Goal: Task Accomplishment & Management: Complete application form

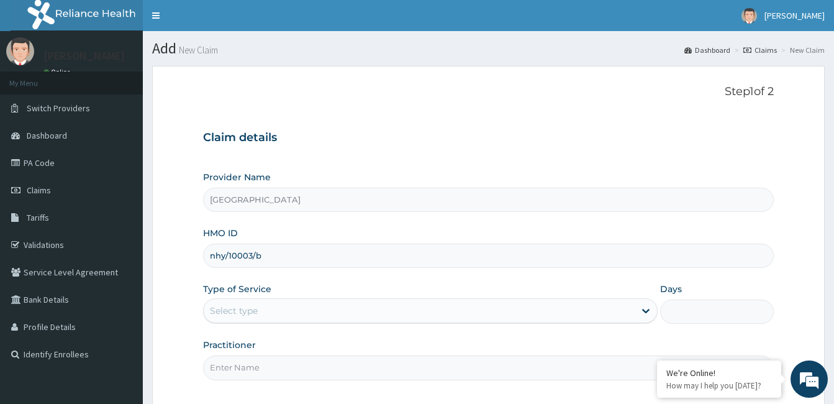
type input "nhy/10003/b"
click at [241, 308] on div "Select type" at bounding box center [234, 310] width 48 height 12
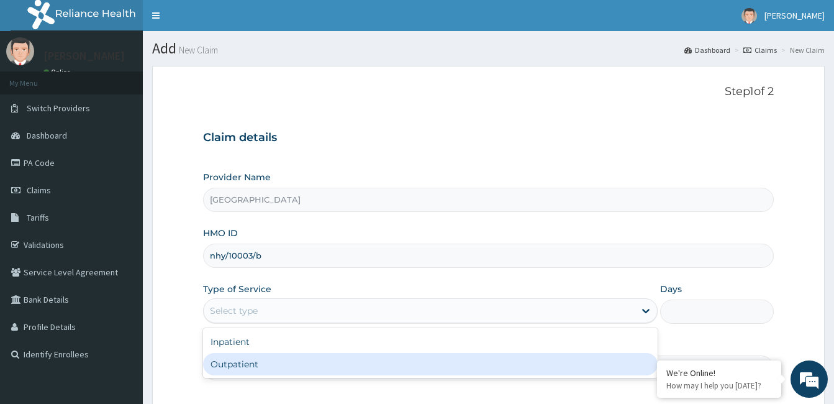
click at [244, 360] on div "Outpatient" at bounding box center [430, 364] width 455 height 22
type input "1"
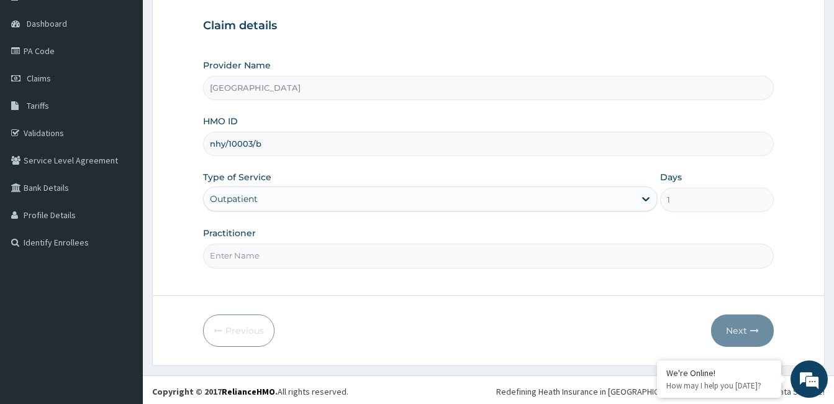
scroll to position [115, 0]
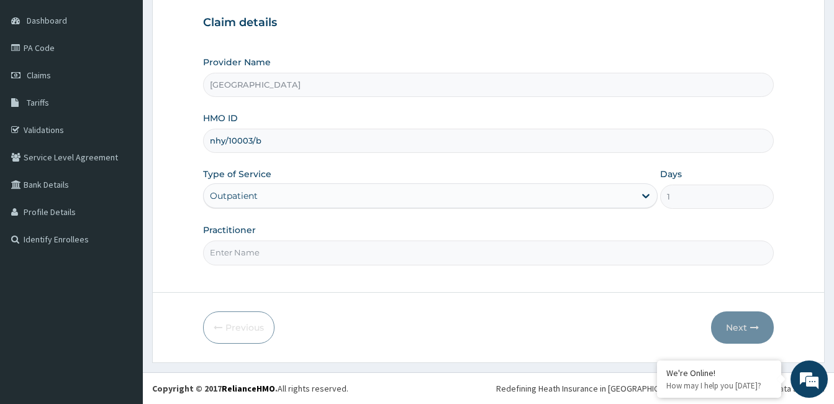
click at [265, 254] on input "Practitioner" at bounding box center [488, 252] width 571 height 24
paste input "Tawakaltu Ayuba"
click at [207, 252] on input "Tawakaltu Ayuba" at bounding box center [488, 252] width 571 height 24
type input "Dr. Tawakaltu Ayuba"
click at [740, 321] on button "Next" at bounding box center [742, 327] width 63 height 32
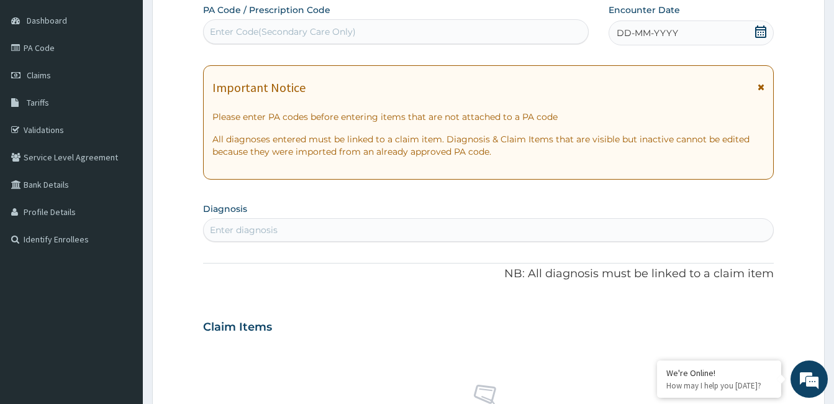
click at [694, 32] on div "DD-MM-YYYY" at bounding box center [691, 32] width 165 height 25
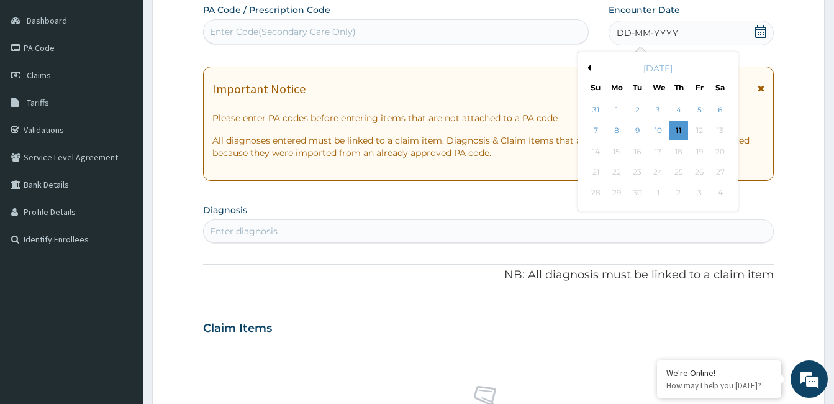
click at [589, 65] on button "Previous Month" at bounding box center [587, 68] width 6 height 6
click at [682, 108] on div "3" at bounding box center [679, 110] width 19 height 19
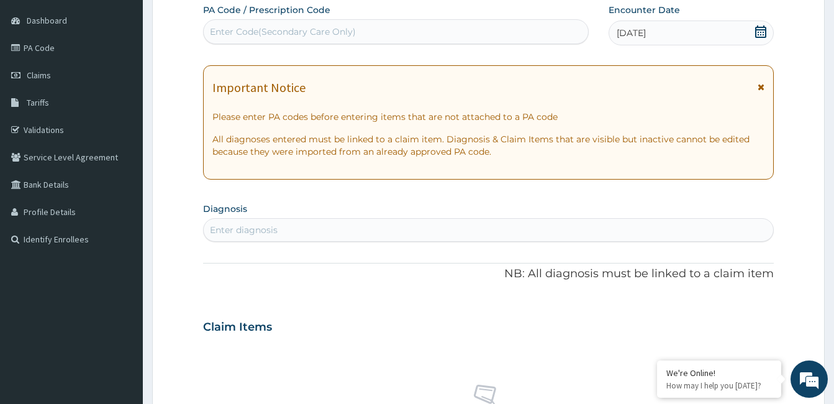
click at [389, 226] on div "Enter diagnosis" at bounding box center [489, 230] width 570 height 20
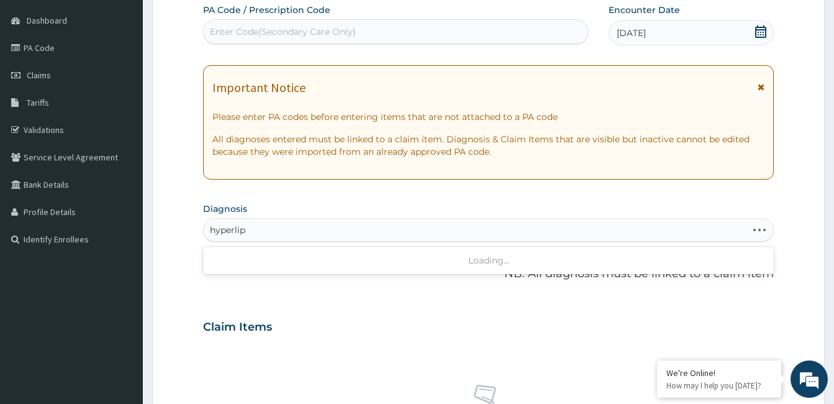
type input "hyperlipi"
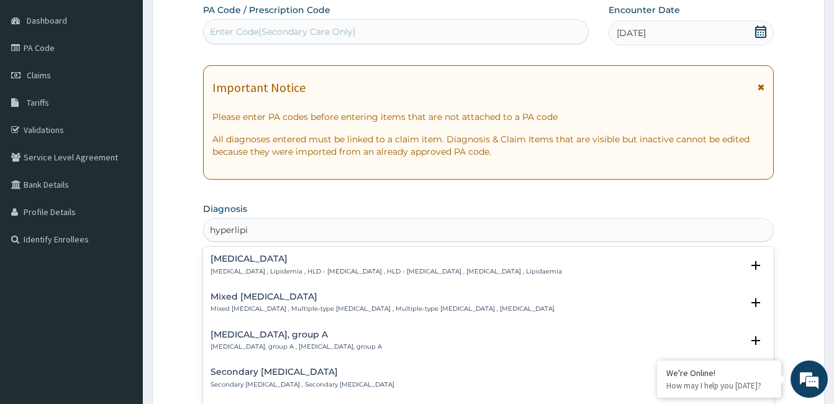
click at [265, 260] on h4 "Hyperlipidemia" at bounding box center [387, 258] width 352 height 9
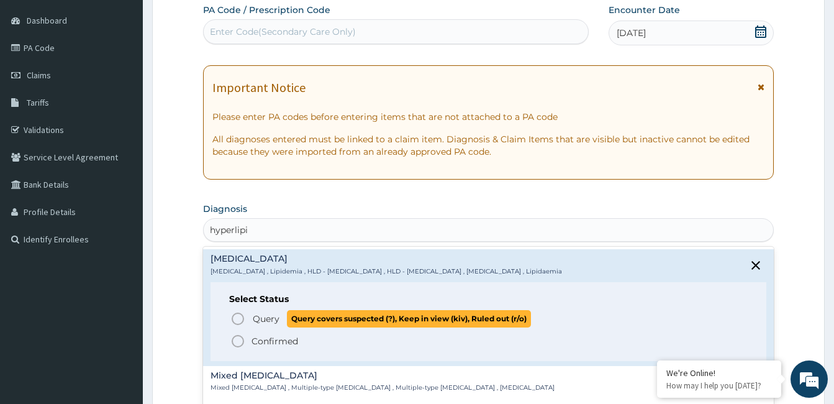
click at [261, 316] on span "Query" at bounding box center [266, 318] width 27 height 12
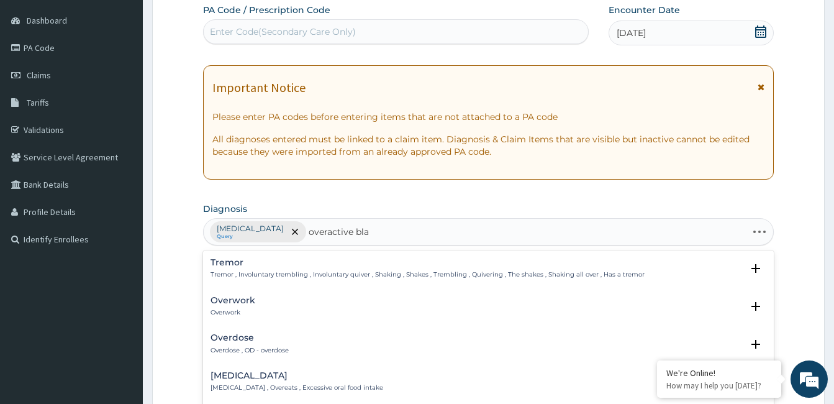
type input "overactive blad"
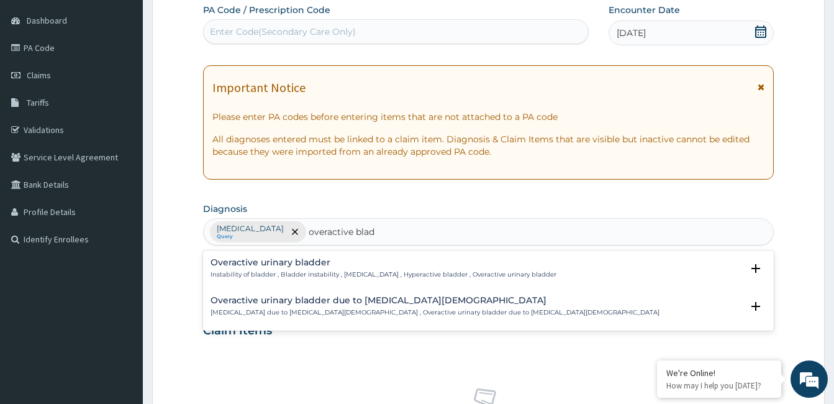
click at [311, 265] on h4 "Overactive urinary bladder" at bounding box center [384, 262] width 346 height 9
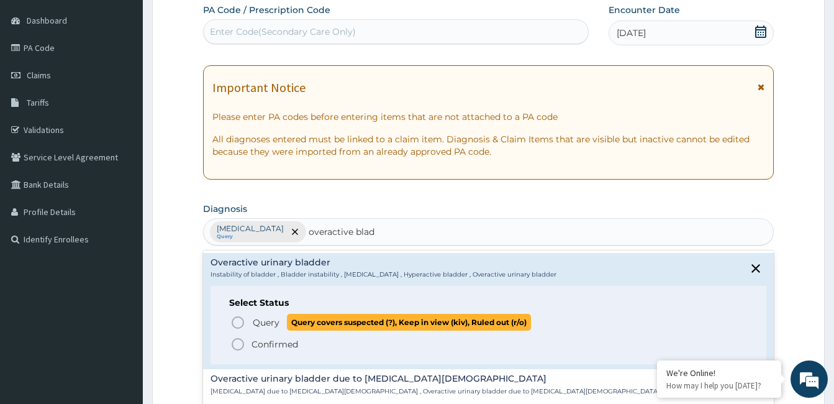
click at [237, 316] on icon "status option query" at bounding box center [237, 322] width 15 height 15
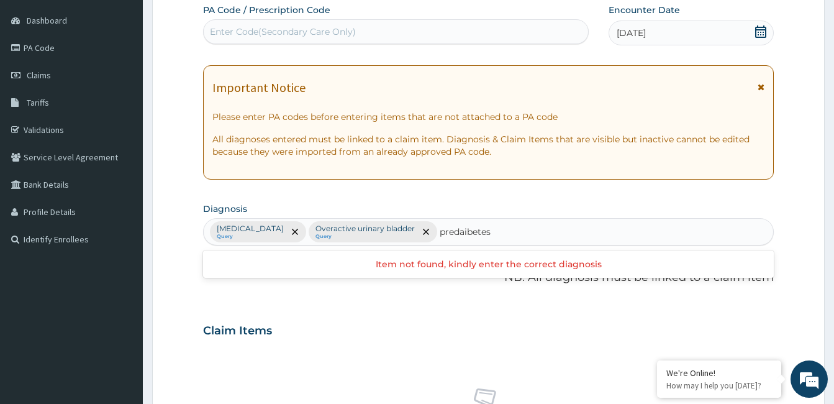
click at [455, 232] on input "predaibetes" at bounding box center [466, 231] width 53 height 12
click at [457, 231] on input "predaibetes" at bounding box center [466, 231] width 53 height 12
type input "prediabetes"
click at [493, 229] on div "Hyperlipidemia Query Overactive urinary bladder Query prediabetes" at bounding box center [475, 232] width 543 height 26
type input "prediabetes"
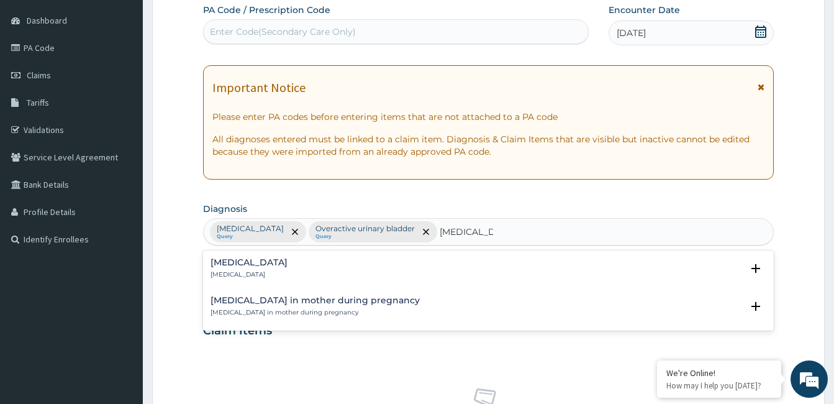
click at [228, 273] on p "Prediabetes" at bounding box center [249, 274] width 77 height 9
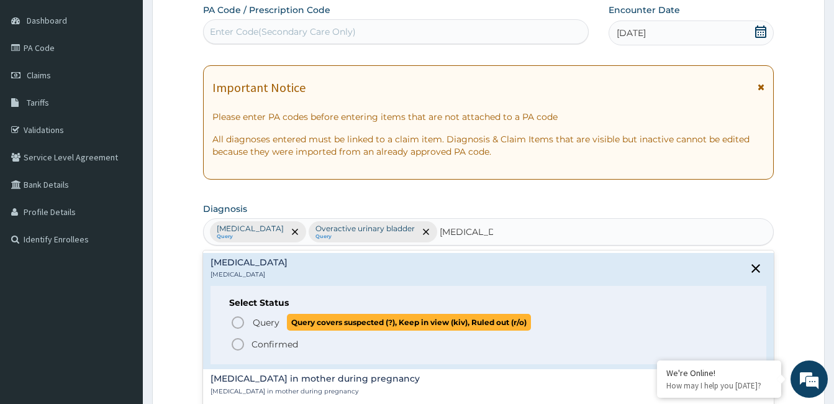
click at [240, 320] on icon "status option query" at bounding box center [237, 322] width 15 height 15
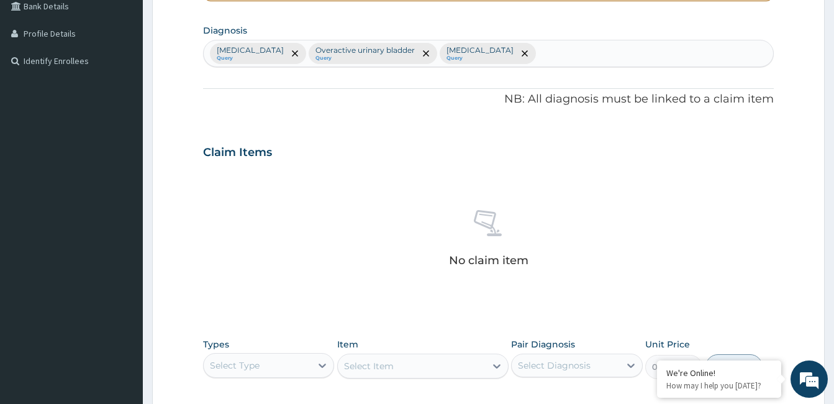
scroll to position [301, 0]
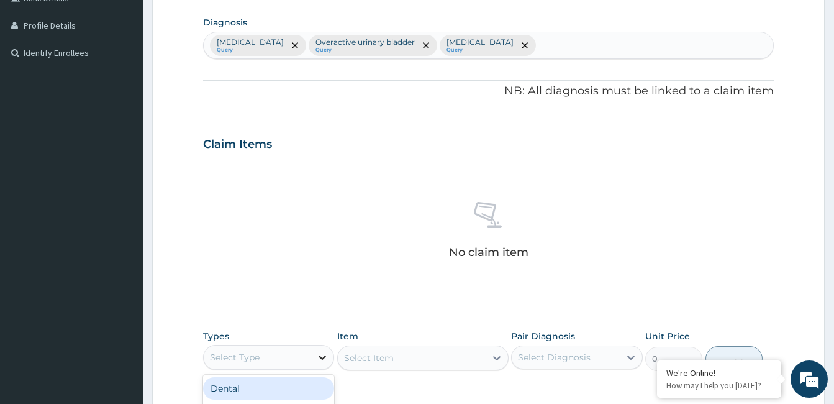
click at [324, 357] on icon at bounding box center [322, 357] width 7 height 4
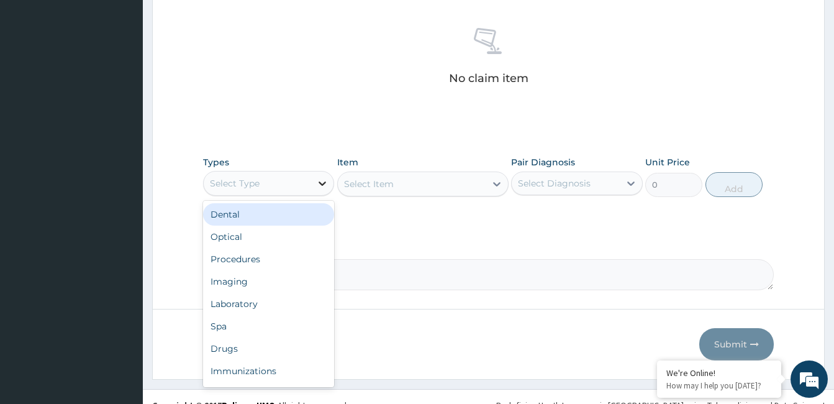
scroll to position [488, 0]
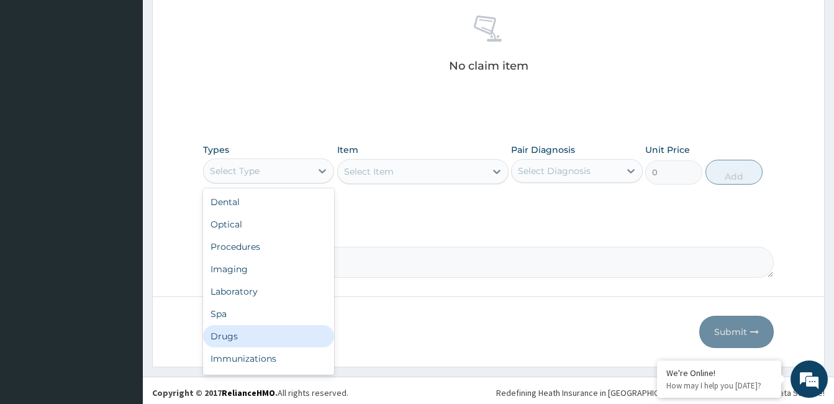
click at [255, 341] on div "Drugs" at bounding box center [268, 336] width 131 height 22
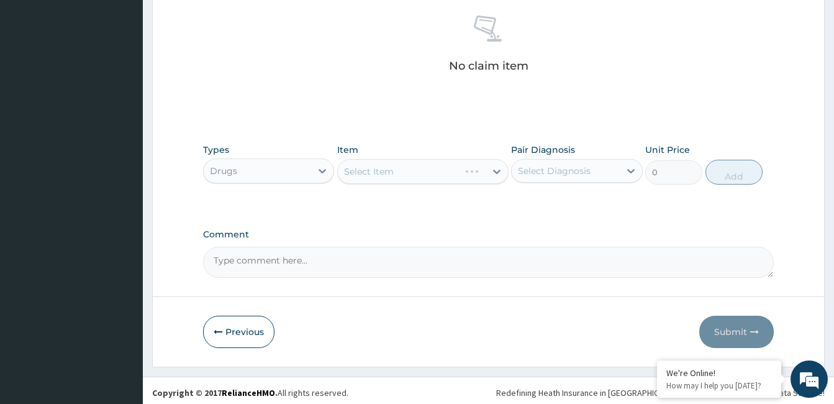
click at [418, 174] on div "Select Item" at bounding box center [422, 171] width 171 height 25
click at [418, 174] on div "Select Item" at bounding box center [412, 171] width 148 height 20
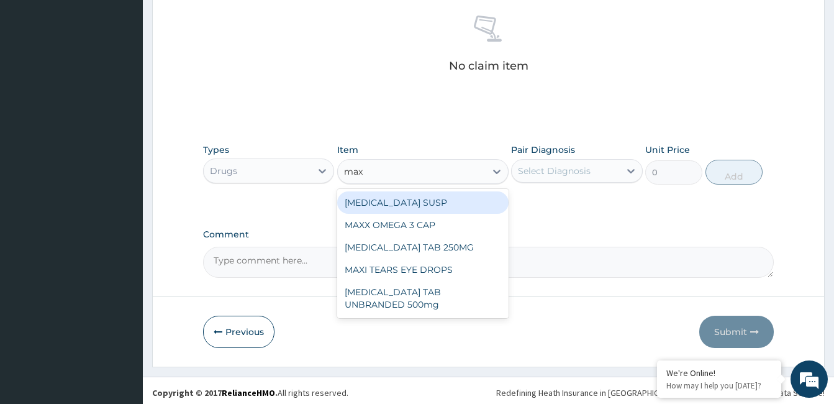
type input "maxx"
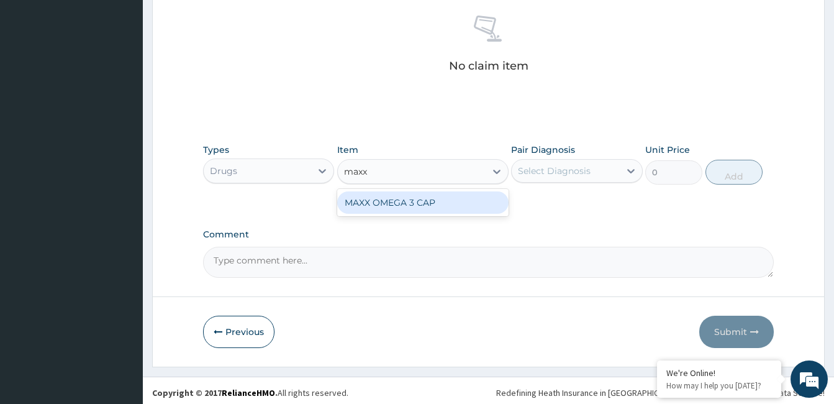
click at [417, 197] on div "MAXX OMEGA 3 CAP" at bounding box center [422, 202] width 171 height 22
type input "900"
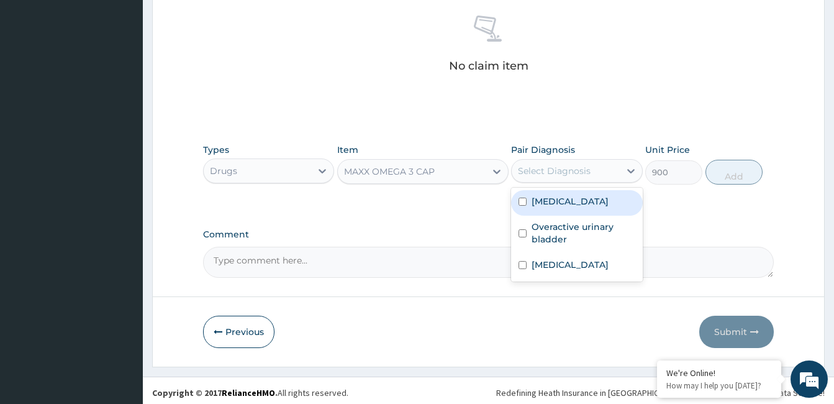
click at [530, 171] on div "Select Diagnosis" at bounding box center [554, 171] width 73 height 12
click at [568, 201] on label "Hyperlipidemia" at bounding box center [570, 201] width 77 height 12
checkbox input "true"
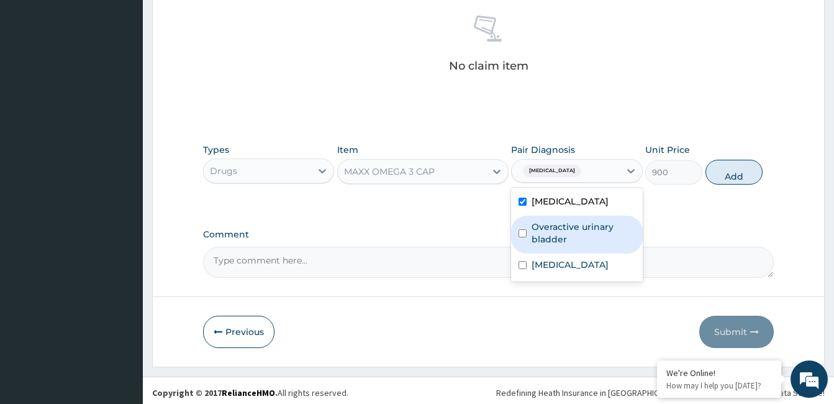
click at [568, 238] on label "Overactive urinary bladder" at bounding box center [583, 232] width 103 height 25
checkbox input "true"
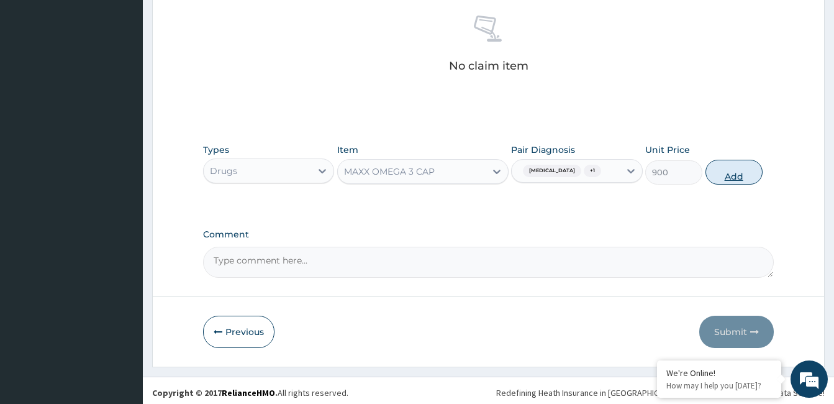
click at [729, 163] on button "Add" at bounding box center [734, 172] width 57 height 25
type input "0"
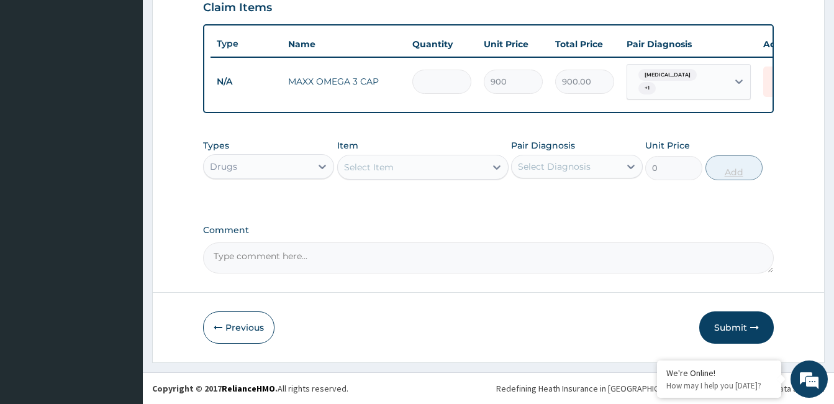
type input "0.00"
type input "3"
type input "2700.00"
type input "30"
type input "27000.00"
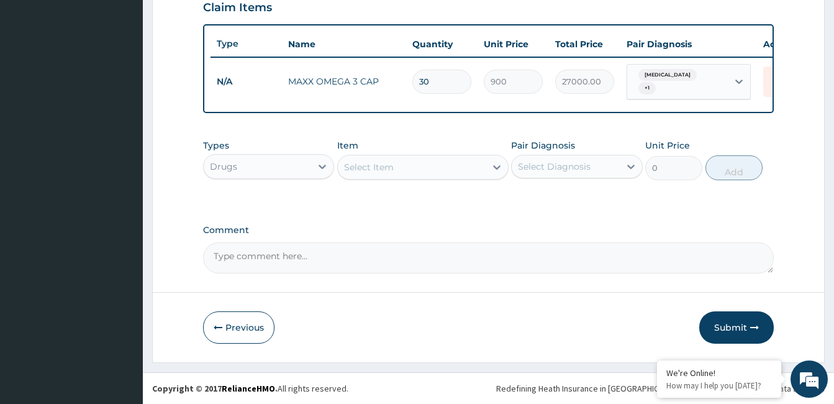
type input "30"
click at [447, 169] on div "Select Item" at bounding box center [412, 167] width 148 height 20
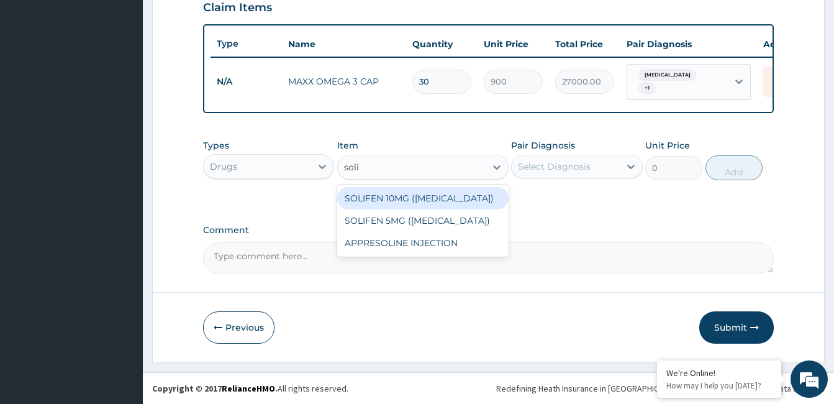
type input "solif"
click at [416, 202] on div "SOLIFEN 10MG (Solifenacin Succinate)" at bounding box center [422, 198] width 171 height 22
type input "900"
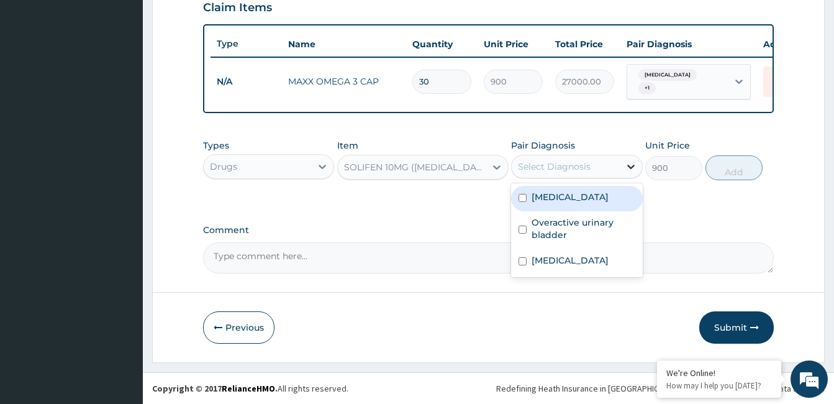
click at [628, 166] on icon at bounding box center [630, 167] width 7 height 4
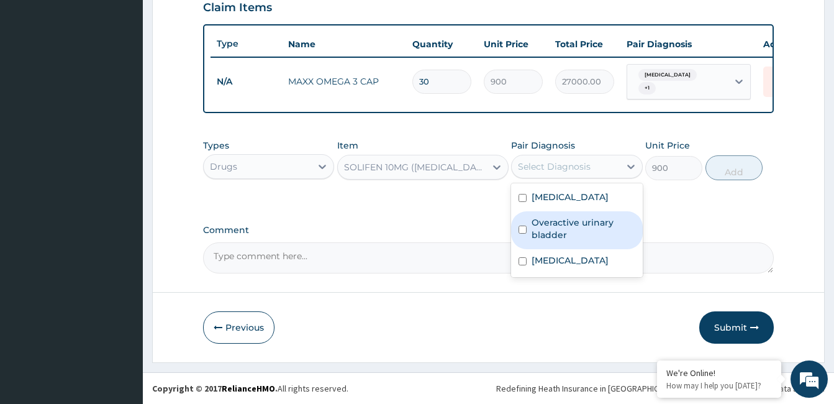
click at [586, 218] on label "Overactive urinary bladder" at bounding box center [583, 228] width 103 height 25
checkbox input "true"
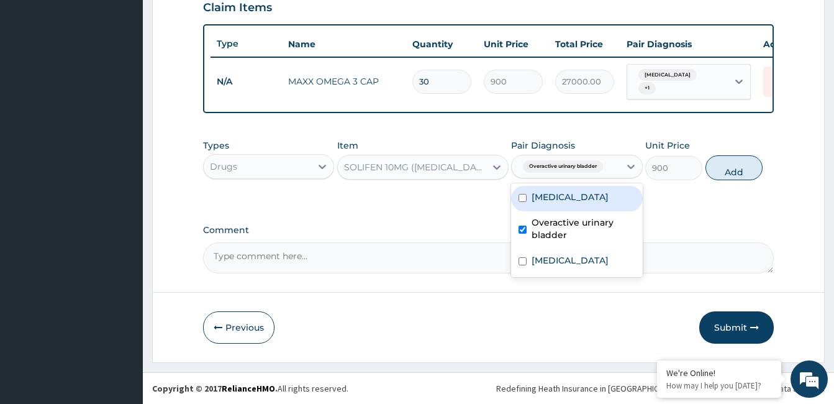
click at [577, 193] on label "Hyperlipidemia" at bounding box center [570, 197] width 77 height 12
checkbox input "true"
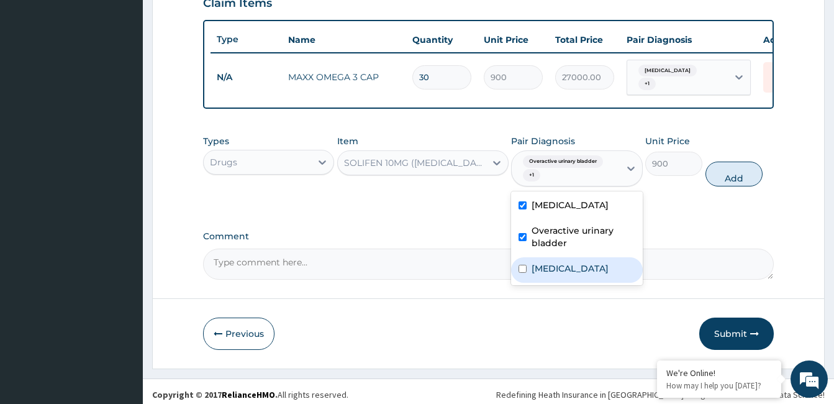
click at [564, 273] on label "Prediabetes" at bounding box center [570, 268] width 77 height 12
checkbox input "true"
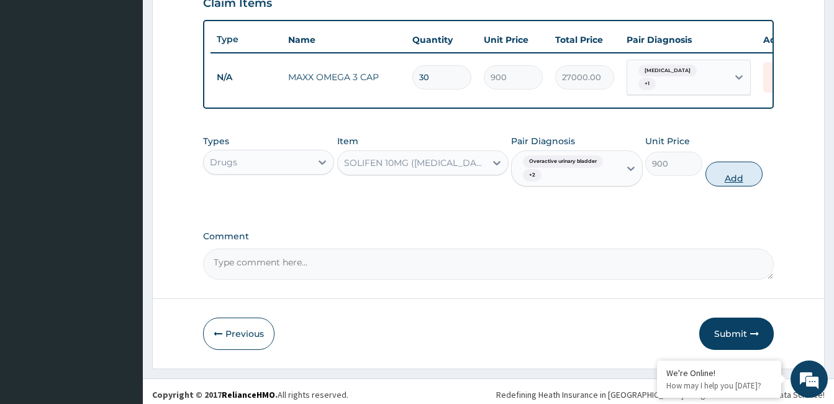
click at [734, 174] on button "Add" at bounding box center [734, 173] width 57 height 25
type input "0"
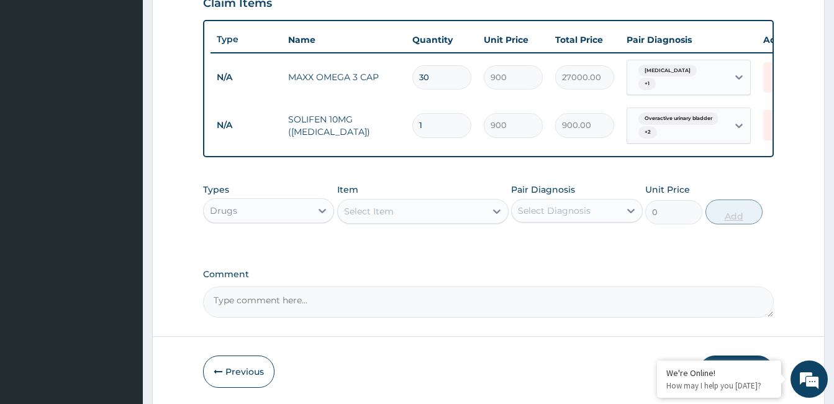
type input "0.00"
type input "3"
type input "2700.00"
type input "30"
type input "27000.00"
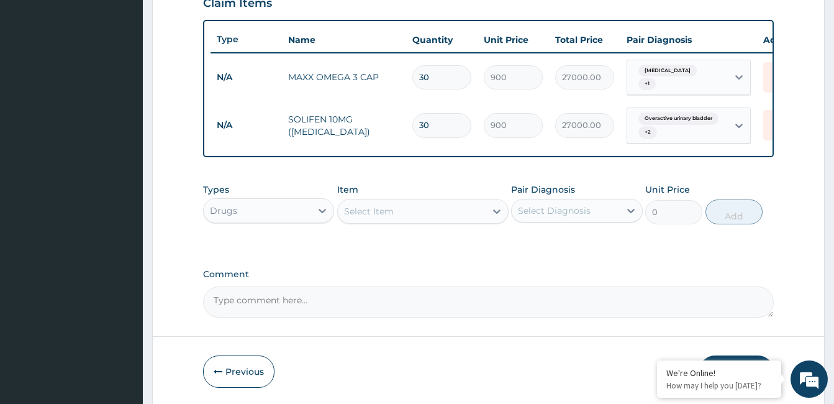
type input "30"
click at [427, 219] on div "Select Item" at bounding box center [412, 211] width 148 height 20
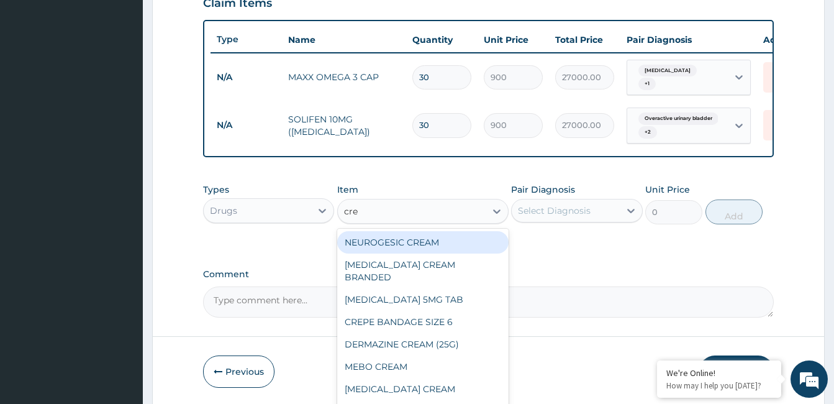
type input "cres"
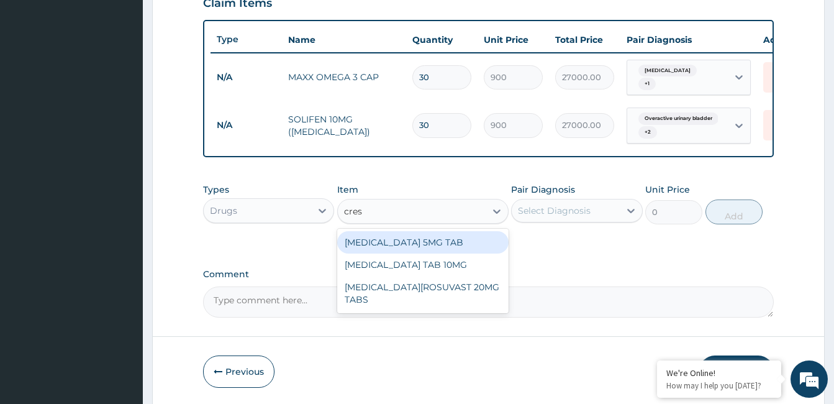
click at [425, 245] on div "CRESTOR 5MG TAB" at bounding box center [422, 242] width 171 height 22
type input "1300"
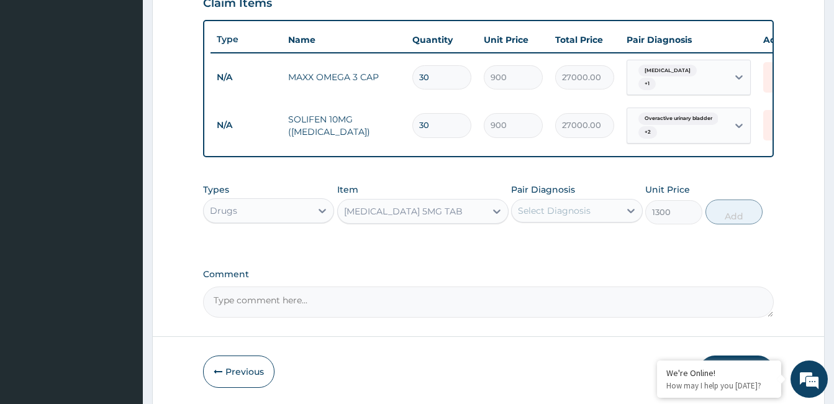
click at [546, 212] on div "Select Diagnosis" at bounding box center [554, 210] width 73 height 12
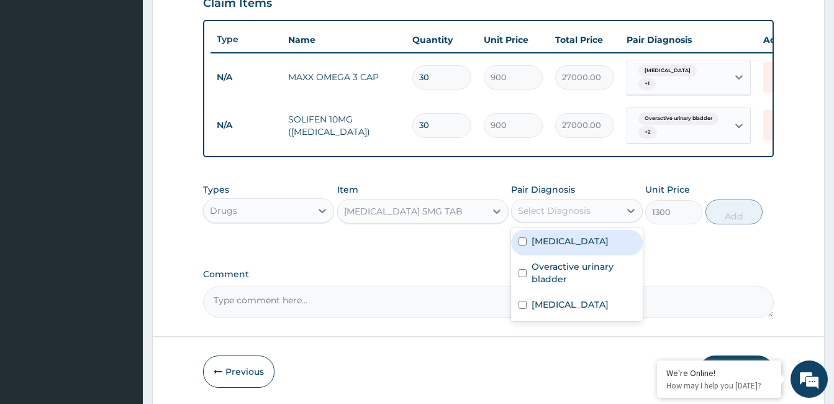
click at [558, 247] on label "Hyperlipidemia" at bounding box center [570, 241] width 77 height 12
checkbox input "true"
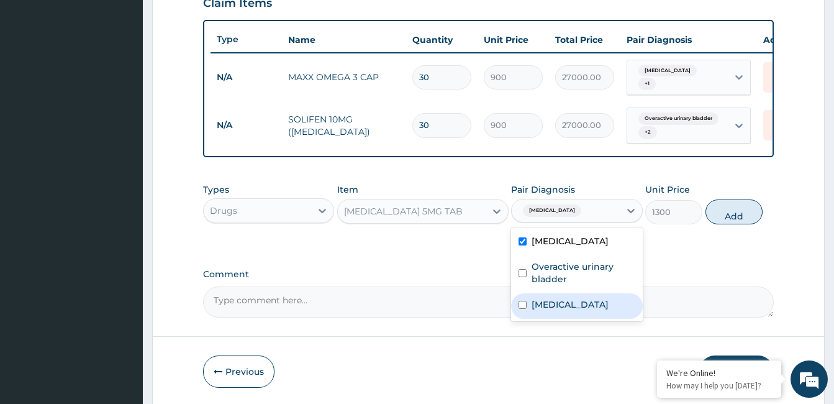
click at [555, 305] on label "Prediabetes" at bounding box center [570, 304] width 77 height 12
checkbox input "true"
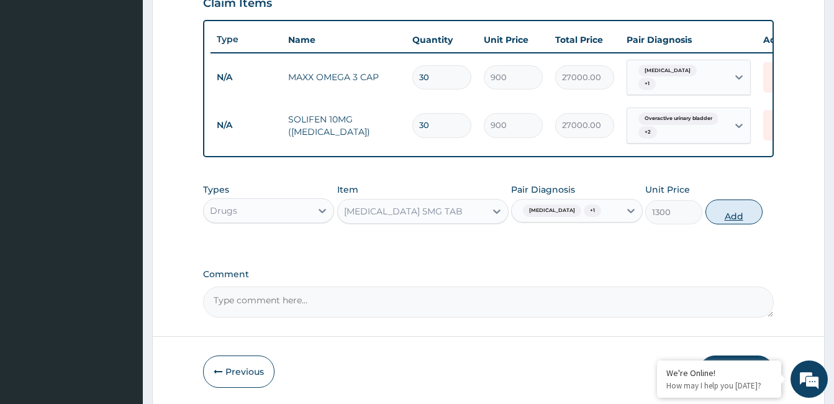
click at [725, 210] on button "Add" at bounding box center [734, 211] width 57 height 25
type input "0"
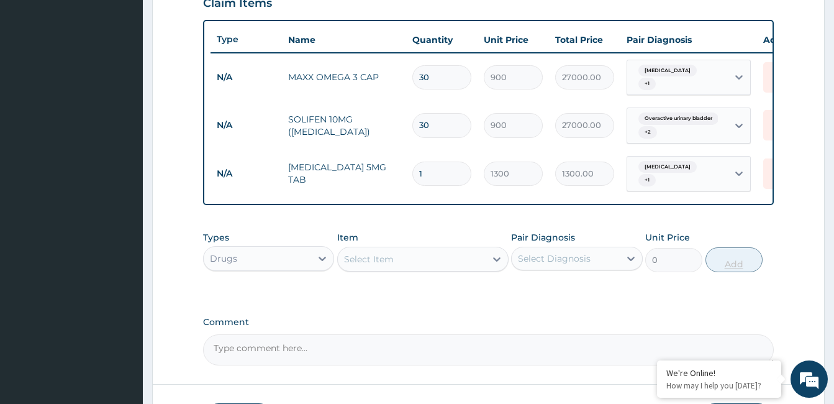
type input "12"
type input "15600.00"
type input "128"
type input "166400.00"
type input "12"
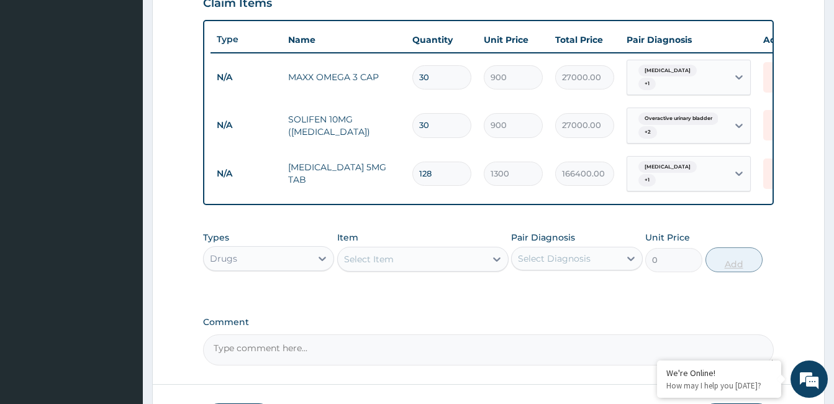
type input "15600.00"
type input "1"
type input "1300.00"
type input "0.00"
type input "2"
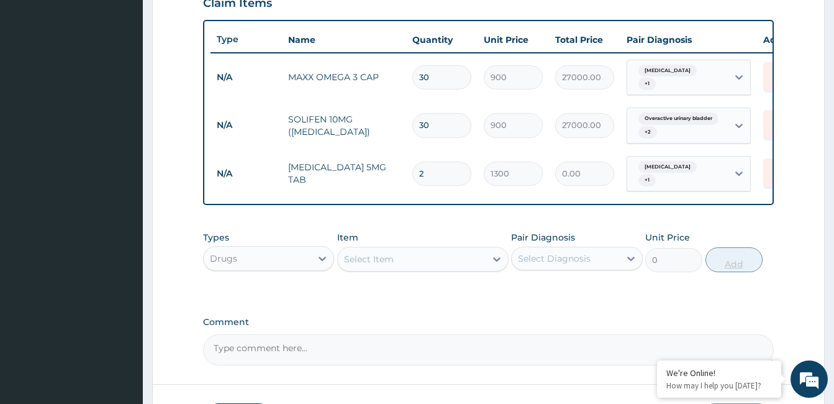
type input "2600.00"
type input "28"
type input "36400.00"
type input "28"
click at [325, 255] on icon at bounding box center [322, 258] width 12 height 12
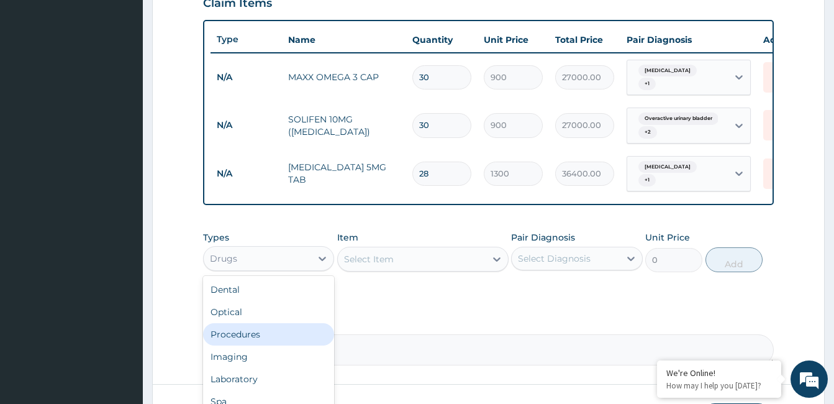
click at [299, 329] on div "Procedures" at bounding box center [268, 334] width 131 height 22
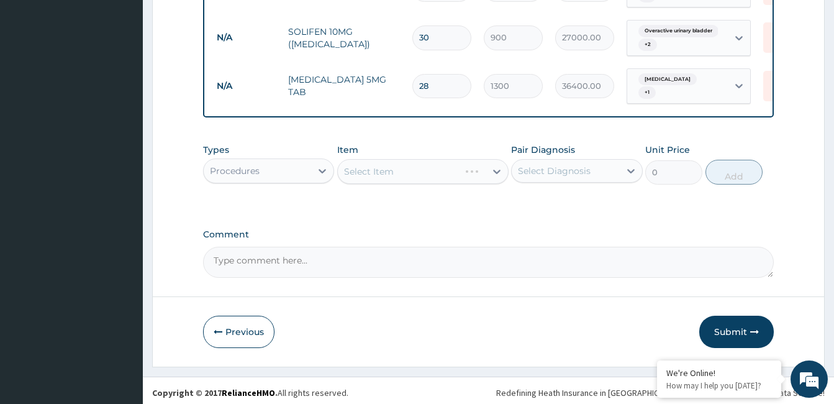
scroll to position [533, 0]
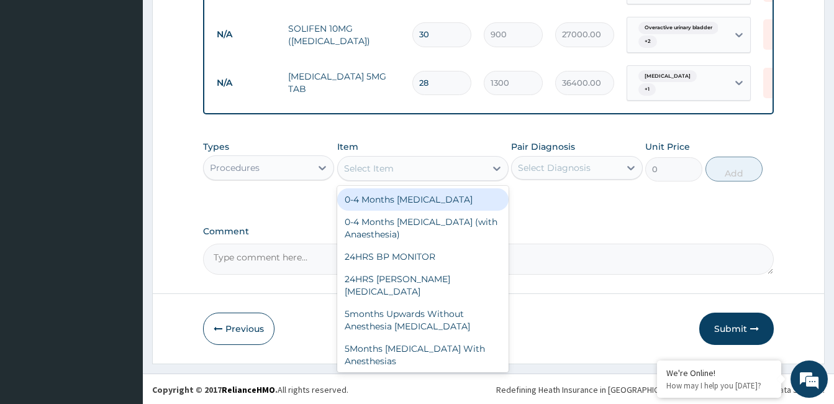
click at [464, 170] on div "Select Item" at bounding box center [412, 168] width 148 height 20
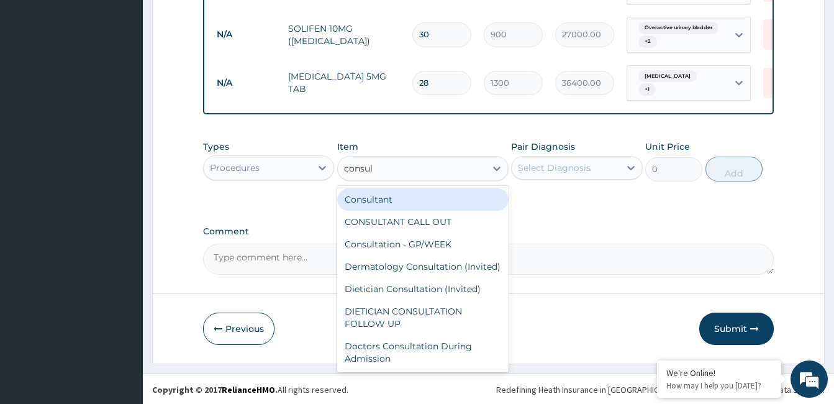
type input "consult"
click at [463, 196] on div "Consultant" at bounding box center [422, 199] width 171 height 22
type input "20000"
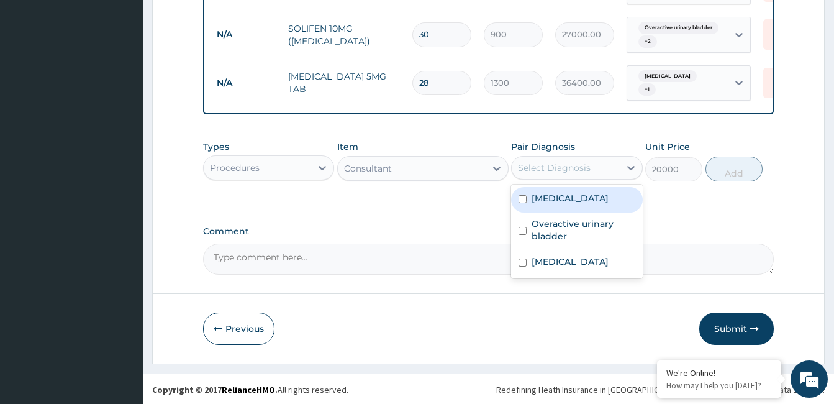
click at [542, 173] on div "Select Diagnosis" at bounding box center [565, 168] width 107 height 20
click at [543, 201] on label "Hyperlipidemia" at bounding box center [570, 198] width 77 height 12
checkbox input "true"
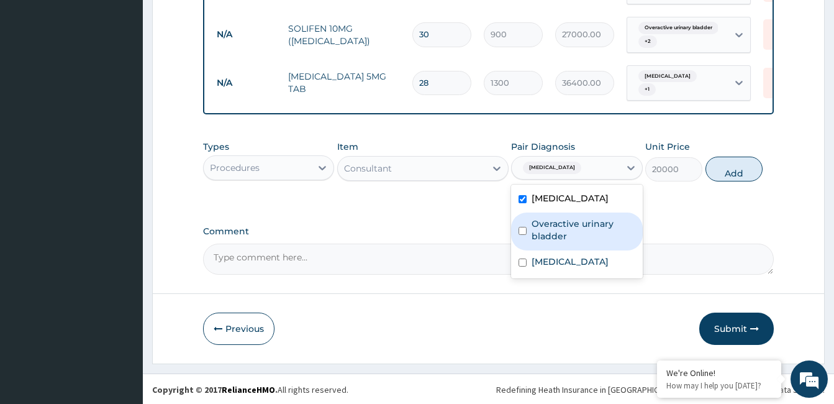
click at [545, 220] on label "Overactive urinary bladder" at bounding box center [583, 229] width 103 height 25
checkbox input "true"
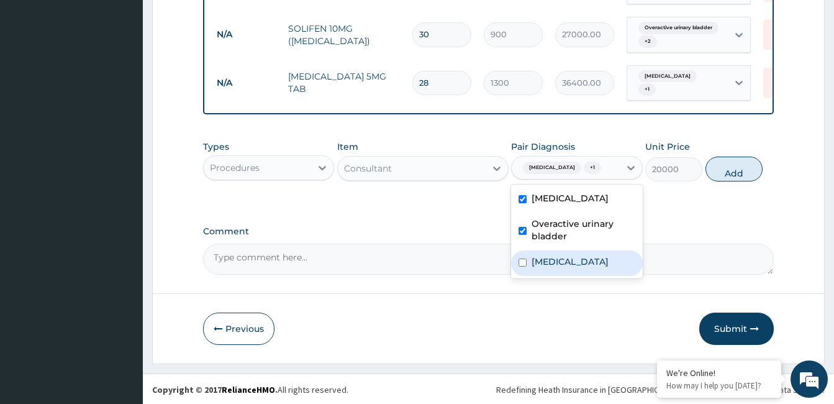
click at [549, 265] on label "Prediabetes" at bounding box center [570, 261] width 77 height 12
checkbox input "true"
click at [724, 168] on button "Add" at bounding box center [734, 169] width 57 height 25
type input "0"
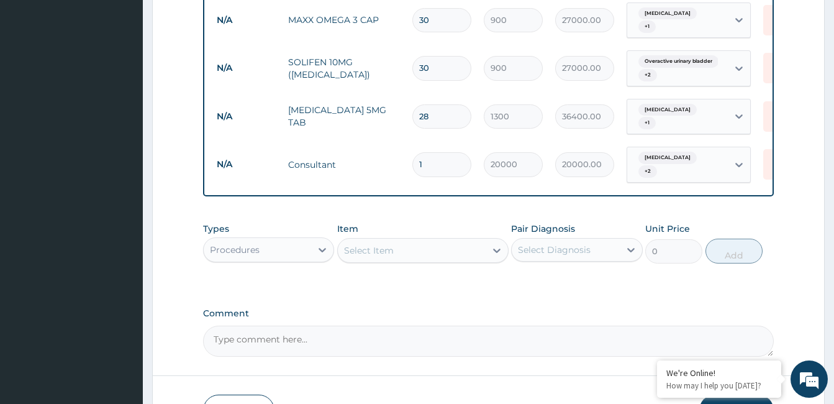
scroll to position [471, 0]
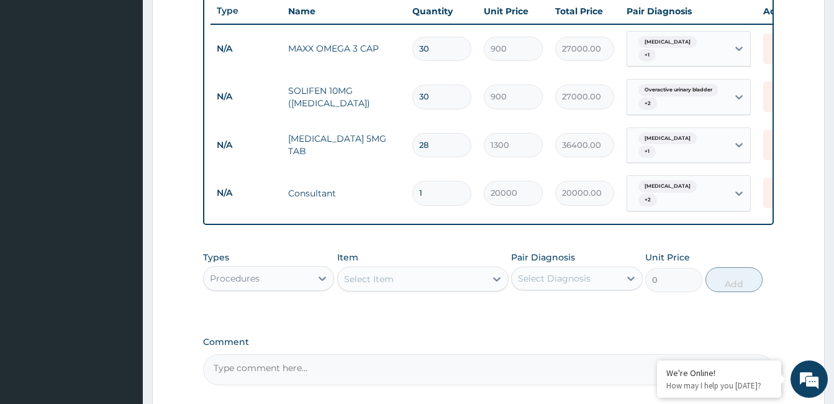
click at [406, 360] on textarea "Comment" at bounding box center [488, 369] width 571 height 31
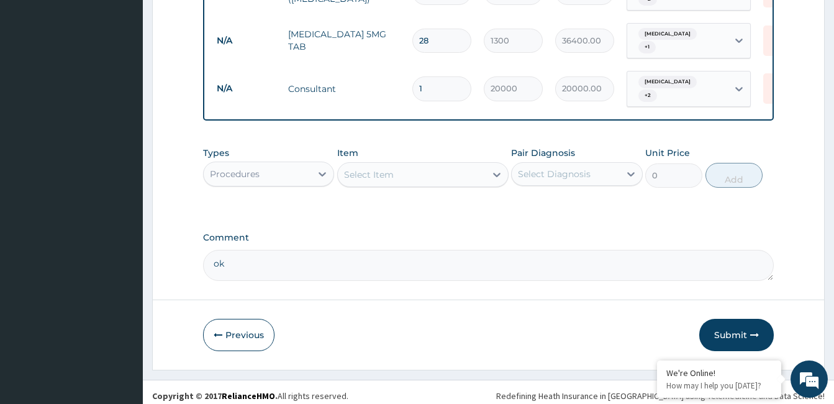
scroll to position [576, 0]
type textarea "ok"
click at [734, 329] on button "Submit" at bounding box center [736, 334] width 75 height 32
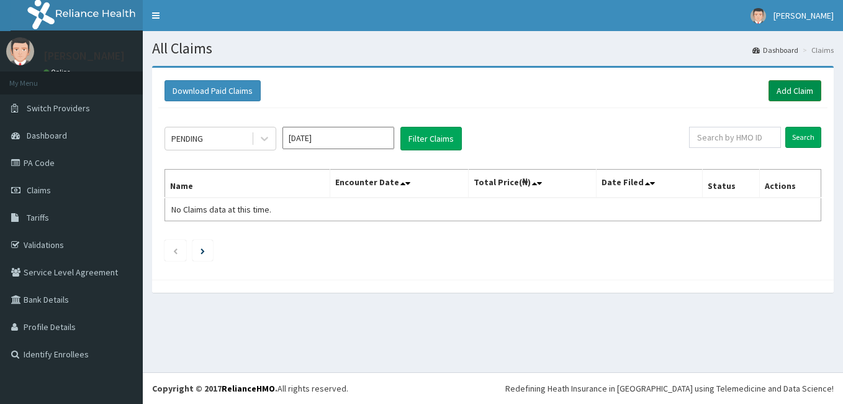
click at [784, 83] on link "Add Claim" at bounding box center [795, 90] width 53 height 21
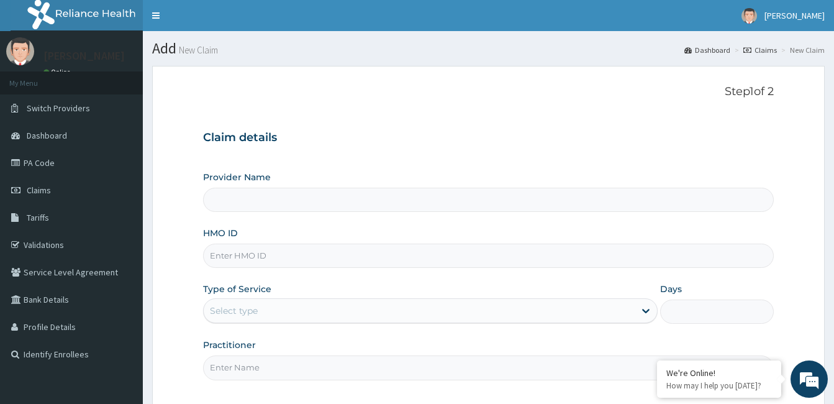
type input "ZANKLI MEDICAL CENTRE"
click at [316, 262] on input "HMO ID" at bounding box center [488, 255] width 571 height 24
type input "zni/10003/a"
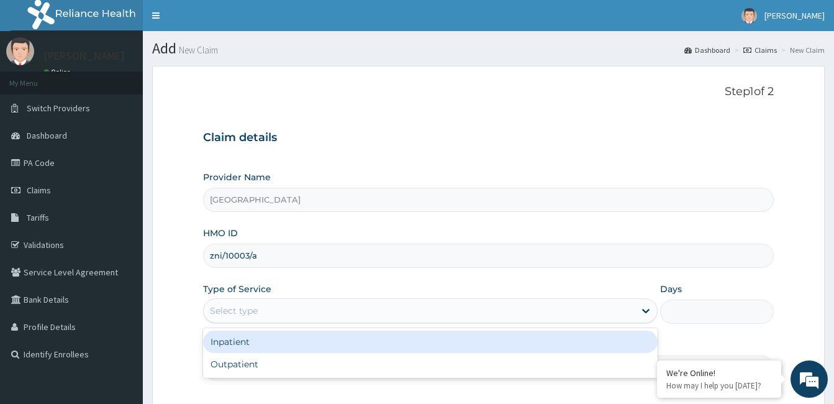
click at [319, 311] on div "Select type" at bounding box center [419, 311] width 431 height 20
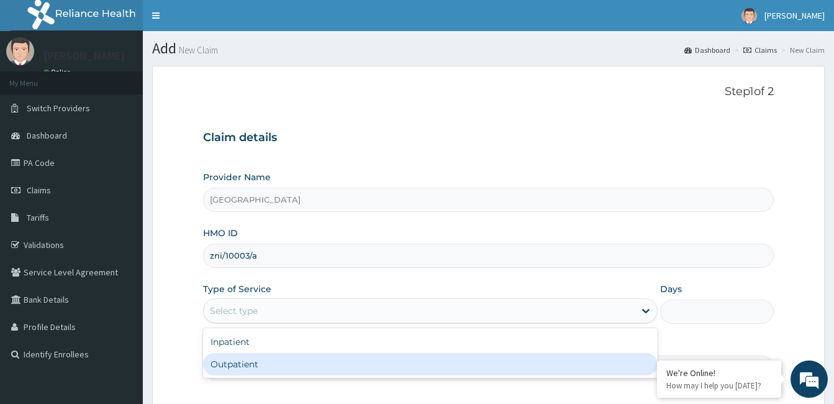
click at [294, 358] on div "Outpatient" at bounding box center [430, 364] width 455 height 22
type input "1"
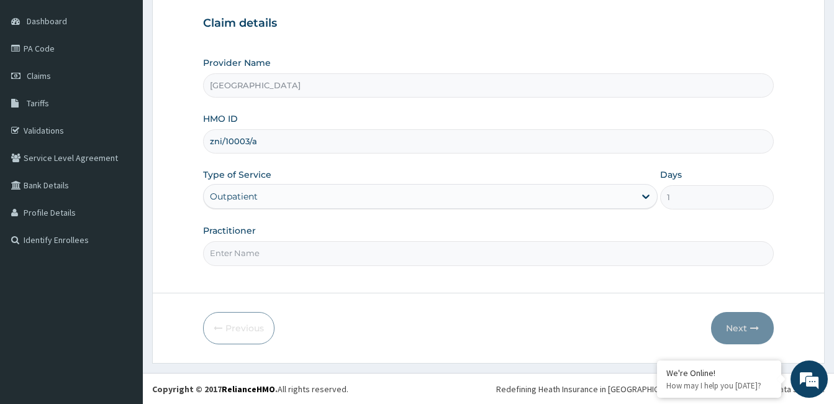
scroll to position [115, 0]
click at [261, 255] on input "Practitioner" at bounding box center [488, 252] width 571 height 24
paste input "Okong Orok"
click at [206, 253] on input "Okong Orok" at bounding box center [488, 252] width 571 height 24
type input "Dr. Okong Orok"
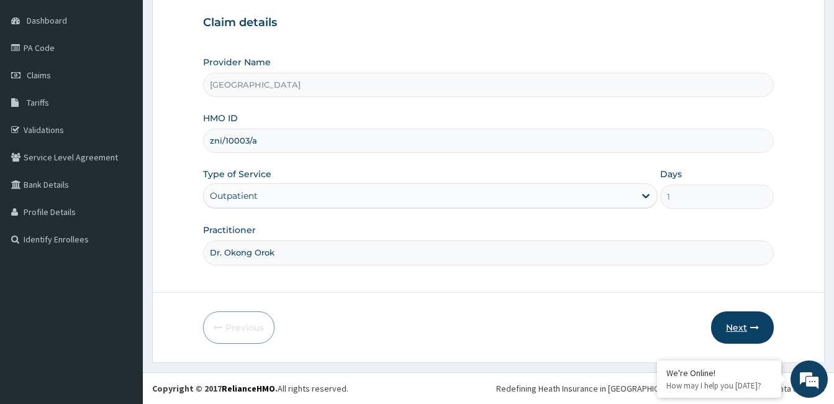
click at [727, 327] on button "Next" at bounding box center [742, 327] width 63 height 32
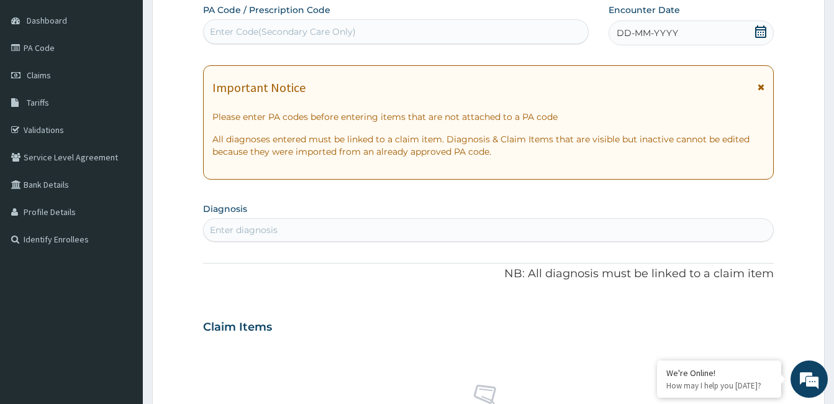
click at [684, 35] on div "DD-MM-YYYY" at bounding box center [691, 32] width 165 height 25
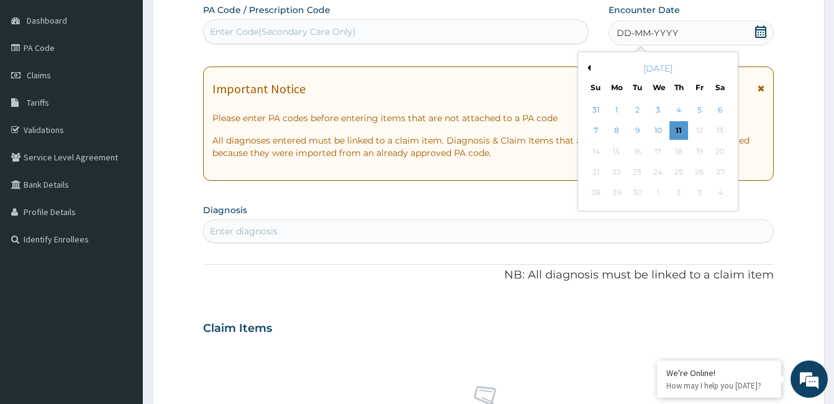
click at [591, 67] on div "September 2025" at bounding box center [658, 68] width 150 height 12
drag, startPoint x: 591, startPoint y: 67, endPoint x: 788, endPoint y: 49, distance: 197.7
click at [788, 49] on form "Step 2 of 2 PA Code / Prescription Code Enter Code(Secondary Care Only) Encount…" at bounding box center [488, 344] width 673 height 786
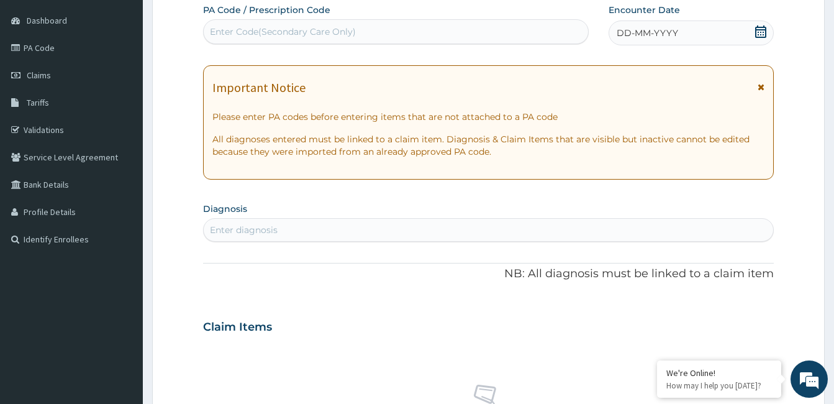
click at [758, 30] on icon at bounding box center [760, 31] width 11 height 12
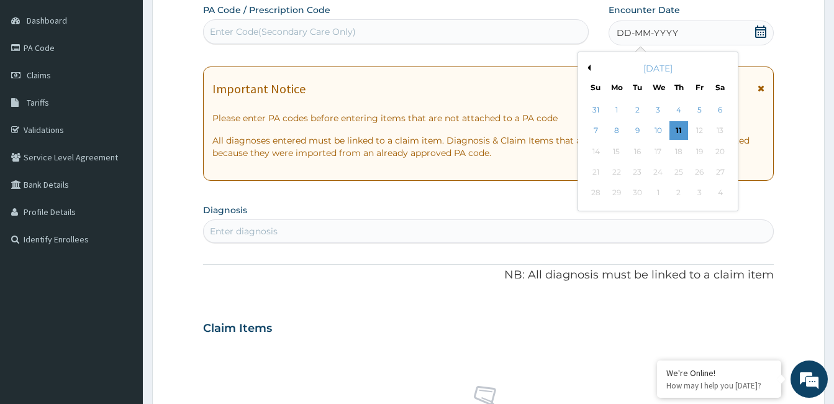
click at [589, 67] on button "Previous Month" at bounding box center [587, 68] width 6 height 6
click at [642, 191] on div "29" at bounding box center [637, 193] width 19 height 19
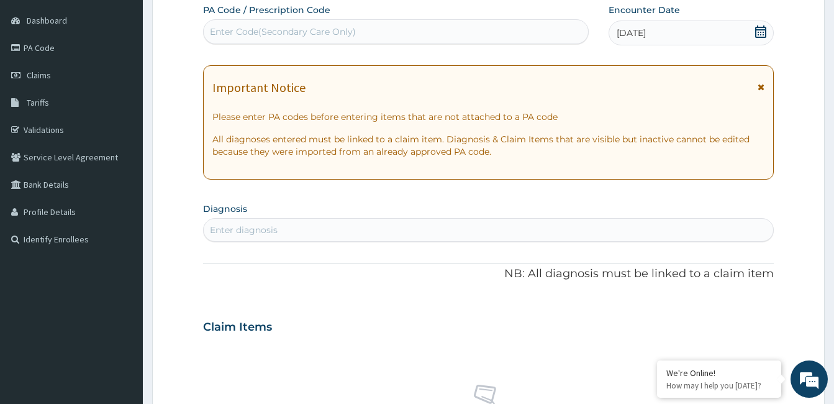
click at [337, 232] on div "Enter diagnosis" at bounding box center [489, 230] width 570 height 20
type input "nasal congestion"
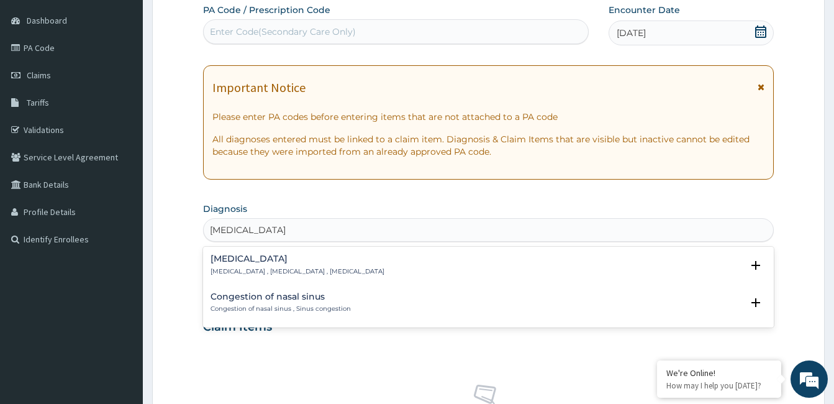
click at [253, 258] on h4 "Nasal congestion" at bounding box center [298, 258] width 174 height 9
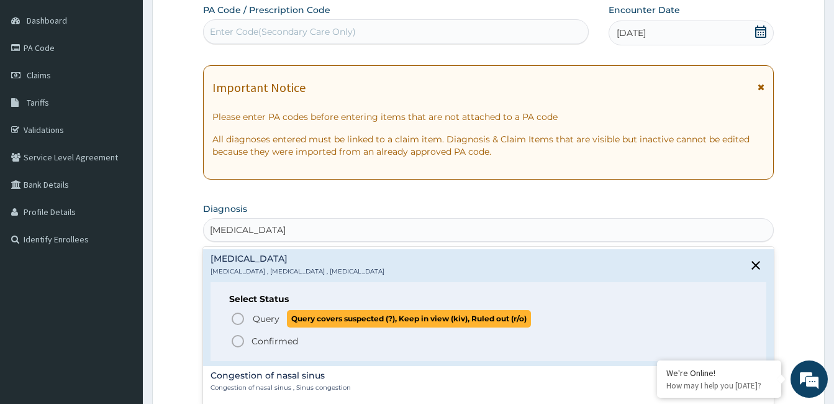
click at [240, 318] on icon "status option query" at bounding box center [237, 318] width 15 height 15
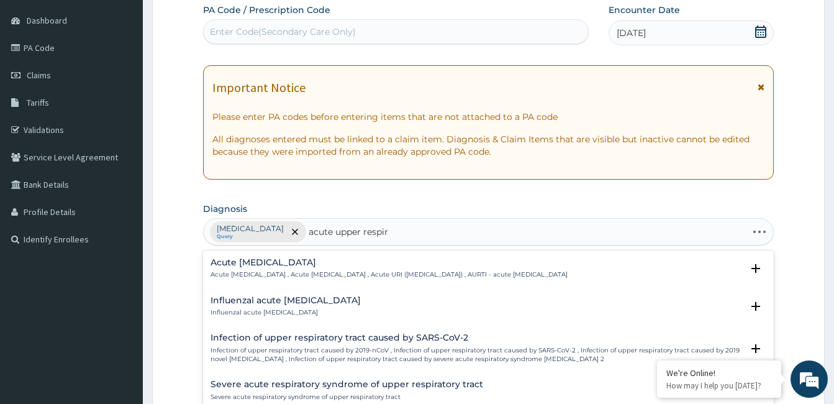
type input "acute upper respira"
click at [293, 264] on h4 "Acute upper respiratory infection" at bounding box center [389, 262] width 357 height 9
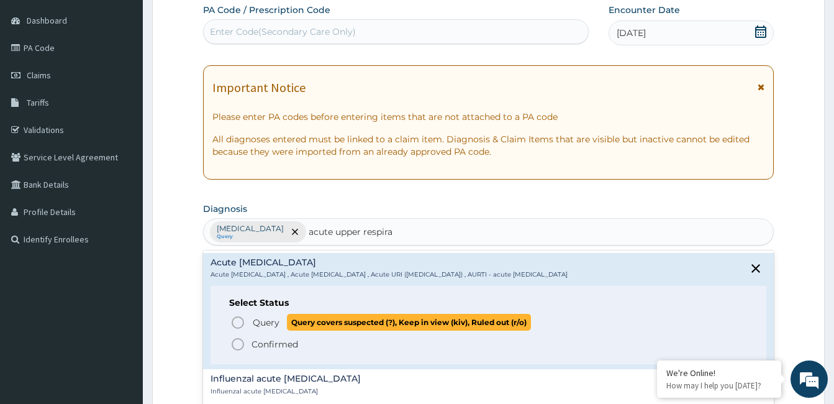
click at [237, 322] on icon "status option query" at bounding box center [237, 322] width 15 height 15
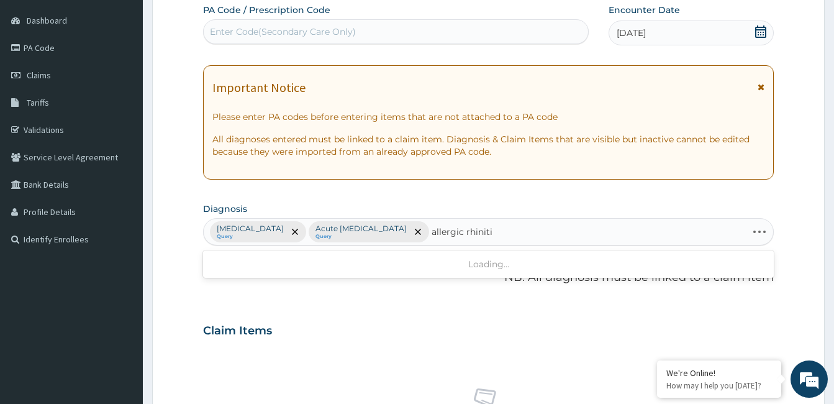
type input "allergic rhinitis"
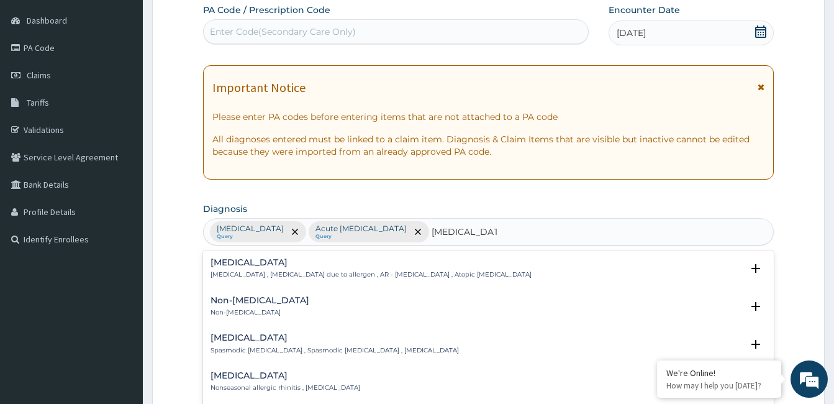
click at [243, 264] on h4 "Allergic rhinitis" at bounding box center [371, 262] width 321 height 9
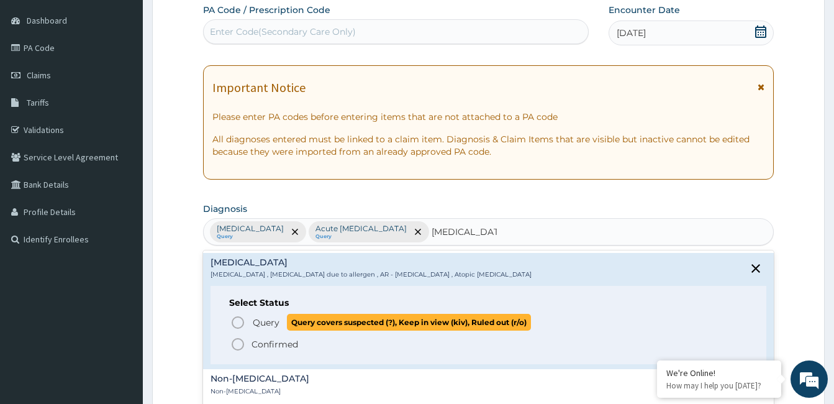
click at [242, 319] on circle "status option query" at bounding box center [237, 322] width 11 height 11
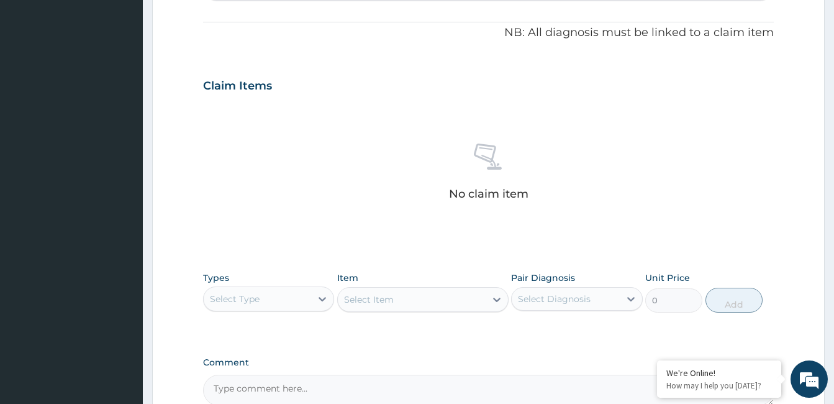
scroll to position [363, 0]
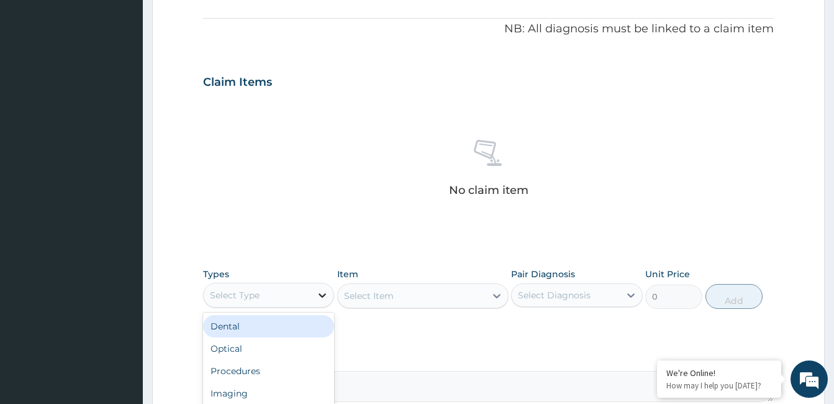
click at [321, 293] on icon at bounding box center [322, 295] width 12 height 12
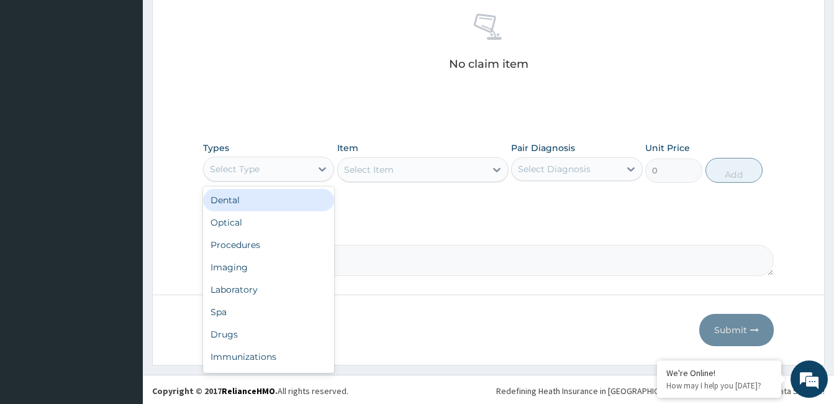
scroll to position [492, 0]
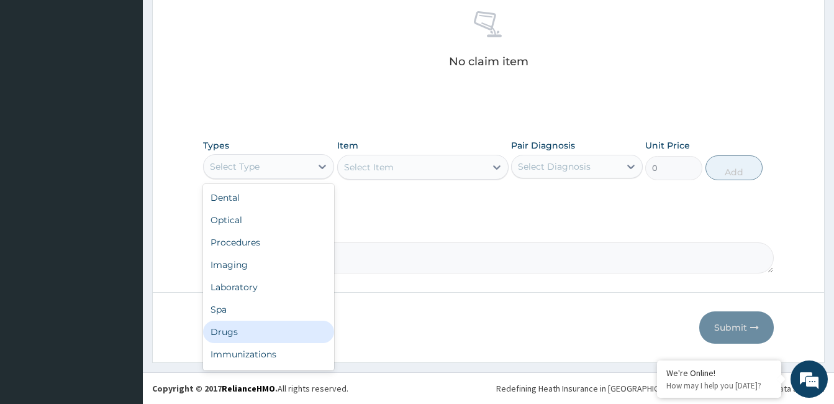
click at [258, 329] on div "Drugs" at bounding box center [268, 331] width 131 height 22
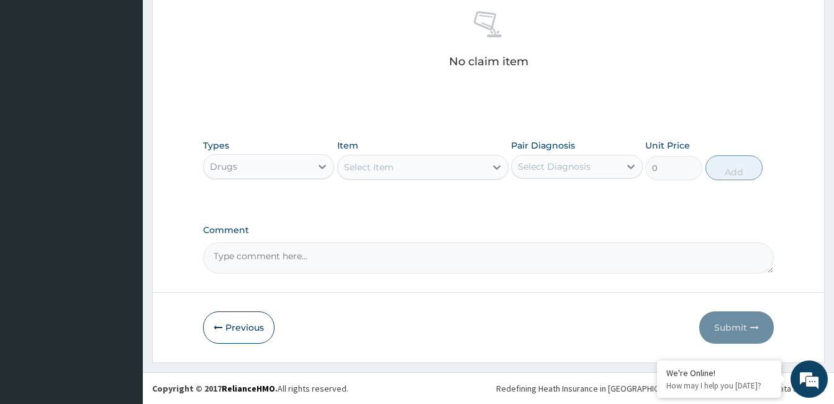
click at [369, 161] on div "Select Item" at bounding box center [369, 167] width 50 height 12
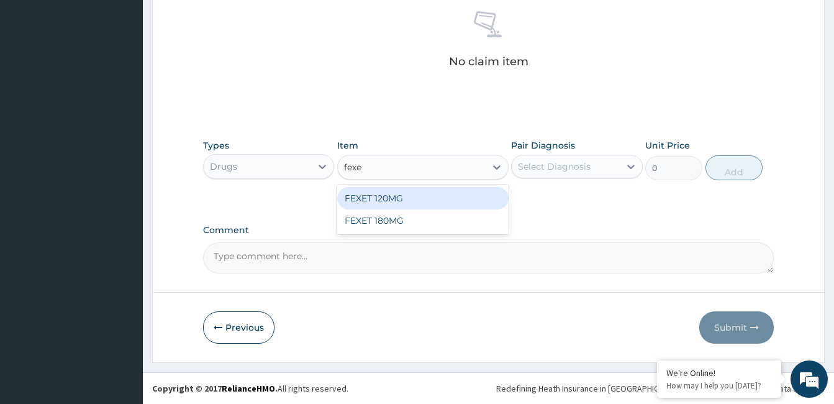
type input "fexet"
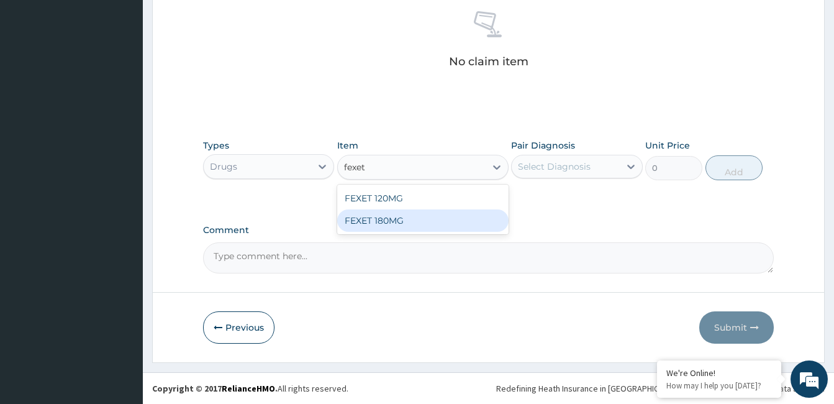
click at [361, 225] on div "FEXET 180MG" at bounding box center [422, 220] width 171 height 22
type input "380"
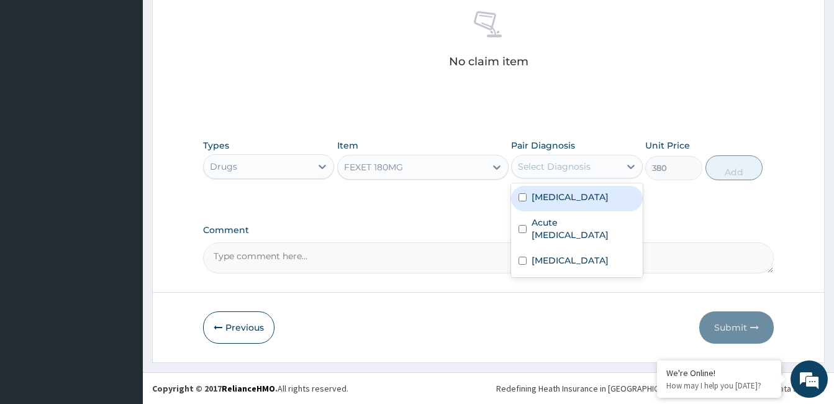
click at [576, 170] on div "Select Diagnosis" at bounding box center [554, 166] width 73 height 12
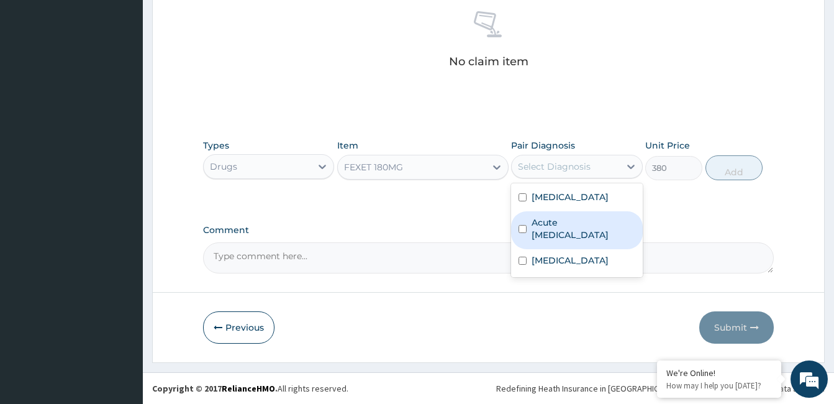
click at [577, 224] on label "Acute upper respiratory infection" at bounding box center [583, 228] width 103 height 25
checkbox input "true"
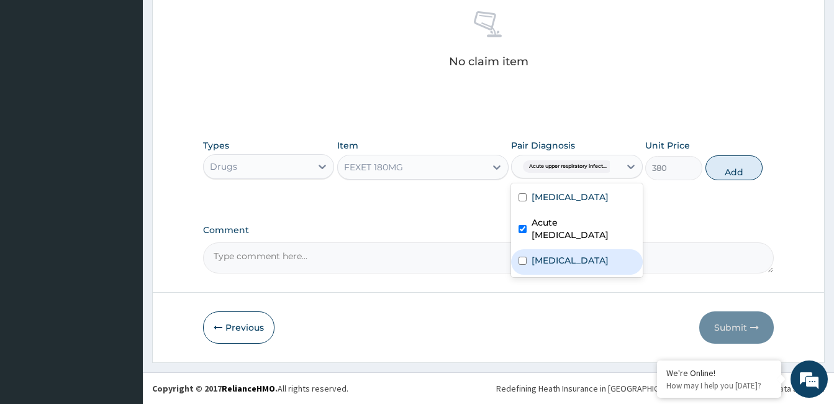
click at [588, 263] on label "Allergic rhinitis" at bounding box center [570, 260] width 77 height 12
checkbox input "true"
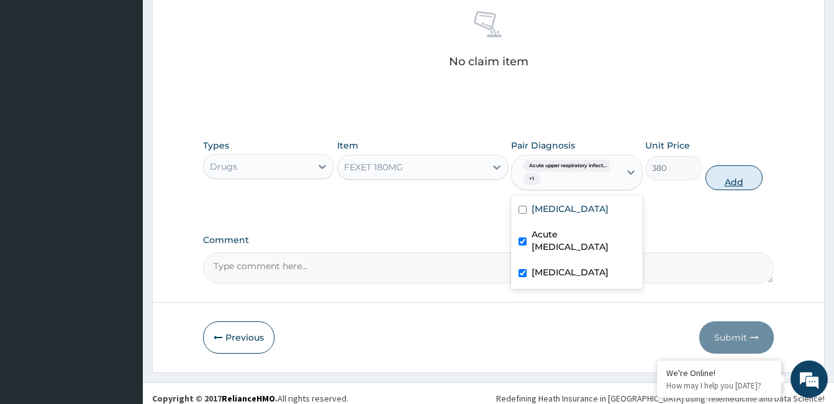
click at [724, 181] on button "Add" at bounding box center [734, 177] width 57 height 25
type input "0"
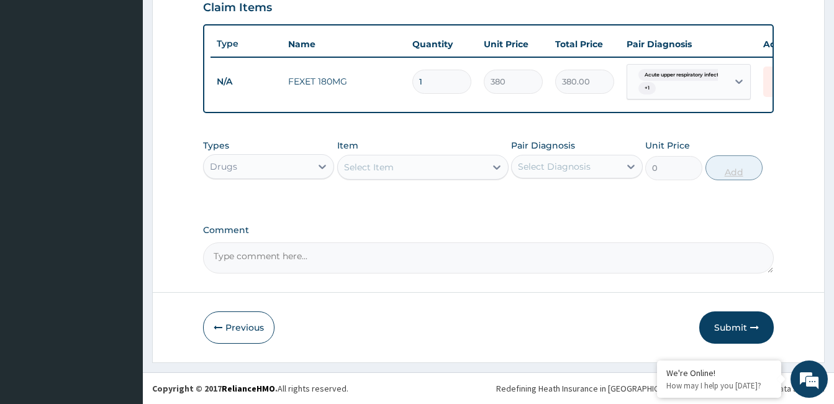
scroll to position [447, 0]
type input "0.00"
type input "9"
type input "3420.00"
type input "0.00"
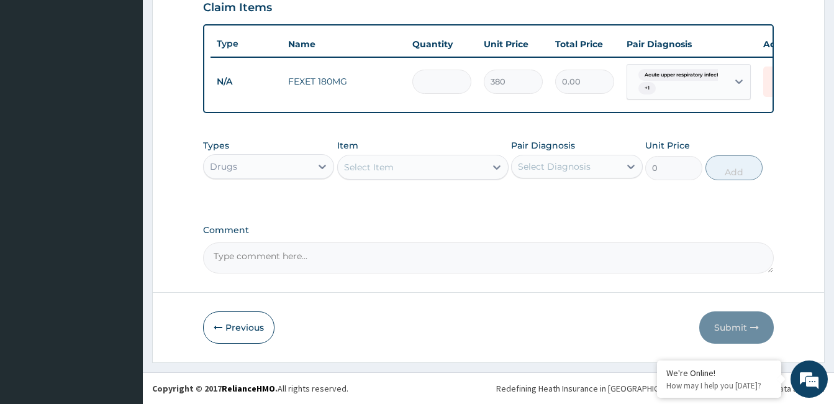
type input "1"
type input "380.00"
type input "10"
type input "3800.00"
type input "10"
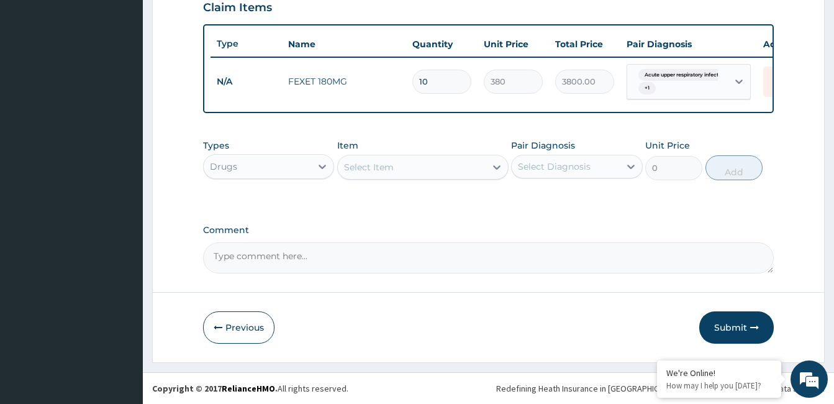
click at [376, 166] on div "Select Item" at bounding box center [369, 167] width 50 height 12
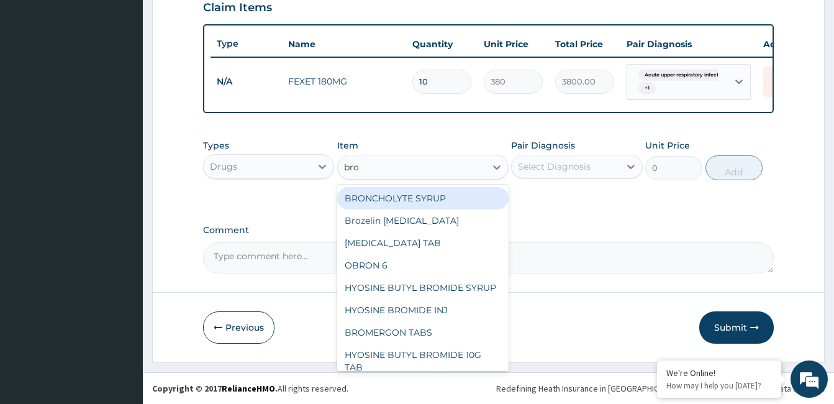
type input "bron"
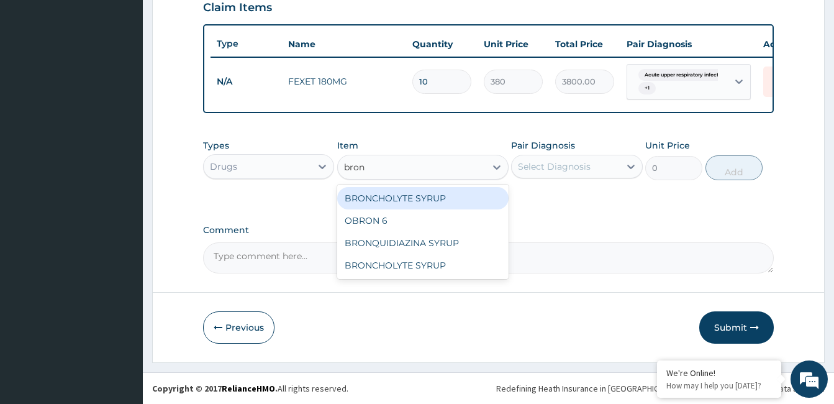
click at [397, 202] on div "BRONCHOLYTE SYRUP" at bounding box center [422, 198] width 171 height 22
type input "1000"
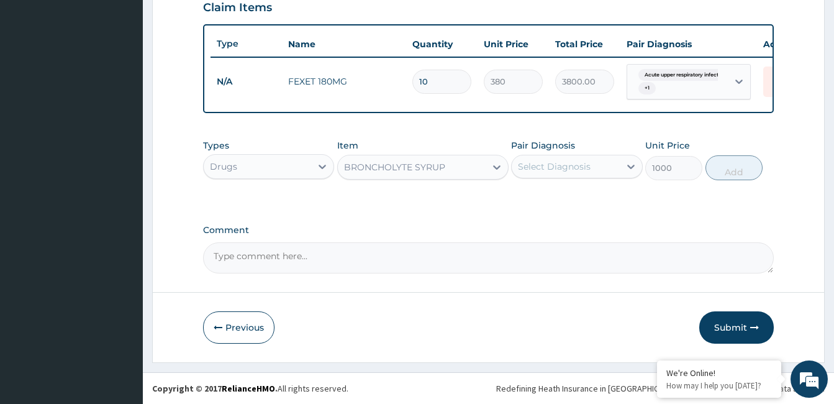
click at [550, 165] on div "Select Diagnosis" at bounding box center [554, 166] width 73 height 12
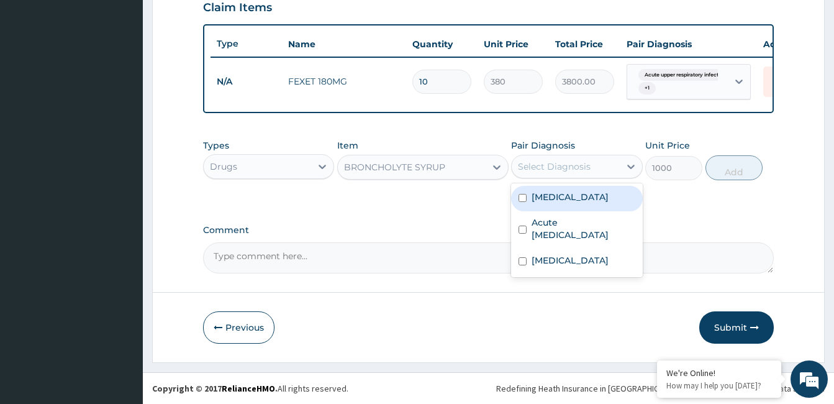
click at [563, 201] on label "Nasal congestion" at bounding box center [570, 197] width 77 height 12
checkbox input "true"
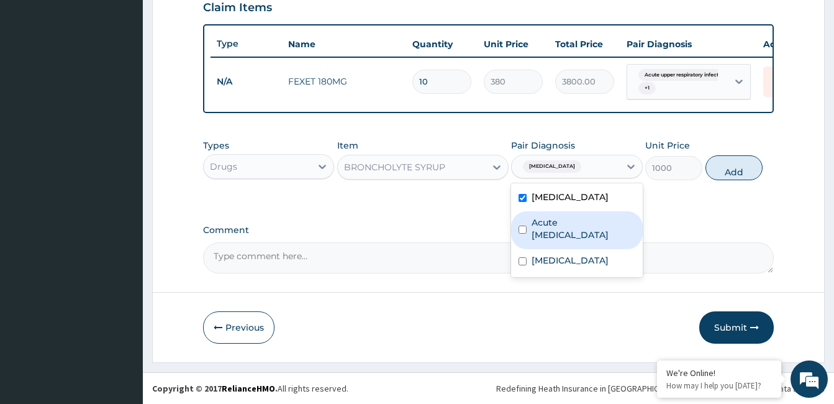
click at [564, 230] on label "Acute upper respiratory infection" at bounding box center [583, 228] width 103 height 25
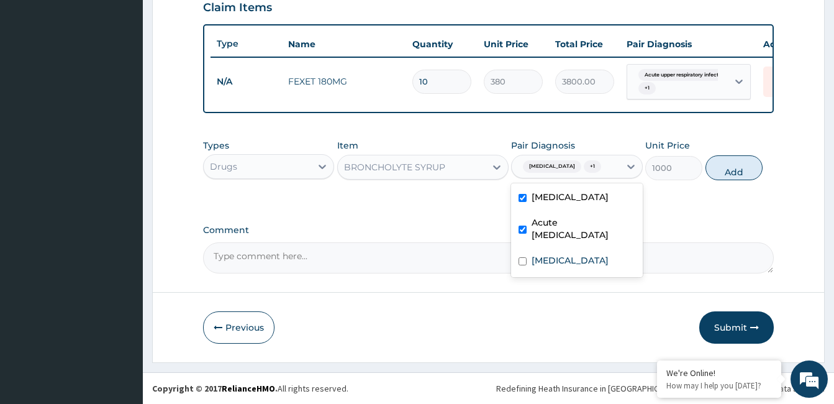
checkbox input "true"
click at [581, 258] on label "Allergic rhinitis" at bounding box center [570, 260] width 77 height 12
checkbox input "true"
click at [717, 166] on button "Add" at bounding box center [734, 167] width 57 height 25
type input "0"
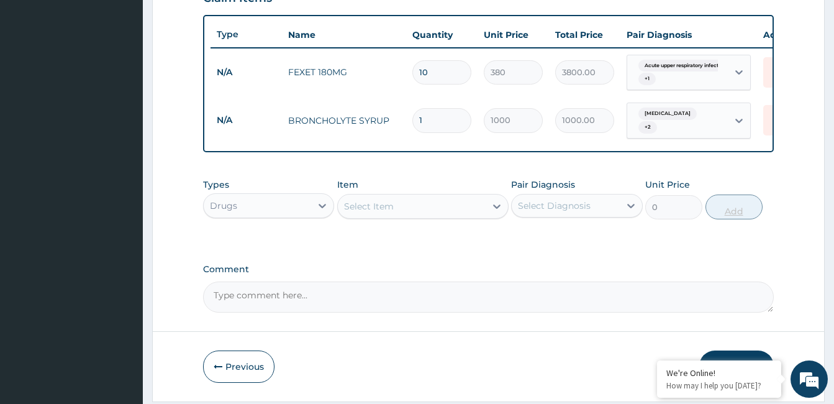
type input "0.00"
type input "2"
type input "2000.00"
type input "2"
click at [419, 216] on div "Select Item" at bounding box center [412, 206] width 148 height 20
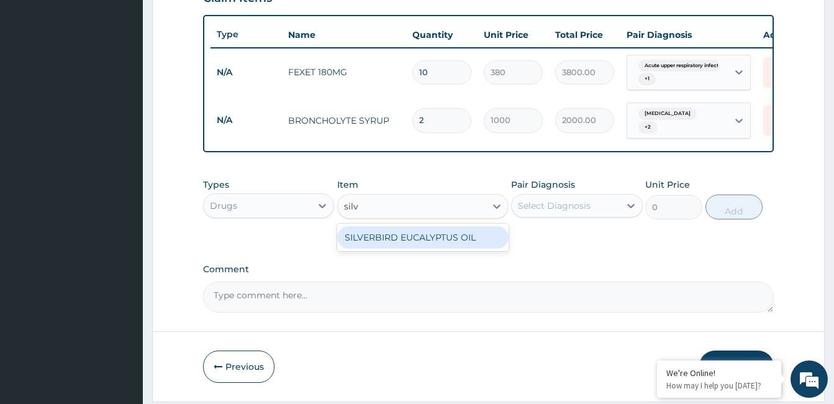
type input "sil"
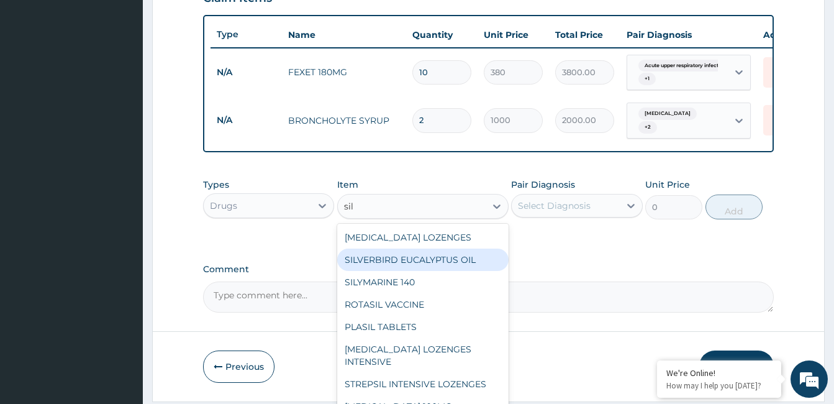
click at [448, 264] on div "SILVERBIRD EUCALYPTUS OIL" at bounding box center [422, 259] width 171 height 22
type input "8250"
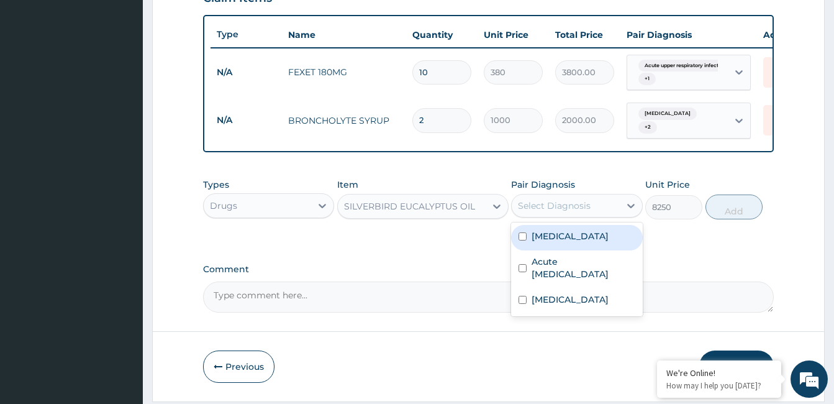
click at [516, 214] on div "Select Diagnosis" at bounding box center [565, 206] width 107 height 20
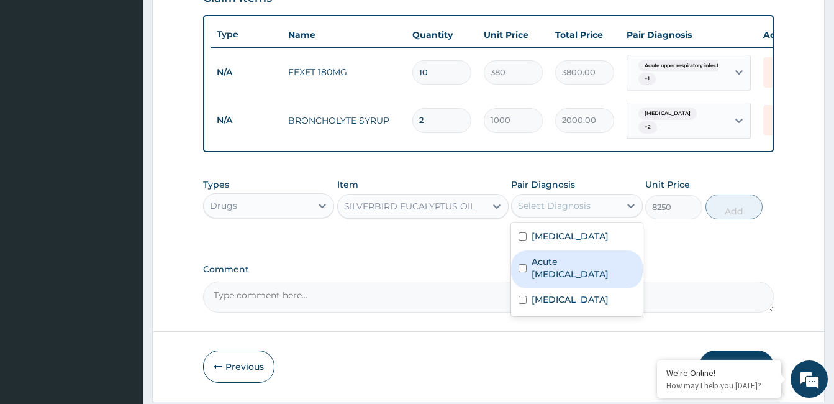
click at [536, 278] on label "Acute upper respiratory infection" at bounding box center [583, 267] width 103 height 25
checkbox input "true"
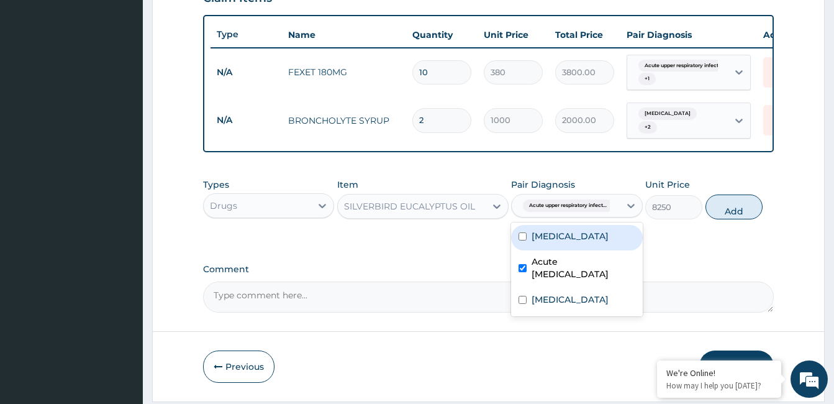
click at [550, 239] on label "Nasal congestion" at bounding box center [570, 236] width 77 height 12
checkbox input "true"
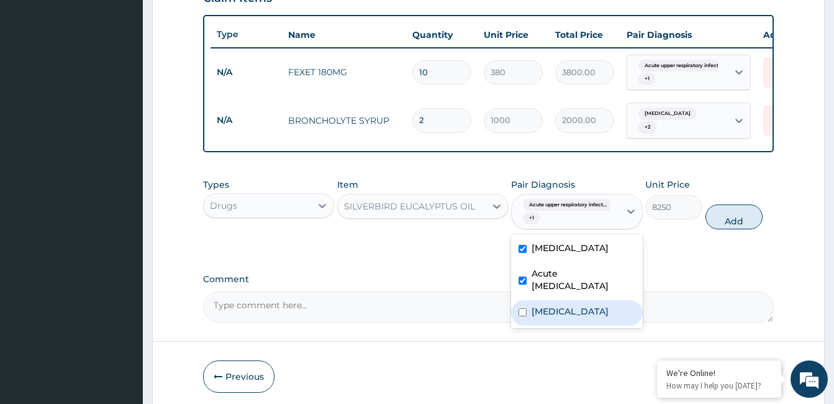
click at [563, 317] on label "Allergic rhinitis" at bounding box center [570, 311] width 77 height 12
checkbox input "true"
click at [746, 213] on button "Add" at bounding box center [734, 216] width 57 height 25
type input "0"
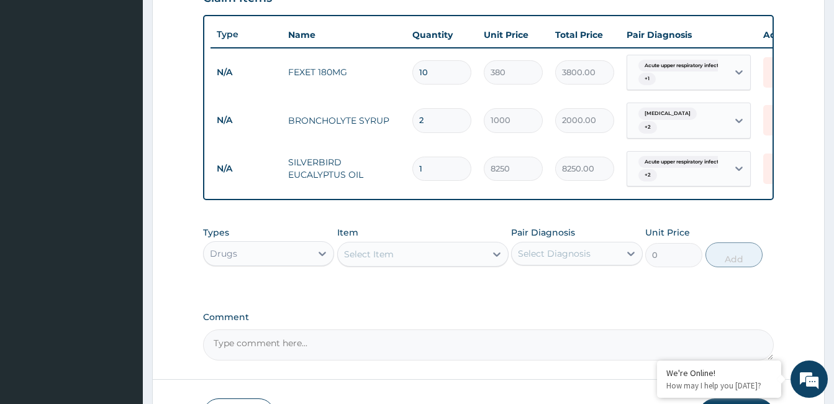
click at [414, 255] on div "Select Item" at bounding box center [412, 254] width 148 height 20
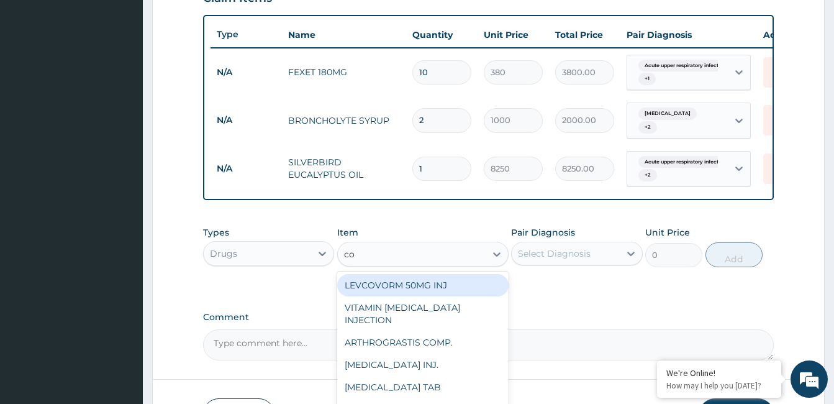
type input "co-"
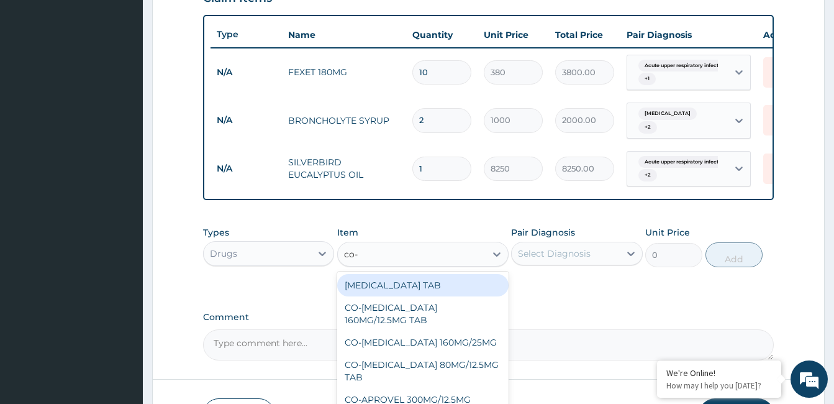
click at [396, 291] on div "CO-CODAMOL TAB" at bounding box center [422, 285] width 171 height 22
type input "270"
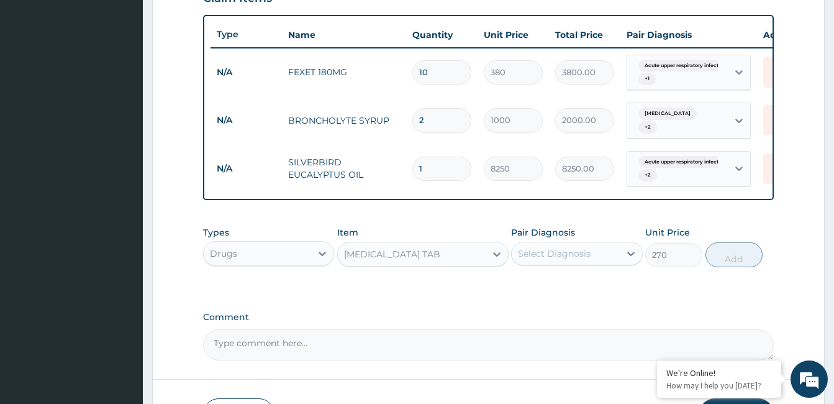
click at [550, 258] on div "Select Diagnosis" at bounding box center [554, 253] width 73 height 12
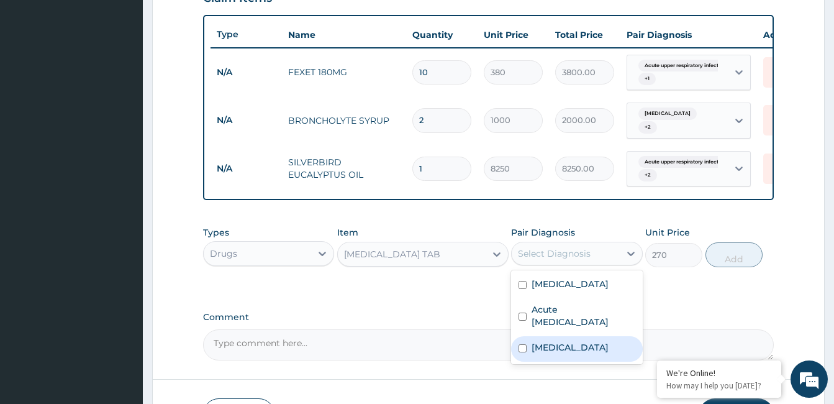
click at [557, 350] on label "Allergic rhinitis" at bounding box center [570, 347] width 77 height 12
checkbox input "true"
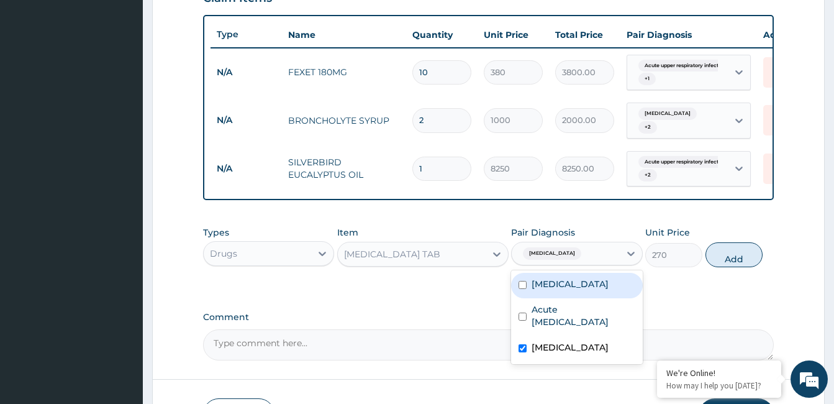
click at [561, 290] on label "Nasal congestion" at bounding box center [570, 284] width 77 height 12
checkbox input "true"
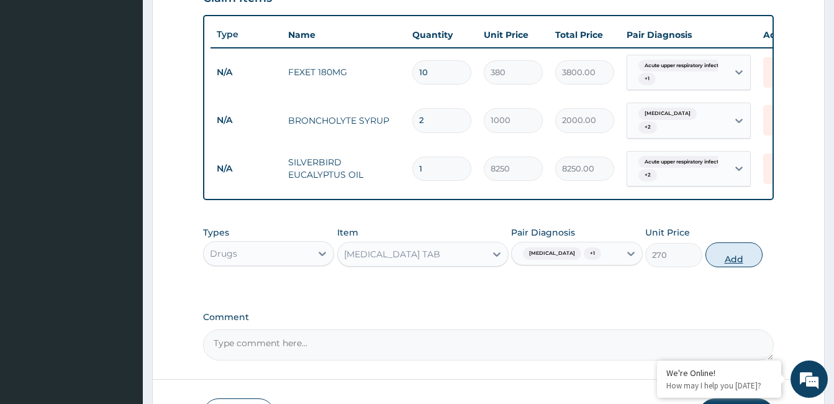
click at [734, 254] on button "Add" at bounding box center [734, 254] width 57 height 25
type input "0"
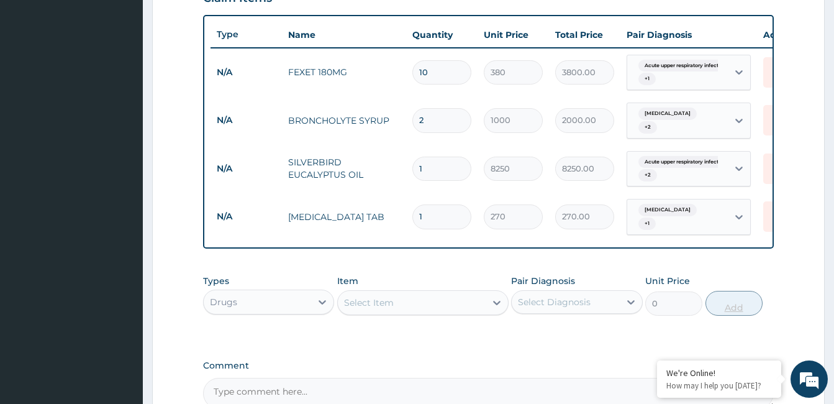
type input "0.00"
type input "1"
type input "270.00"
type input "15"
type input "4050.00"
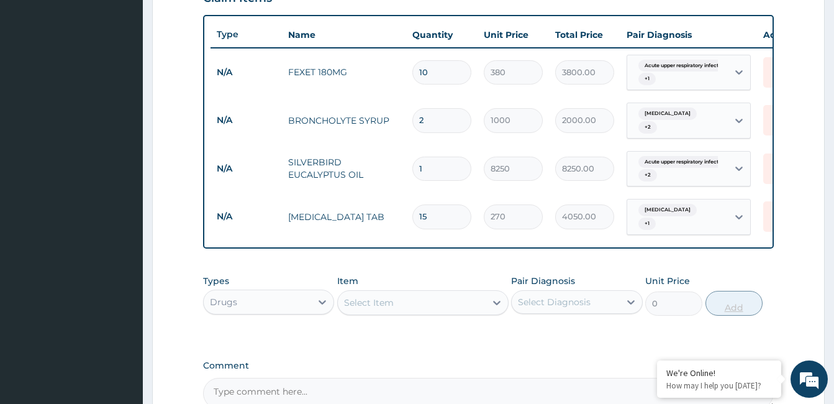
type input "1"
type input "270.00"
type input "14"
type input "3780.00"
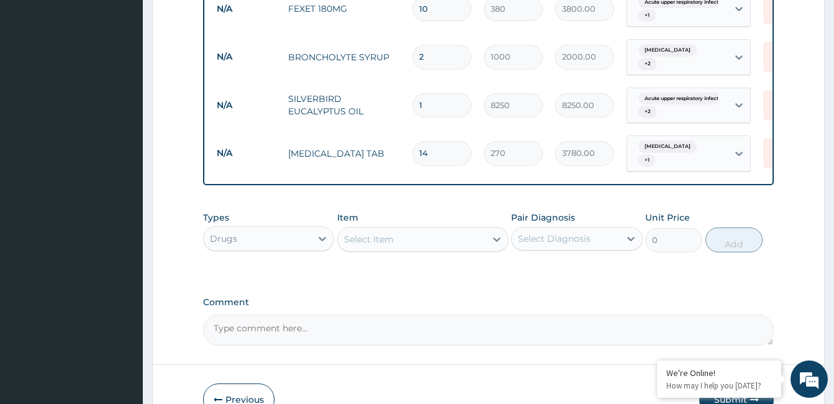
scroll to position [581, 0]
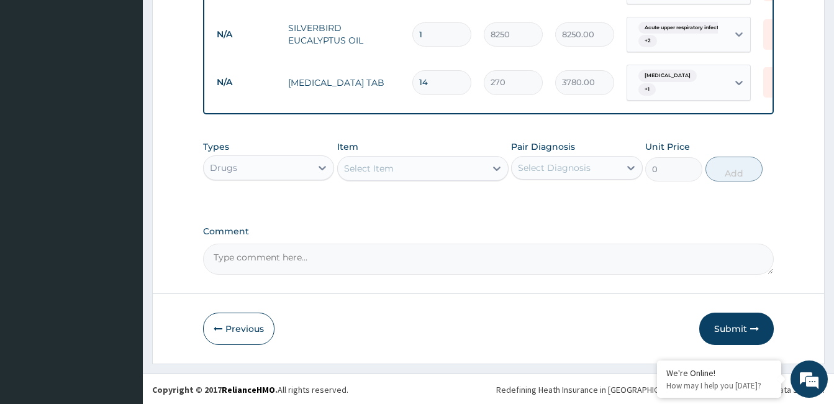
type input "14"
click at [315, 255] on textarea "Comment" at bounding box center [488, 258] width 571 height 31
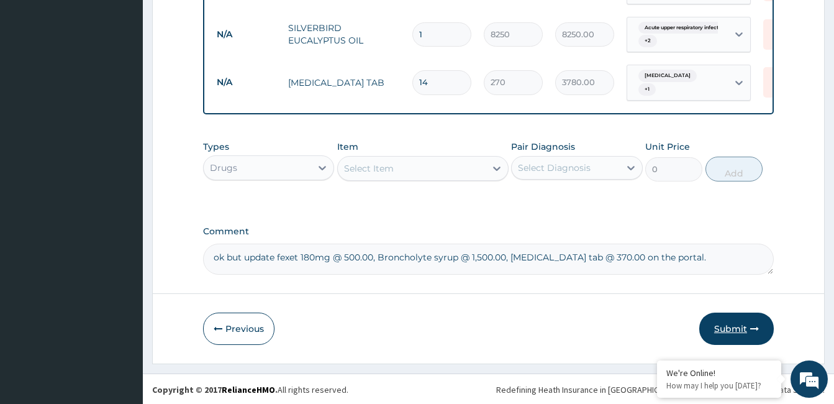
type textarea "ok but update fexet 180mg @ 500.00, Broncholyte syrup @ 1,500.00, co-codamol ta…"
click at [733, 327] on button "Submit" at bounding box center [736, 328] width 75 height 32
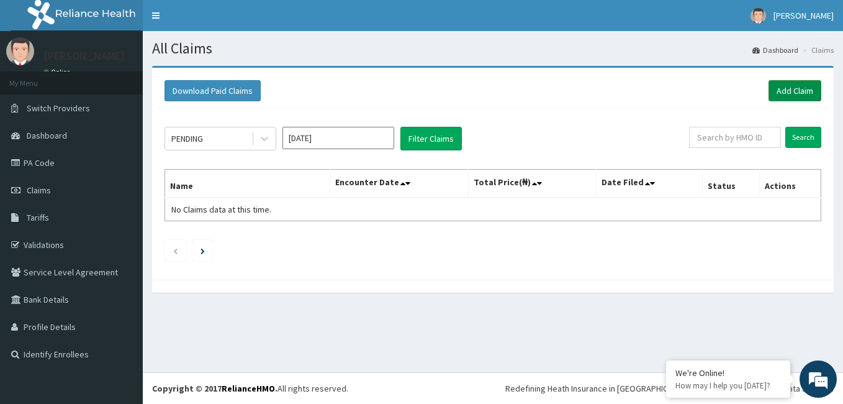
click at [791, 94] on link "Add Claim" at bounding box center [795, 90] width 53 height 21
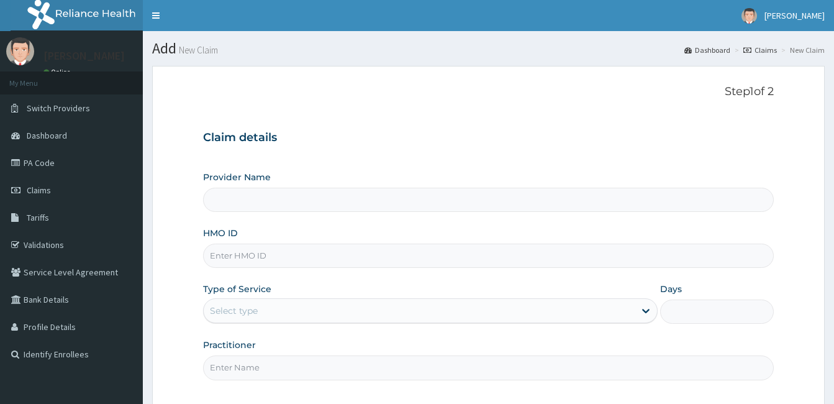
type input "[GEOGRAPHIC_DATA]"
click at [360, 252] on input "HMO ID" at bounding box center [488, 255] width 571 height 24
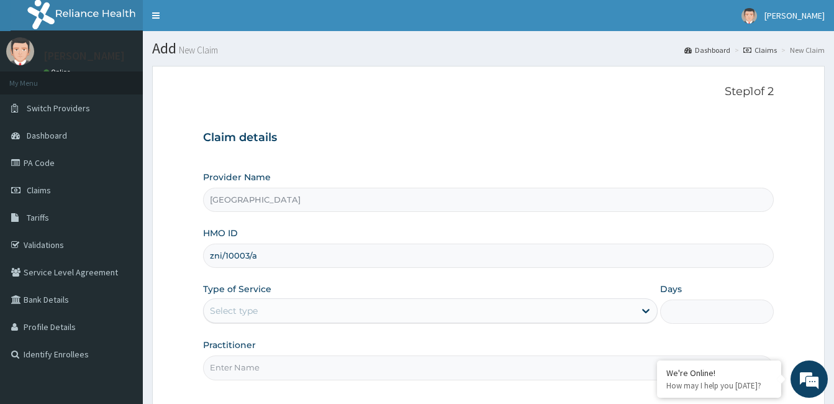
type input "zni/10003/a"
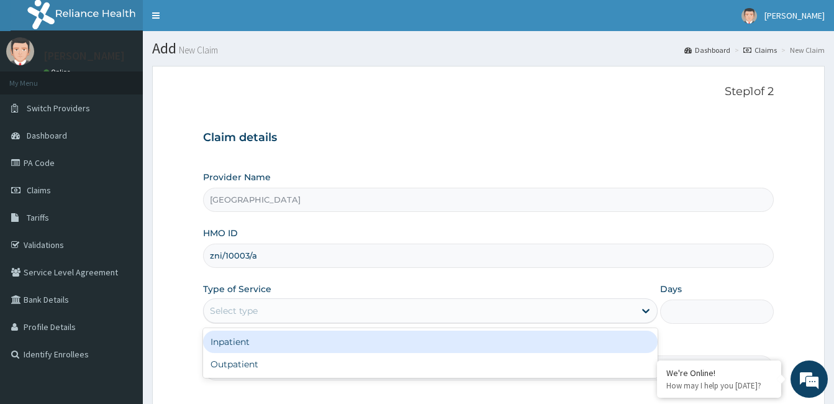
click at [352, 307] on div "Select type" at bounding box center [419, 311] width 431 height 20
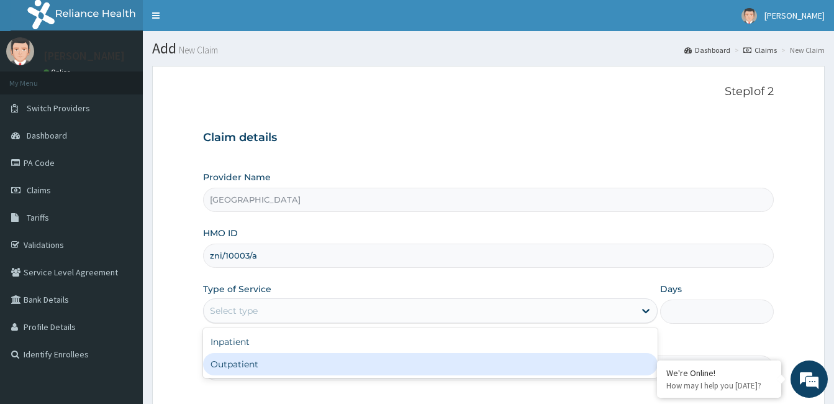
click at [346, 356] on div "Outpatient" at bounding box center [430, 364] width 455 height 22
type input "1"
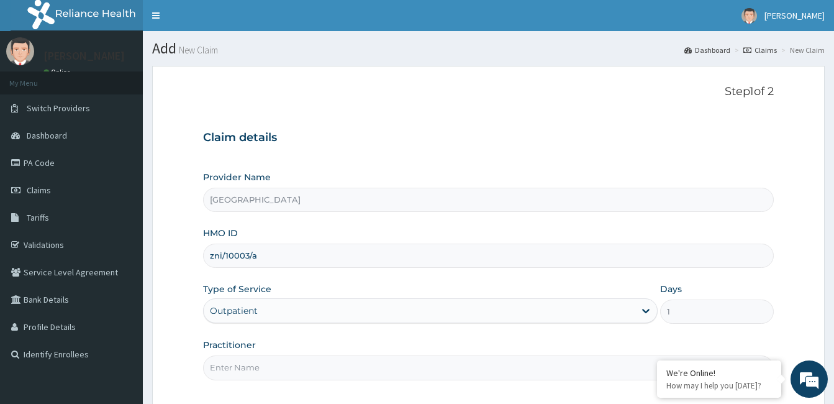
click at [279, 370] on input "Practitioner" at bounding box center [488, 367] width 571 height 24
paste input "Okong Orok"
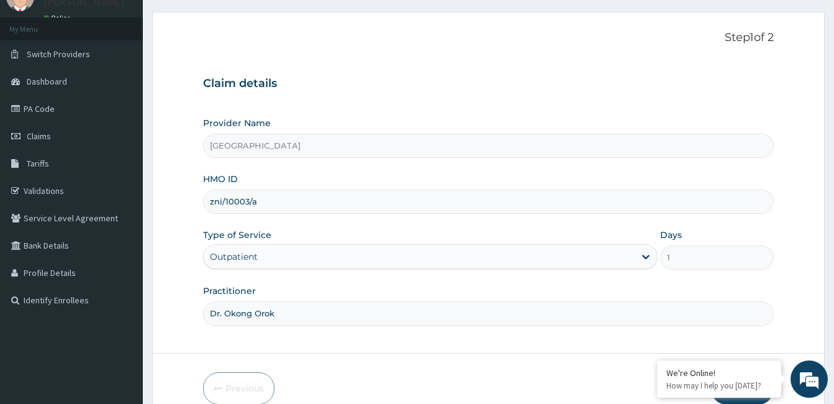
scroll to position [115, 0]
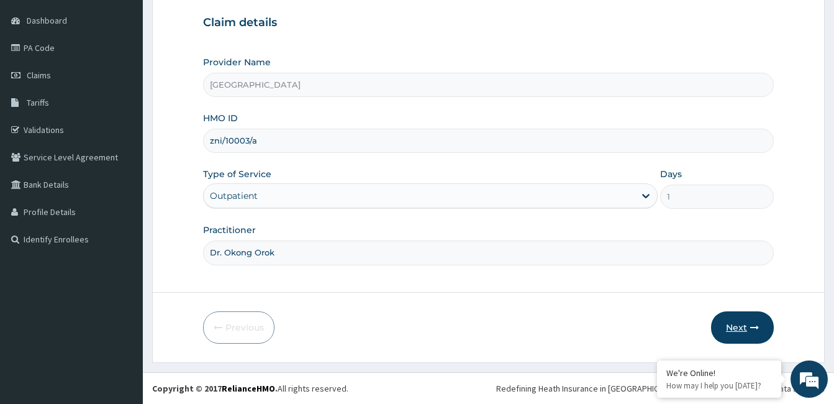
type input "Dr. Okong Orok"
click at [746, 316] on button "Next" at bounding box center [742, 327] width 63 height 32
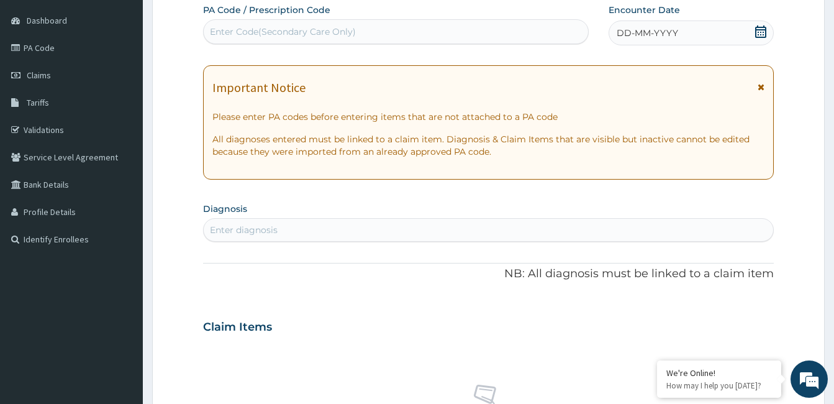
click at [761, 34] on icon at bounding box center [761, 31] width 12 height 12
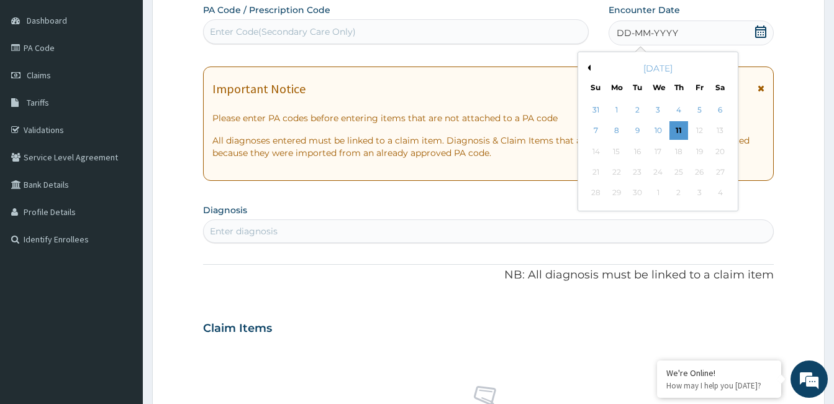
click at [591, 65] on div "[DATE]" at bounding box center [658, 68] width 150 height 12
click at [588, 68] on button "Previous Month" at bounding box center [587, 68] width 6 height 6
click at [661, 165] on div "23" at bounding box center [657, 172] width 19 height 19
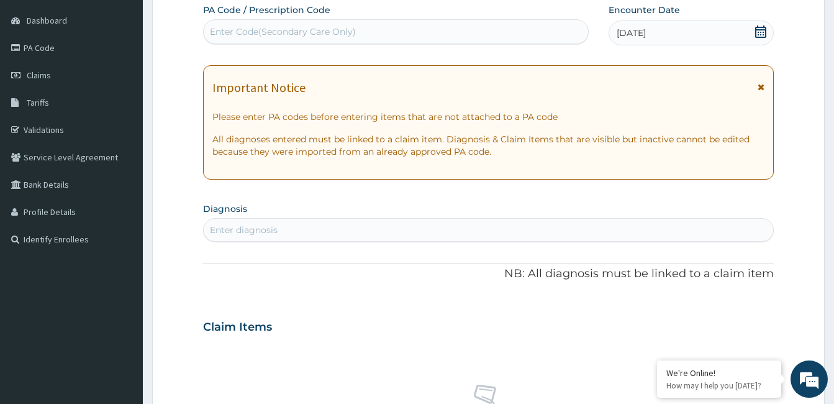
click at [407, 232] on div "Enter diagnosis" at bounding box center [489, 230] width 570 height 20
type input "hyperlipide"
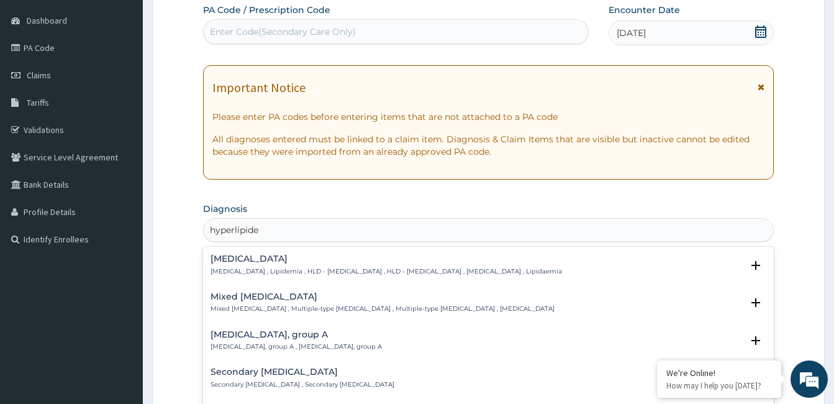
click at [266, 263] on h4 "Hyperlipidemia" at bounding box center [387, 258] width 352 height 9
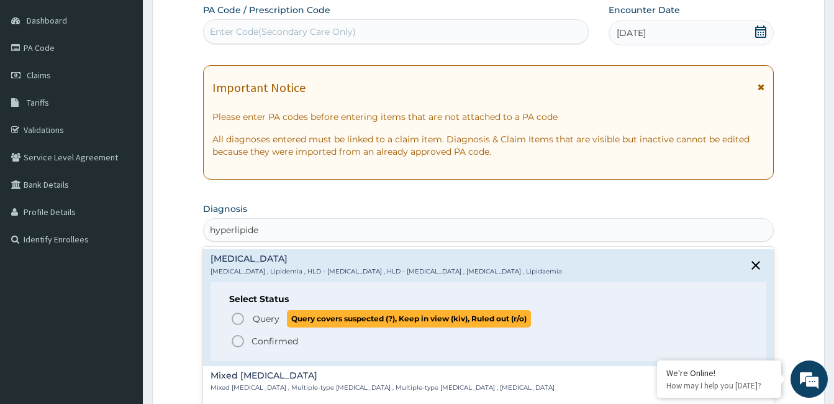
click at [240, 322] on icon "status option query" at bounding box center [237, 318] width 15 height 15
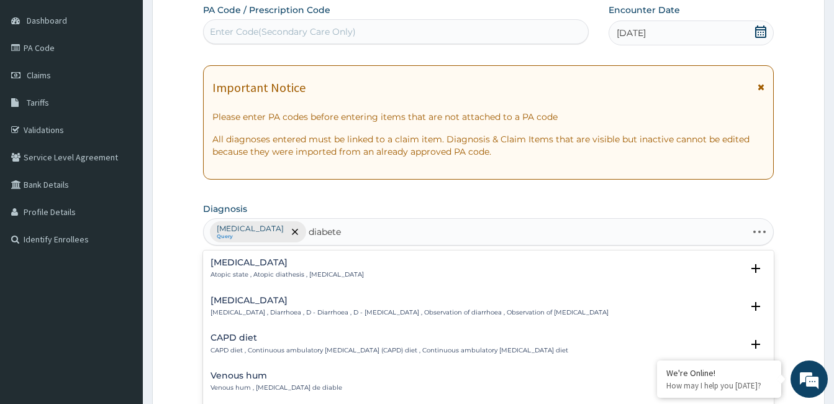
type input "diabetes"
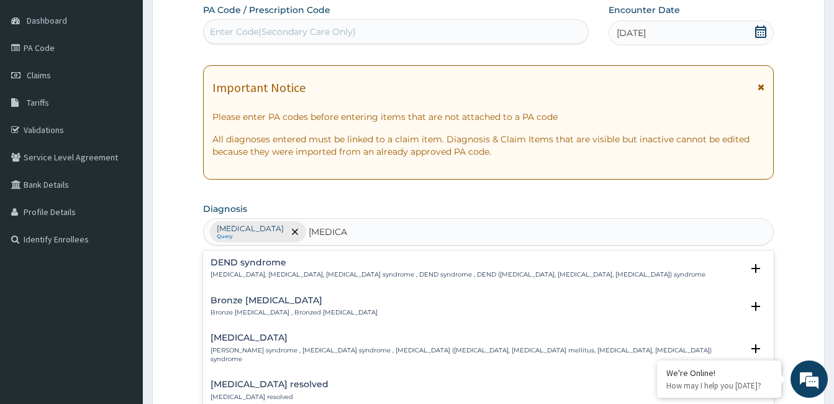
scroll to position [62, 0]
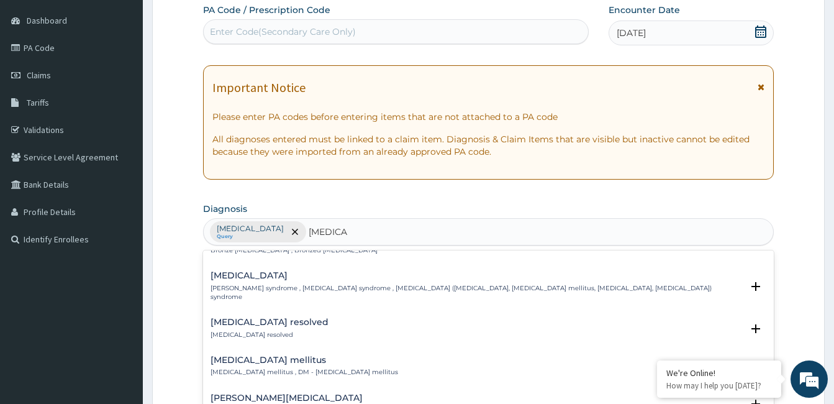
click at [270, 368] on p "Diabetes mellitus , DM - Diabetes mellitus" at bounding box center [305, 372] width 188 height 9
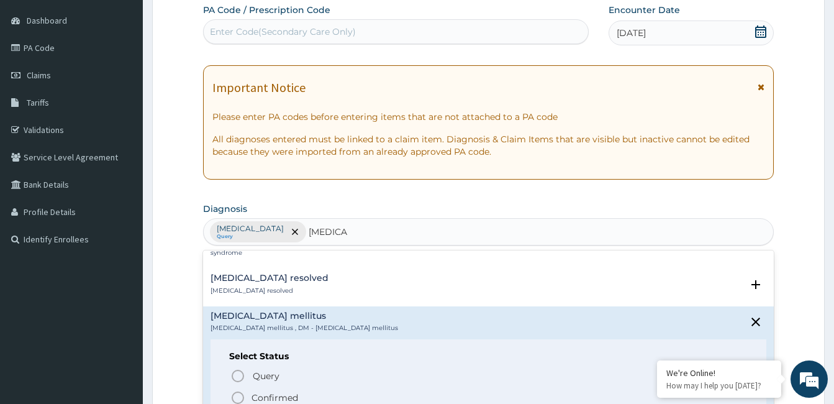
scroll to position [124, 0]
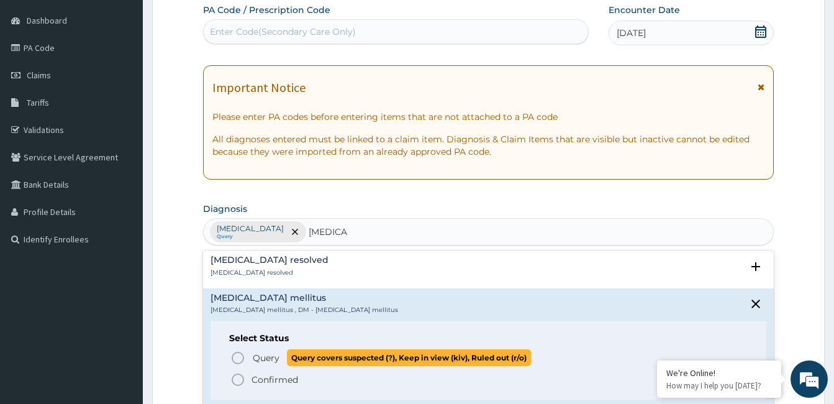
click at [239, 350] on icon "status option query" at bounding box center [237, 357] width 15 height 15
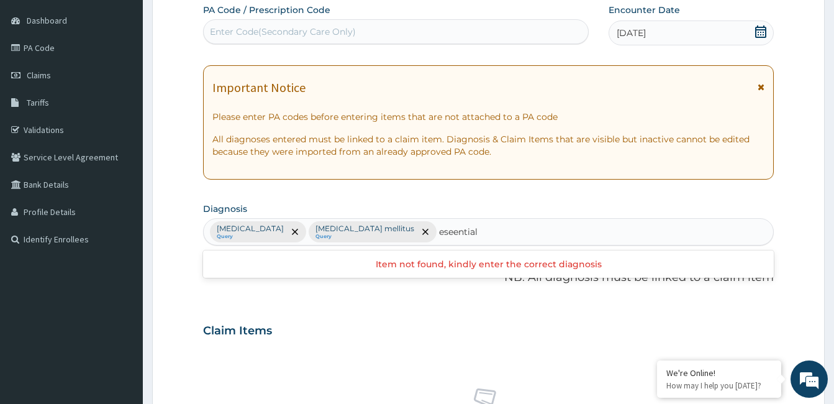
click at [439, 235] on input "eseential" at bounding box center [460, 231] width 43 height 12
type input "essential"
click at [448, 229] on div "Hyperlipidemia Query Diabetes mellitus Query" at bounding box center [489, 232] width 570 height 26
type input "essential hyper"
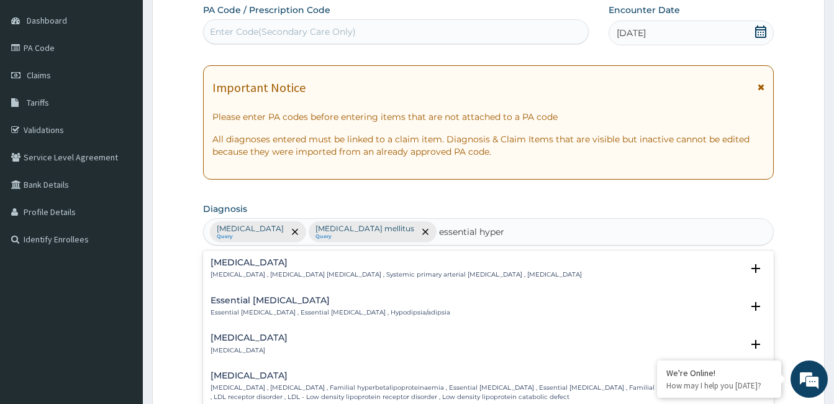
click at [286, 273] on p "Essential hypertension , Idiopathic hypertension , Systemic primary arterial hy…" at bounding box center [396, 274] width 371 height 9
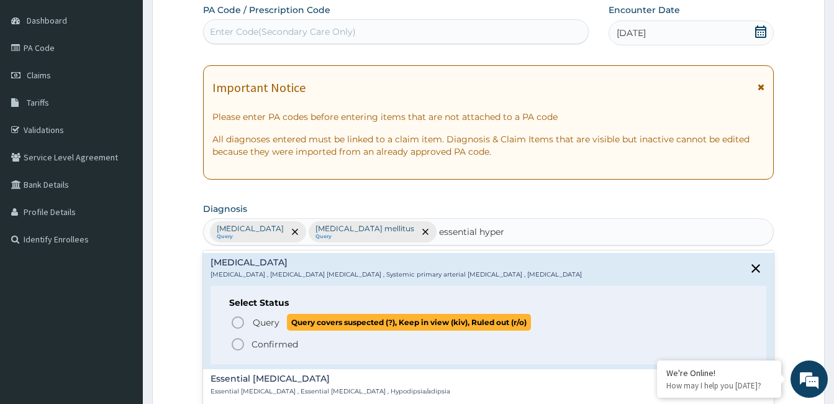
click at [239, 325] on icon "status option query" at bounding box center [237, 322] width 15 height 15
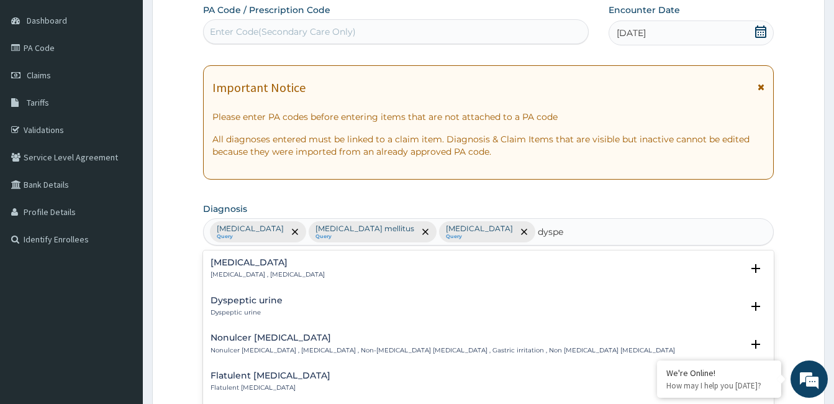
type input "dyspep"
click at [261, 271] on p "Indigestion , Dyspepsia" at bounding box center [268, 274] width 114 height 9
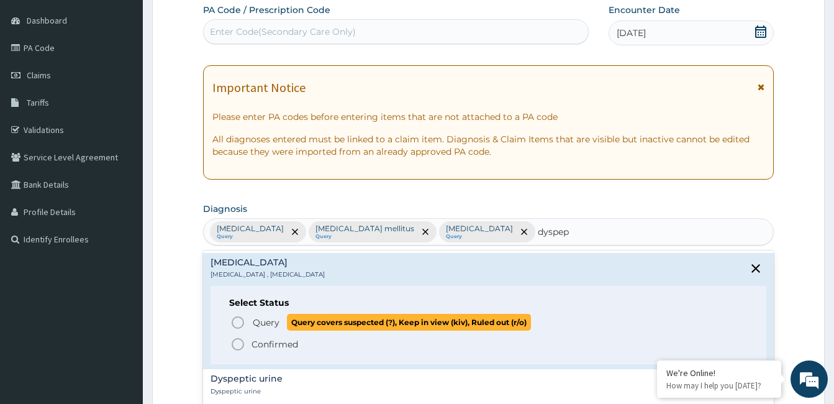
click at [234, 322] on icon "status option query" at bounding box center [237, 322] width 15 height 15
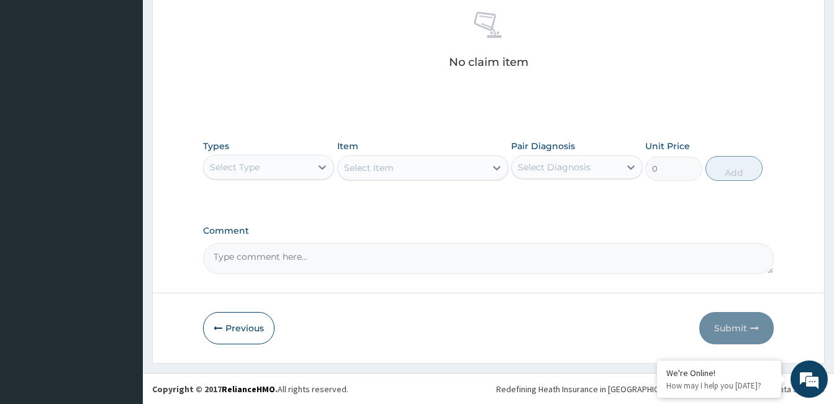
scroll to position [492, 0]
click at [321, 165] on icon at bounding box center [322, 166] width 12 height 12
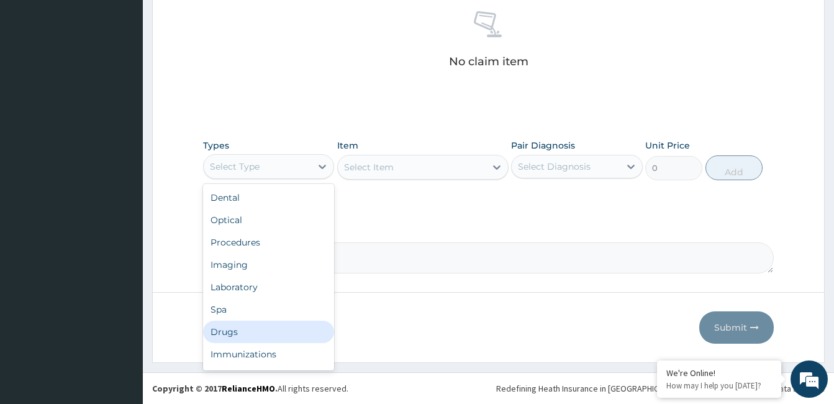
click at [266, 329] on div "Drugs" at bounding box center [268, 331] width 131 height 22
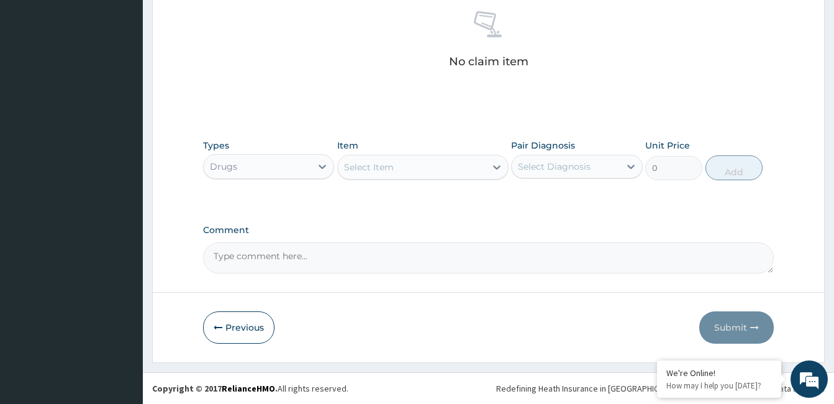
click at [401, 165] on div "Select Item" at bounding box center [412, 167] width 148 height 20
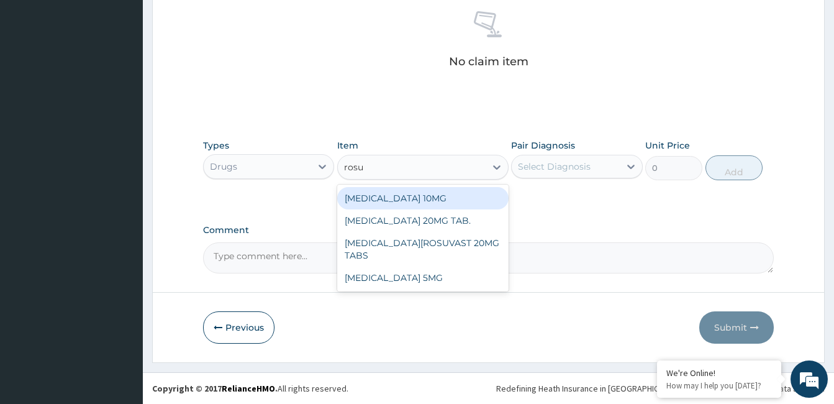
type input "rosuv"
click at [427, 199] on div "[MEDICAL_DATA] 10MG" at bounding box center [422, 198] width 171 height 22
type input "300"
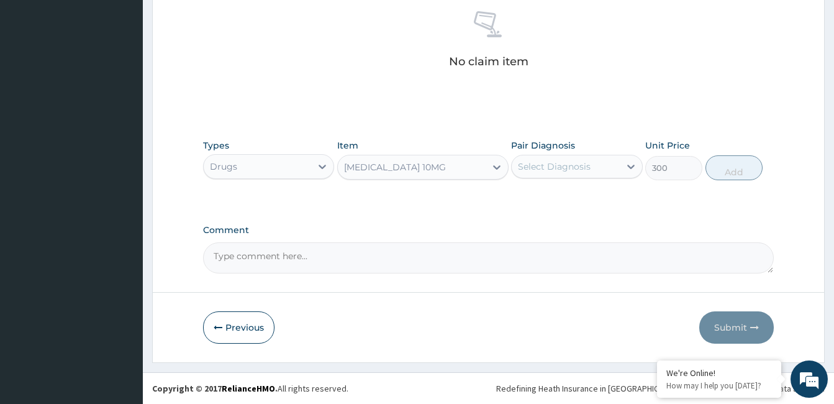
click at [542, 164] on div "Select Diagnosis" at bounding box center [554, 166] width 73 height 12
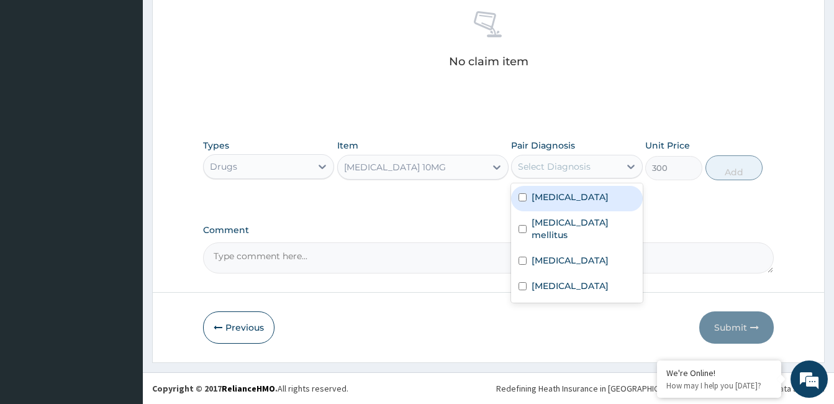
click at [568, 195] on label "[MEDICAL_DATA]" at bounding box center [570, 197] width 77 height 12
checkbox input "true"
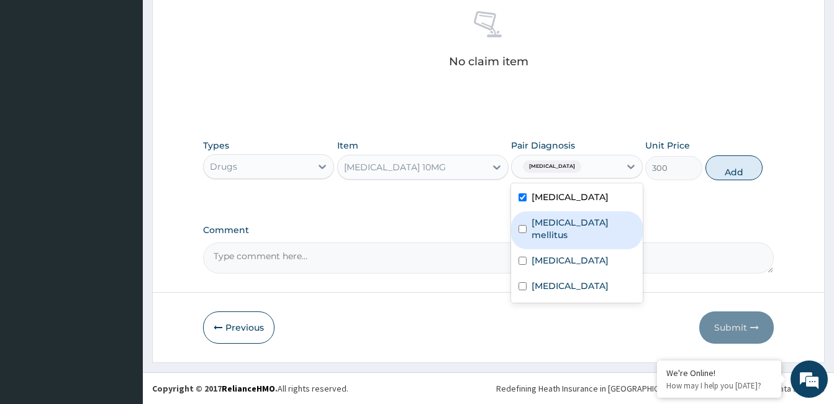
click at [570, 221] on label "Diabetes mellitus" at bounding box center [583, 228] width 103 height 25
checkbox input "true"
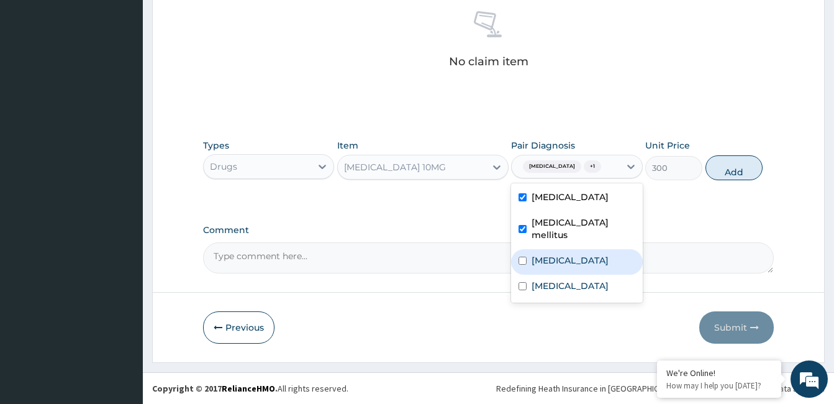
click at [609, 254] on label "Essential hypertension" at bounding box center [570, 260] width 77 height 12
checkbox input "true"
click at [729, 167] on button "Add" at bounding box center [734, 167] width 57 height 25
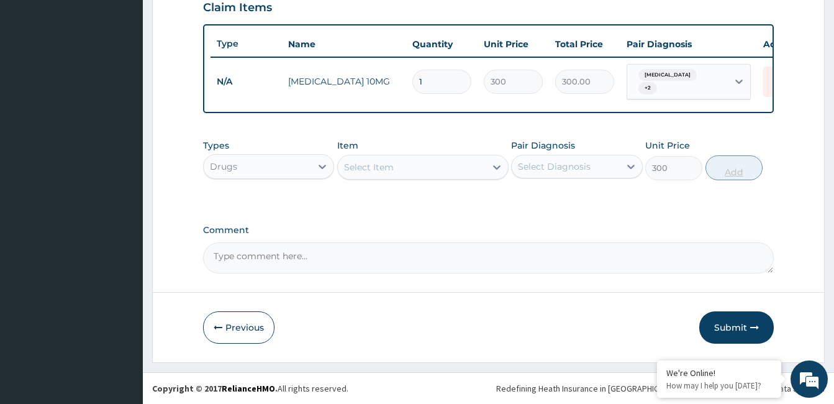
type input "0"
type input "0.00"
type input "3"
type input "900.00"
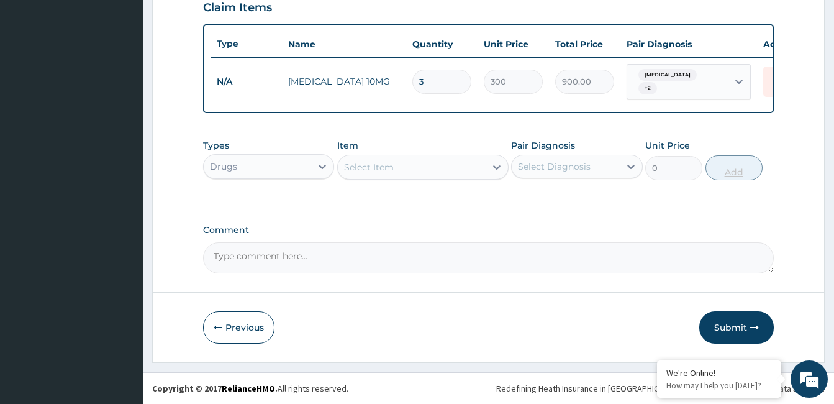
type input "30"
type input "9000.00"
type input "30"
click at [387, 163] on div "Select Item" at bounding box center [369, 167] width 50 height 12
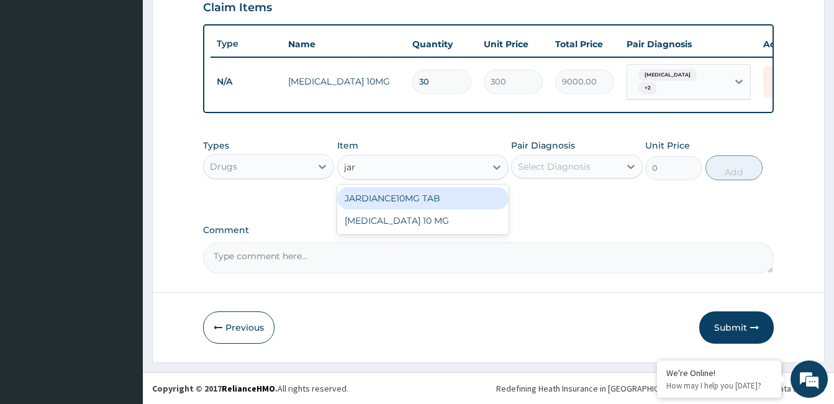
type input "jard"
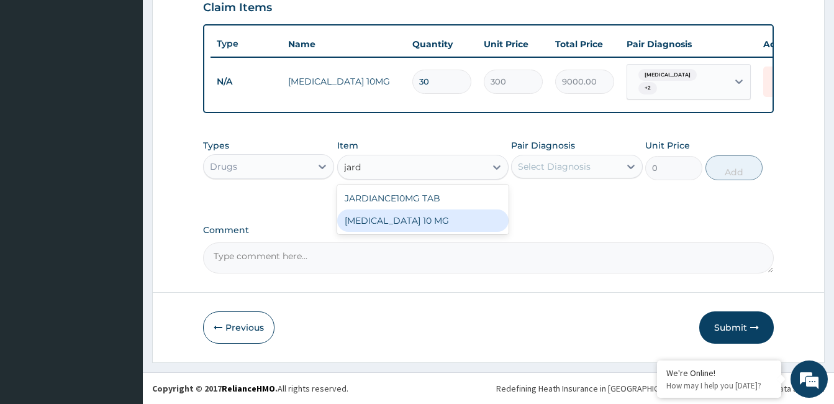
click at [420, 220] on div "[MEDICAL_DATA] 10 MG" at bounding box center [422, 220] width 171 height 22
type input "3000"
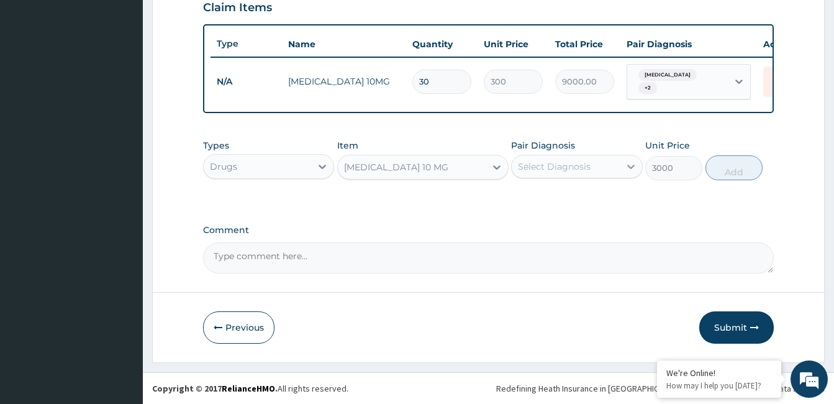
click at [630, 165] on icon at bounding box center [631, 166] width 12 height 12
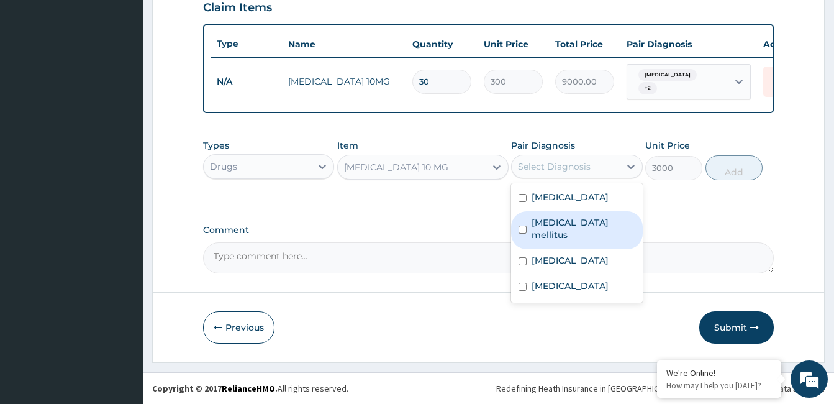
click at [589, 227] on label "Diabetes mellitus" at bounding box center [583, 228] width 103 height 25
checkbox input "true"
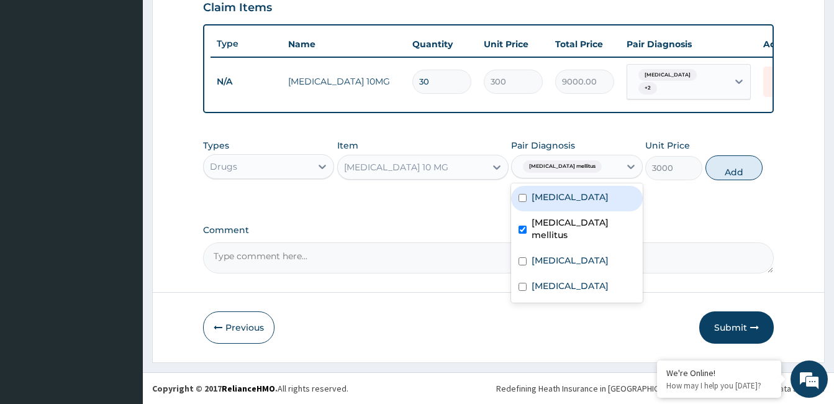
click at [585, 201] on label "[MEDICAL_DATA]" at bounding box center [570, 197] width 77 height 12
checkbox input "true"
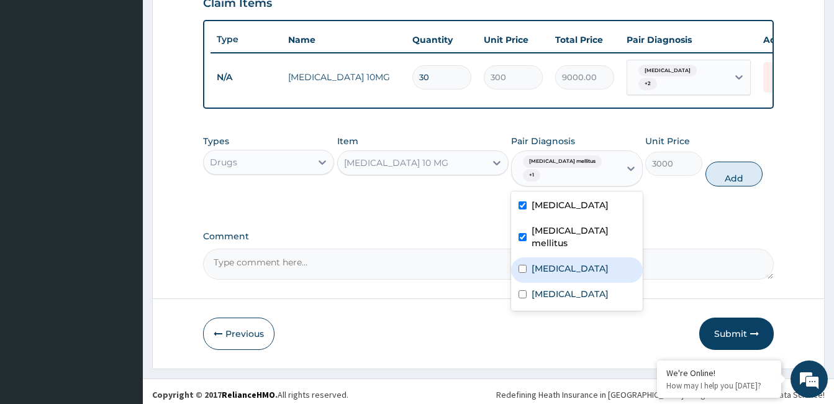
click at [583, 262] on label "Essential hypertension" at bounding box center [570, 268] width 77 height 12
checkbox input "true"
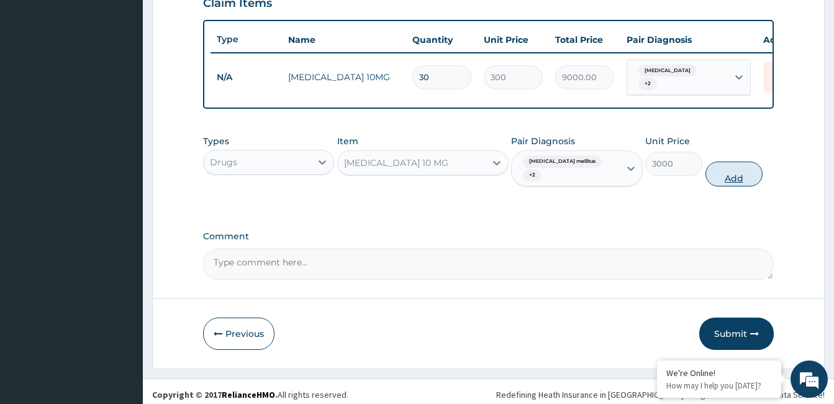
click at [729, 165] on button "Add" at bounding box center [734, 173] width 57 height 25
type input "0"
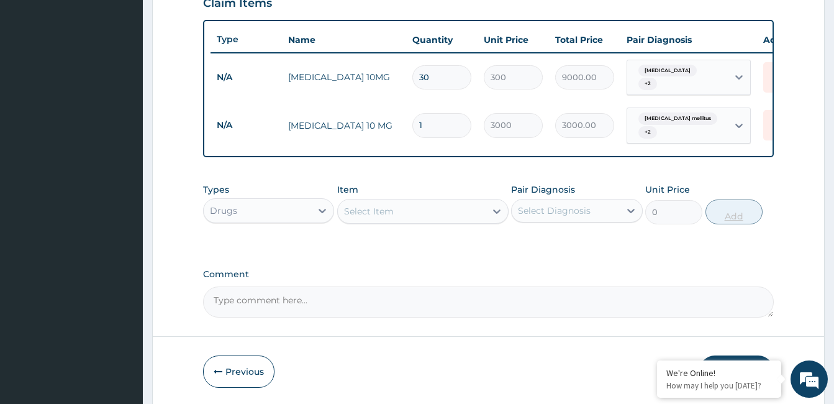
type input "0.00"
type input "3"
type input "9000.00"
type input "35"
type input "105000.00"
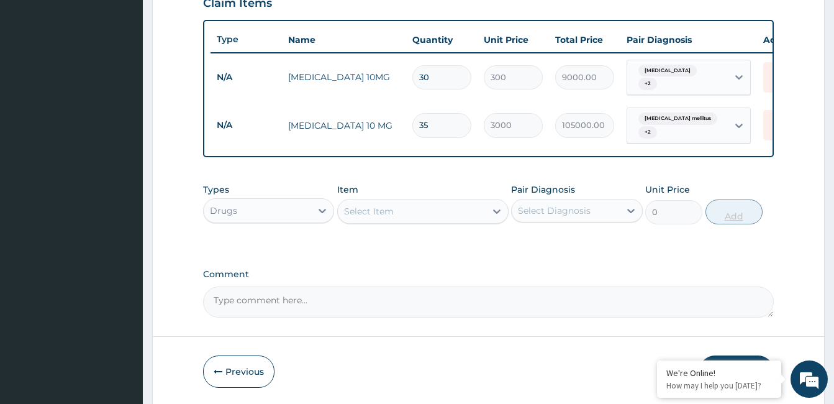
type input "3"
type input "9000.00"
type input "0.00"
type input "6"
type input "18000.00"
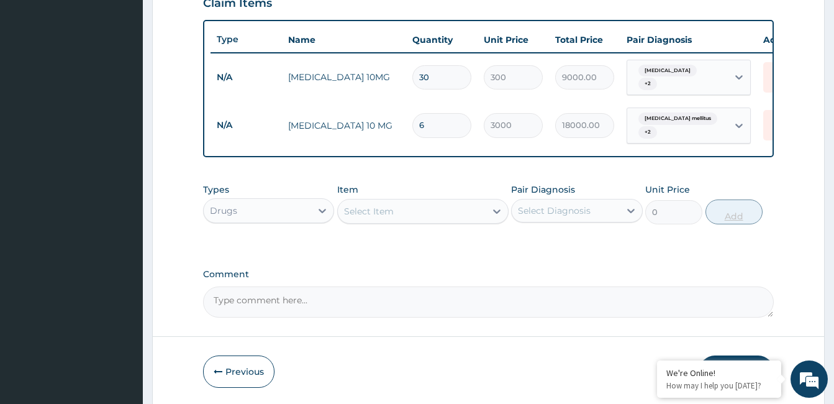
type input "60"
type input "180000.00"
type input "6"
type input "18000.00"
type input "0.00"
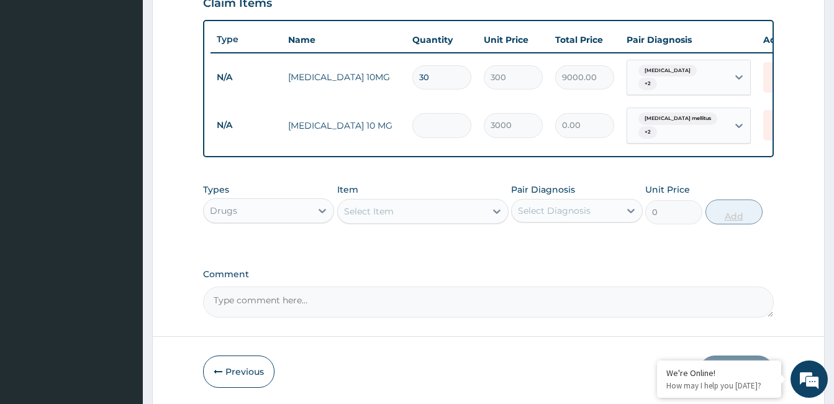
type input "6"
type input "18000.00"
type input "65"
type input "195000.00"
type input "6"
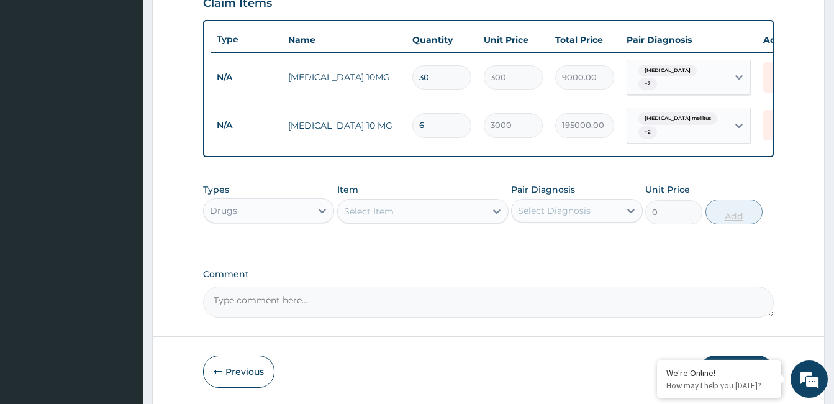
type input "18000.00"
type input "0.00"
type input "3"
type input "9000.00"
type input "36"
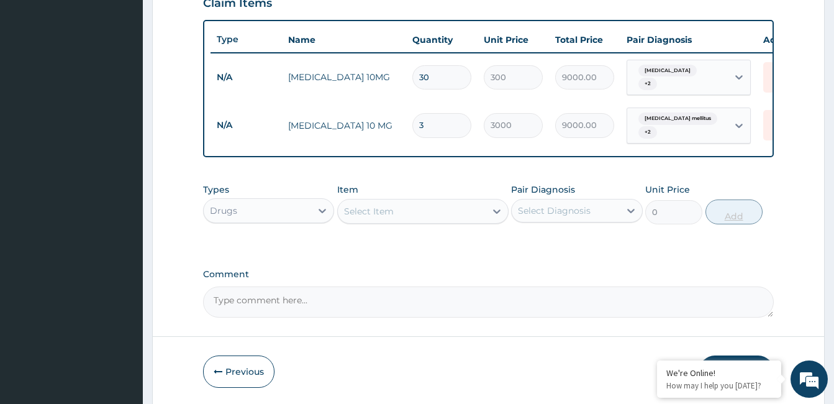
type input "108000.00"
type input "3"
type input "9000.00"
type input "0.00"
type input "4"
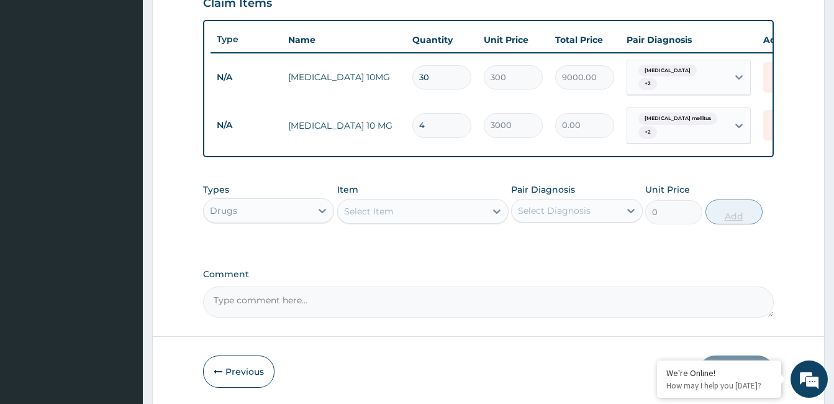
type input "12000.00"
type input "40"
type input "120000.00"
type input "4"
type input "12000.00"
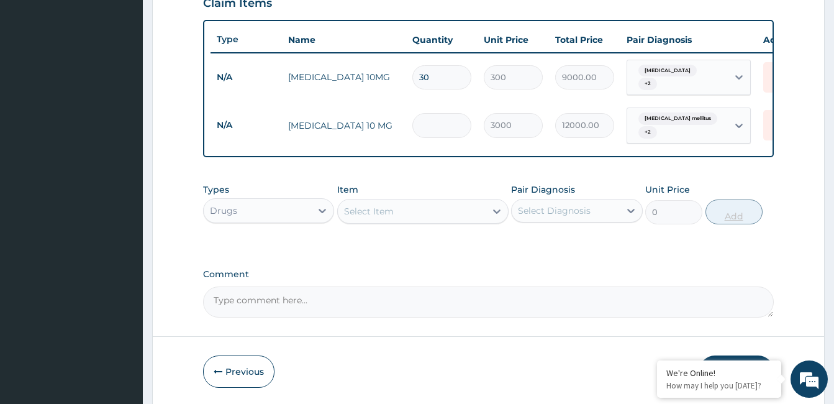
type input "0.00"
type input "3"
type input "9000.00"
type input "39"
type input "117000.00"
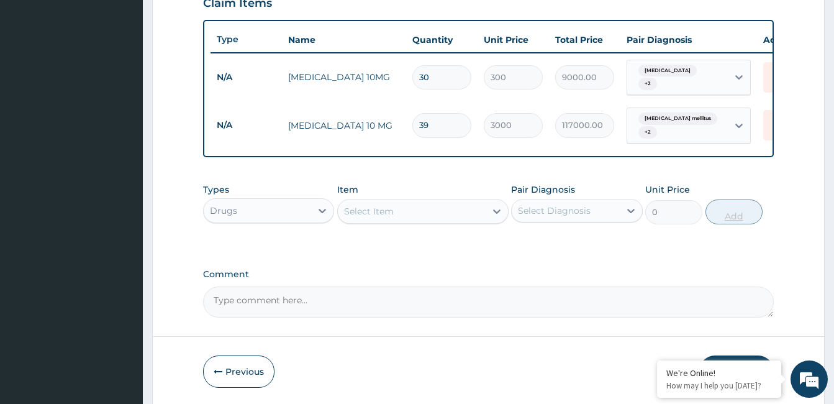
type input "3"
type input "9000.00"
type input "38"
type input "114000.00"
type input "38"
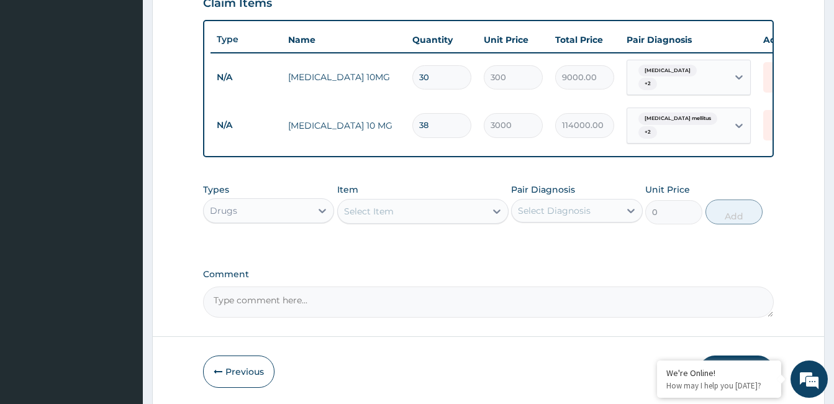
click at [466, 220] on div "Select Item" at bounding box center [412, 211] width 148 height 20
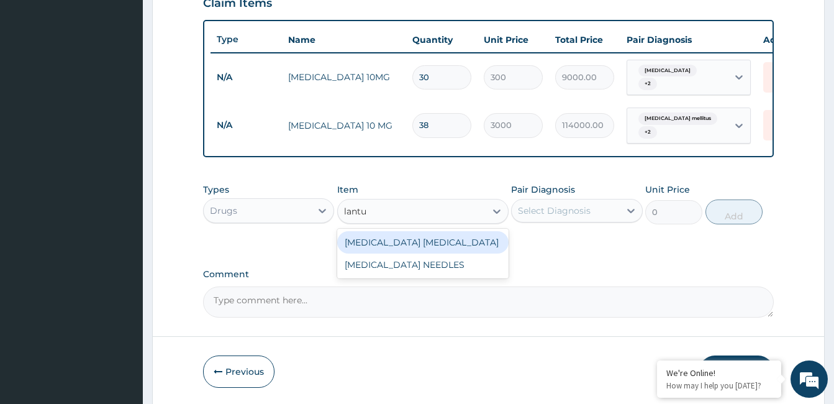
type input "lantus"
click at [427, 249] on div "[MEDICAL_DATA] [MEDICAL_DATA]" at bounding box center [422, 242] width 171 height 22
type input "26500"
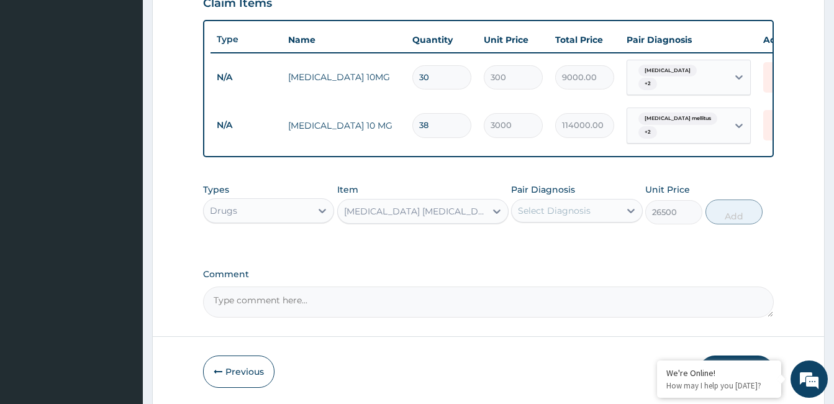
click at [540, 217] on div "Select Diagnosis" at bounding box center [554, 210] width 73 height 12
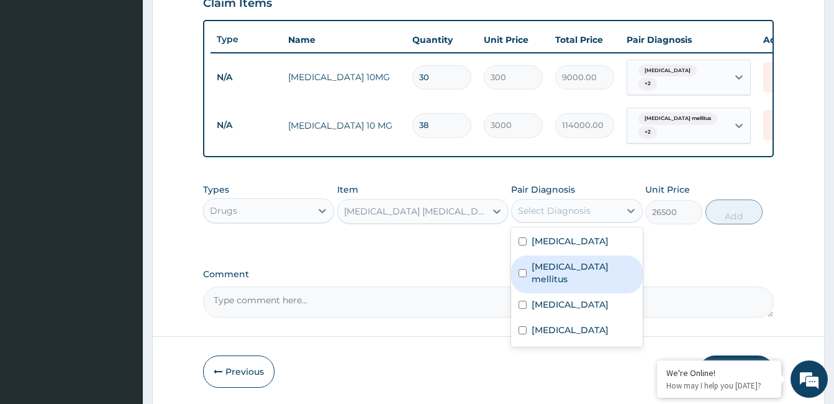
click at [561, 274] on label "[MEDICAL_DATA] mellitus" at bounding box center [583, 272] width 103 height 25
checkbox input "true"
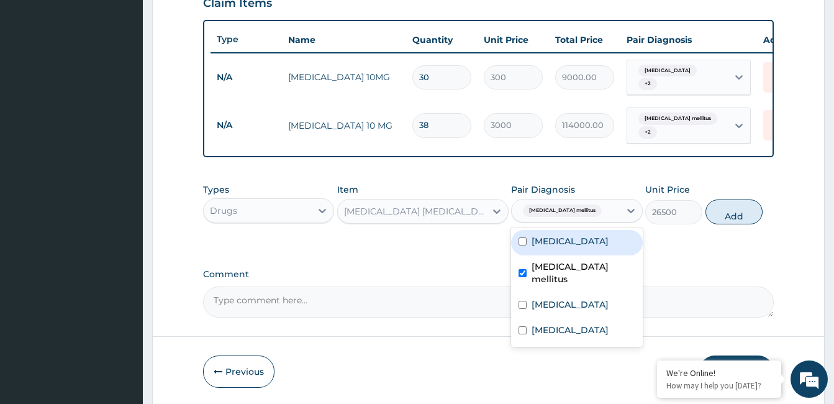
click at [565, 245] on label "[MEDICAL_DATA]" at bounding box center [570, 241] width 77 height 12
checkbox input "true"
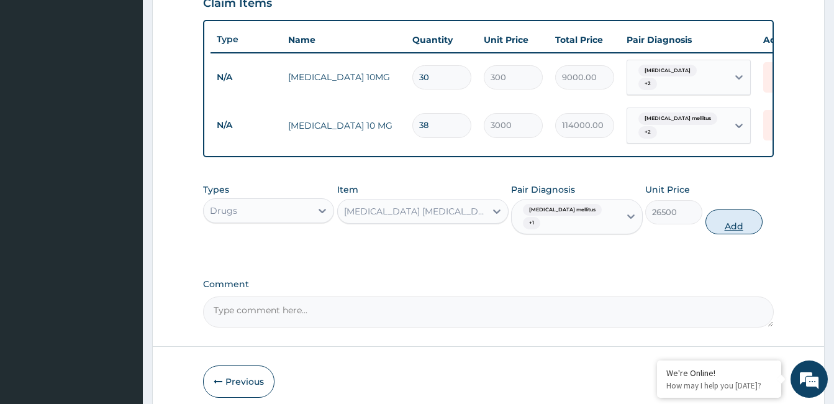
click at [727, 214] on button "Add" at bounding box center [734, 221] width 57 height 25
type input "0"
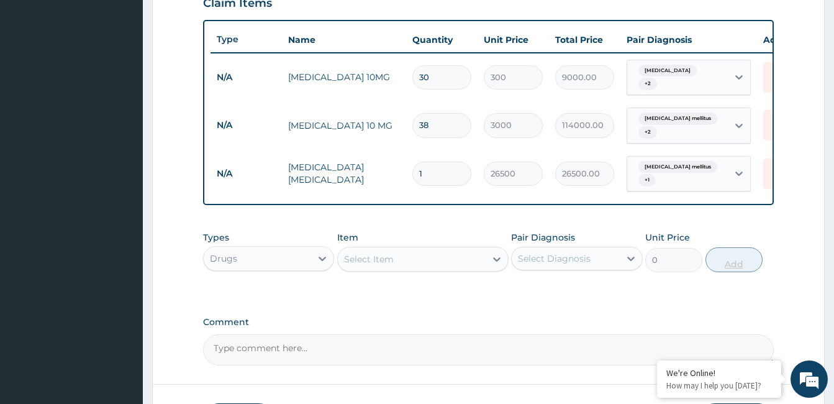
type input "0.00"
type input "1"
type input "26500.00"
type input "0.00"
type input "5"
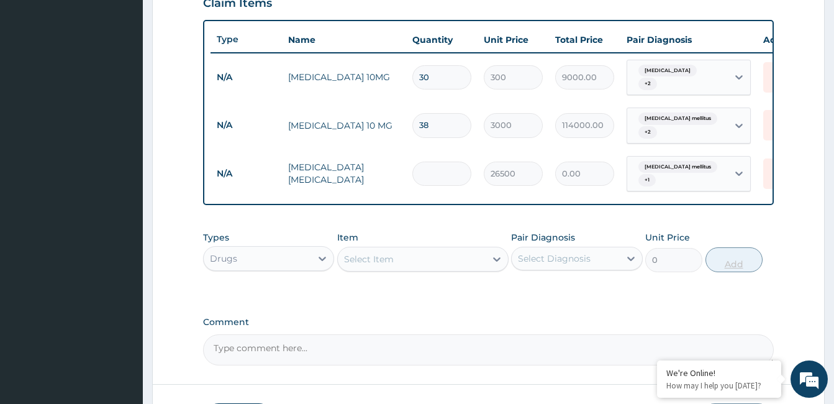
type input "132500.00"
type input "5"
click at [421, 262] on div "Select Item" at bounding box center [412, 259] width 148 height 20
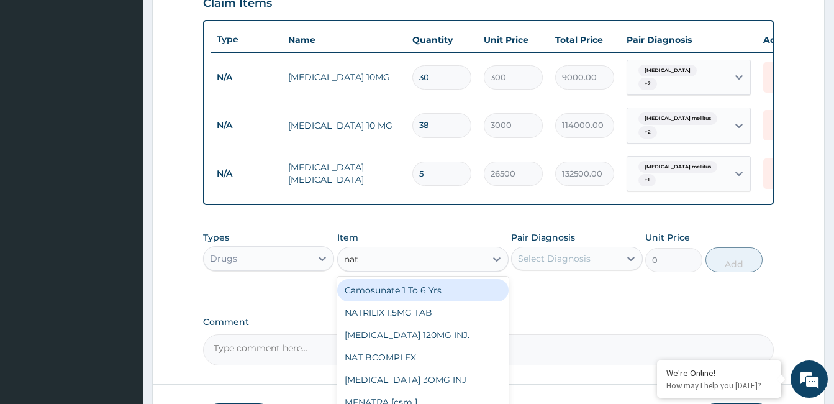
type input "nat b"
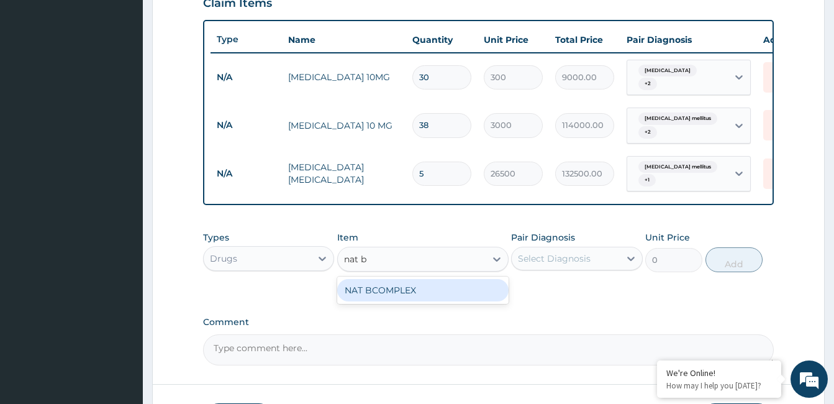
click at [415, 288] on div "NAT BCOMPLEX" at bounding box center [422, 290] width 171 height 22
type input "600"
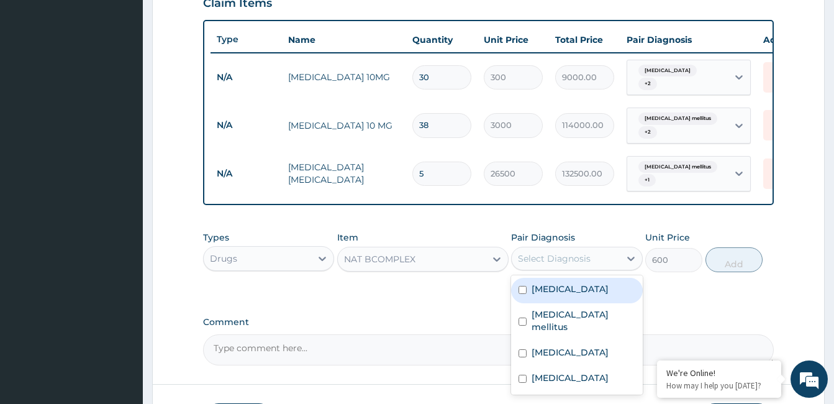
click at [568, 256] on div "Select Diagnosis" at bounding box center [554, 258] width 73 height 12
click at [567, 292] on label "[MEDICAL_DATA]" at bounding box center [570, 289] width 77 height 12
checkbox input "true"
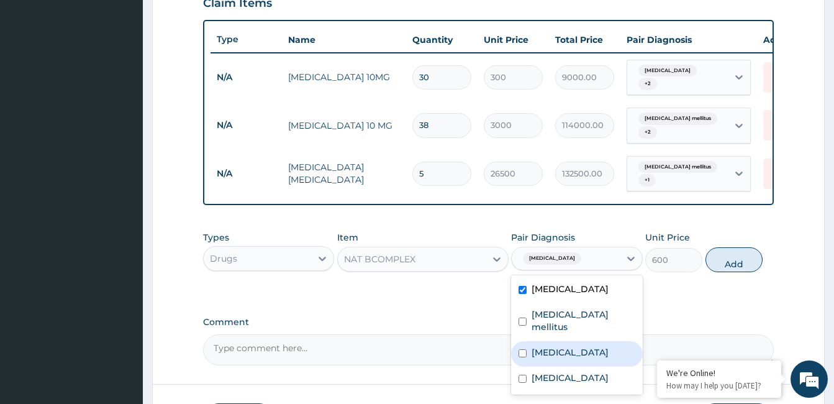
click at [574, 346] on label "[MEDICAL_DATA]" at bounding box center [570, 352] width 77 height 12
checkbox input "true"
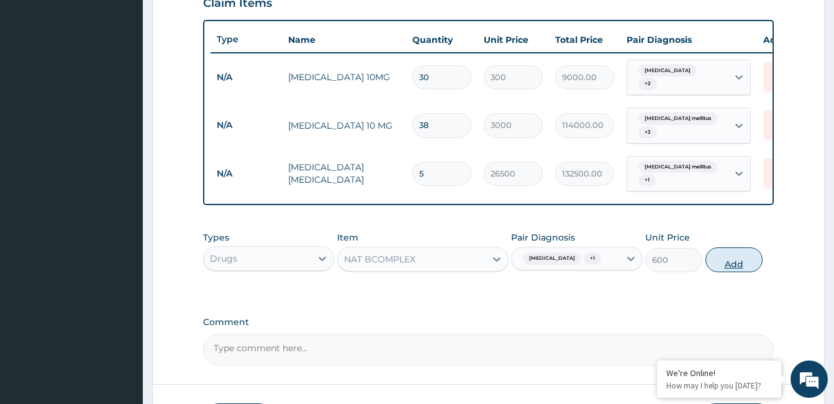
click at [742, 260] on button "Add" at bounding box center [734, 259] width 57 height 25
type input "0"
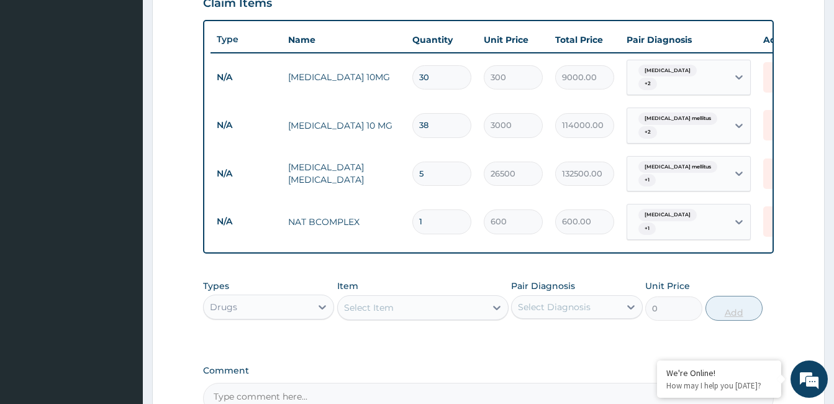
type input "0.00"
type input "6"
type input "3600.00"
type input "60"
type input "36000.00"
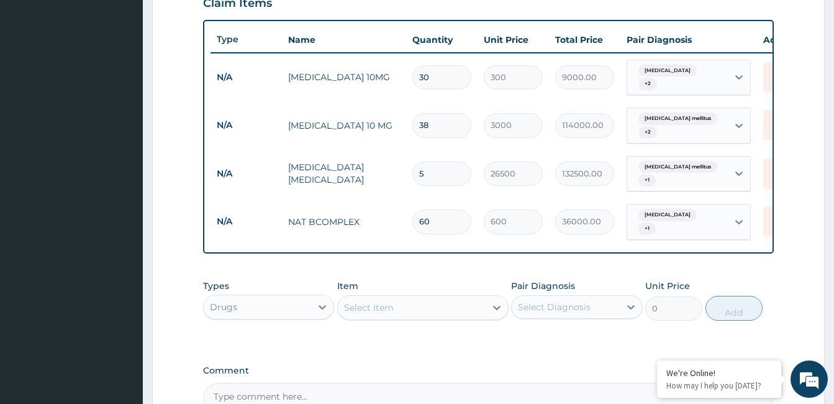
type input "60"
click at [461, 302] on div "Select Item" at bounding box center [412, 308] width 148 height 20
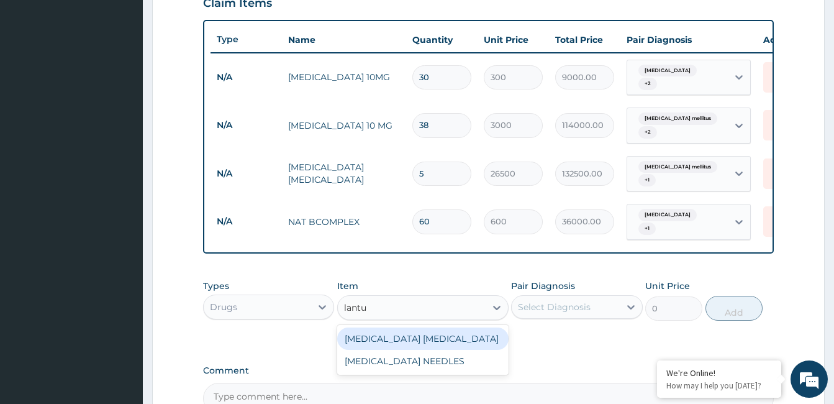
type input "lantus"
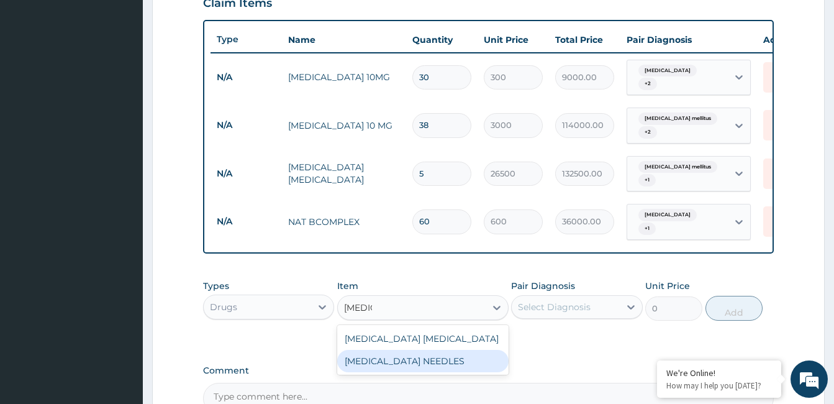
click at [432, 354] on div "[MEDICAL_DATA] NEEDLES" at bounding box center [422, 361] width 171 height 22
type input "300"
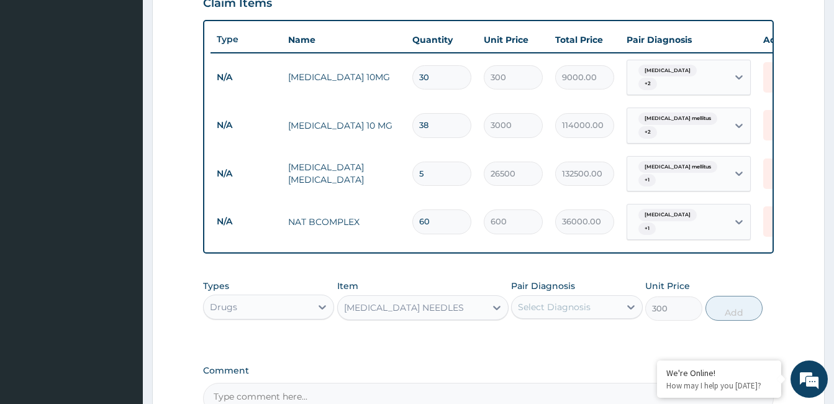
click at [550, 303] on div "Select Diagnosis" at bounding box center [554, 307] width 73 height 12
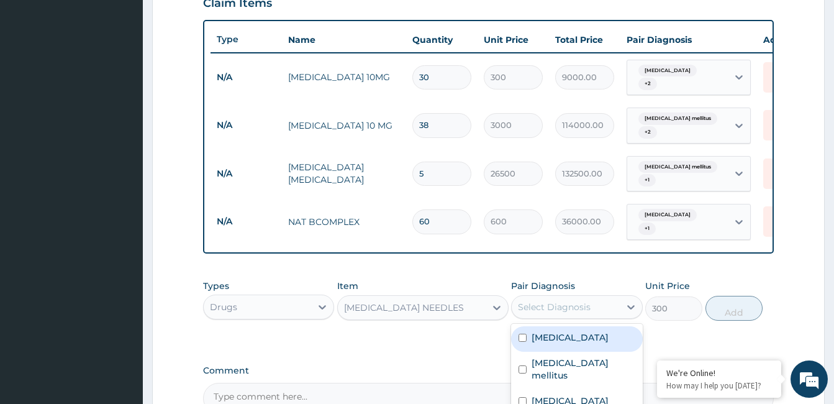
scroll to position [576, 0]
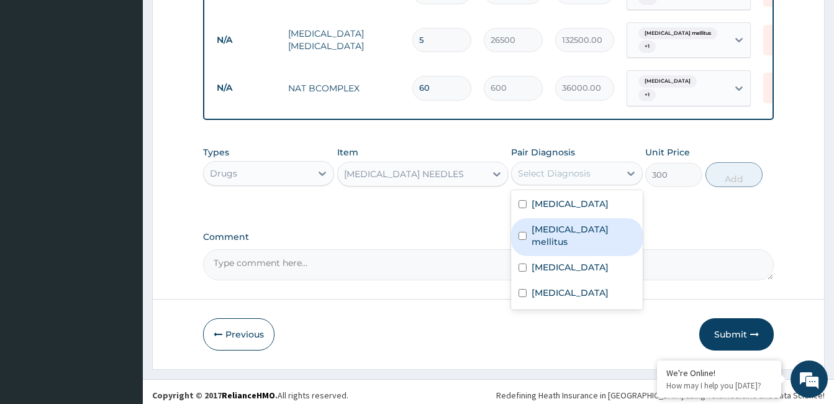
click at [586, 223] on label "[MEDICAL_DATA] mellitus" at bounding box center [583, 235] width 103 height 25
checkbox input "true"
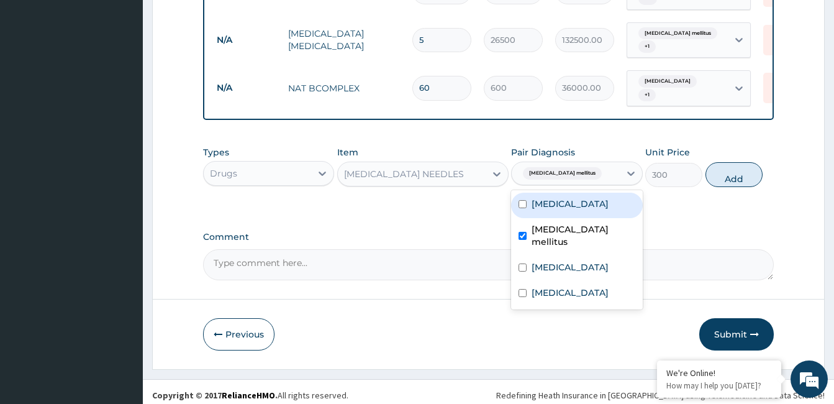
click at [584, 198] on label "[MEDICAL_DATA]" at bounding box center [570, 204] width 77 height 12
checkbox input "true"
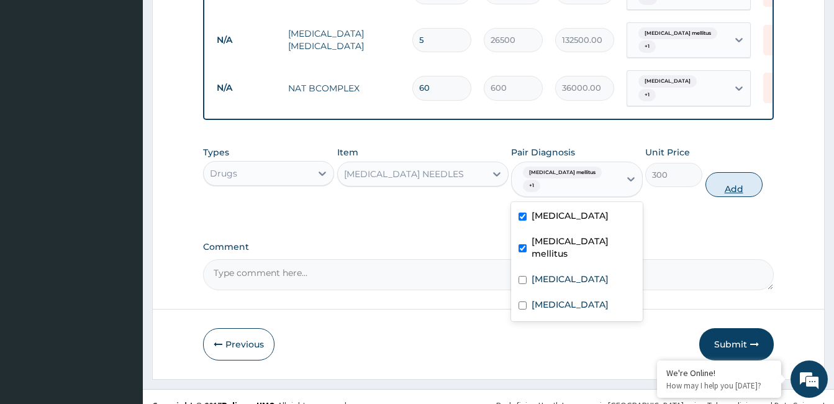
click at [737, 172] on button "Add" at bounding box center [734, 184] width 57 height 25
type input "0"
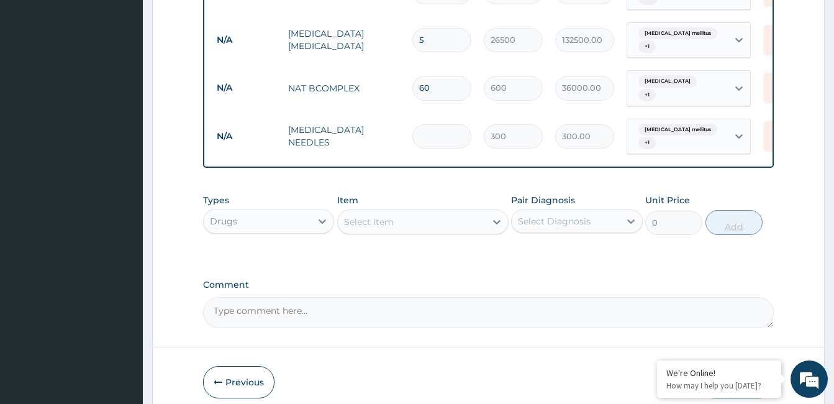
type input "0.00"
type input "3"
type input "900.00"
type input "30"
type input "9000.00"
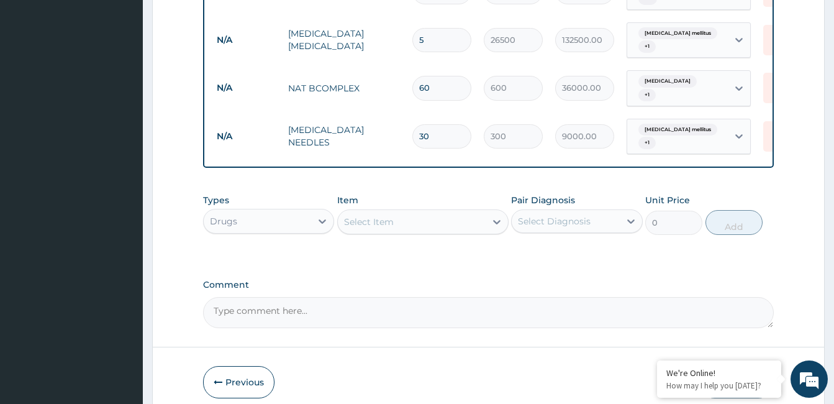
type input "30"
click at [417, 212] on div "Select Item" at bounding box center [412, 222] width 148 height 20
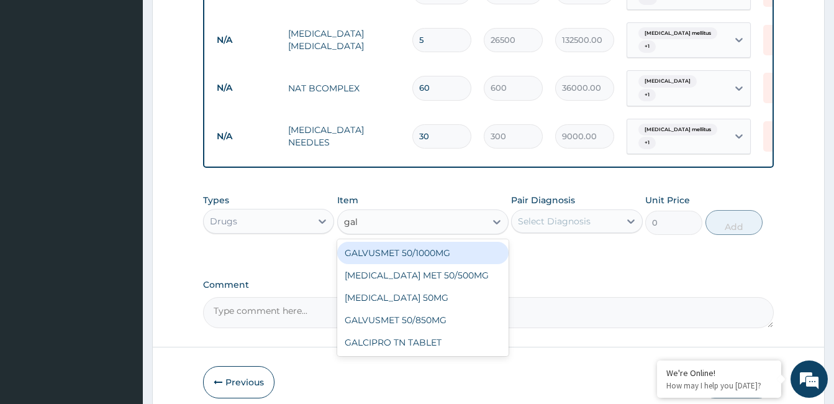
type input "galv"
click at [435, 242] on div "GALVUSMET 50/1000MG" at bounding box center [422, 253] width 171 height 22
type input "1100"
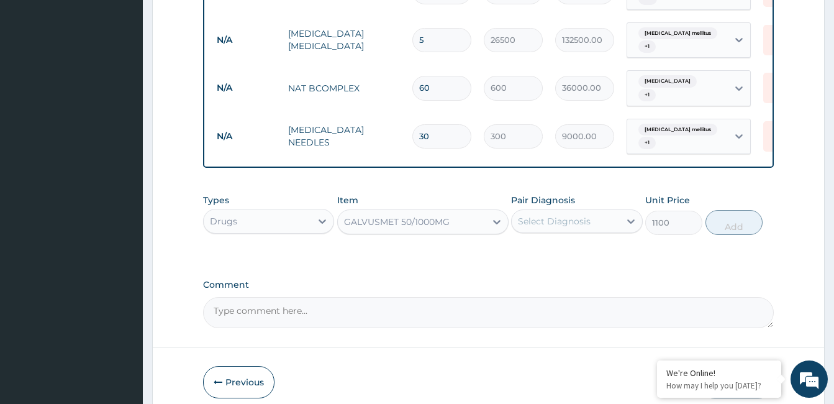
click at [538, 217] on div "Select Diagnosis" at bounding box center [565, 221] width 107 height 20
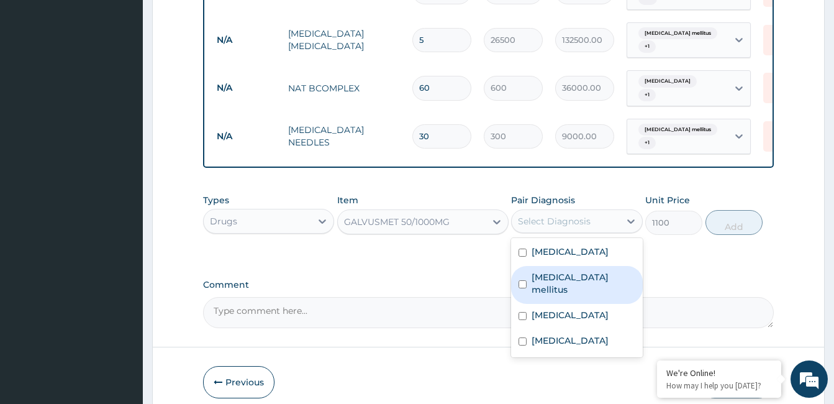
click at [560, 271] on label "[MEDICAL_DATA] mellitus" at bounding box center [583, 283] width 103 height 25
checkbox input "true"
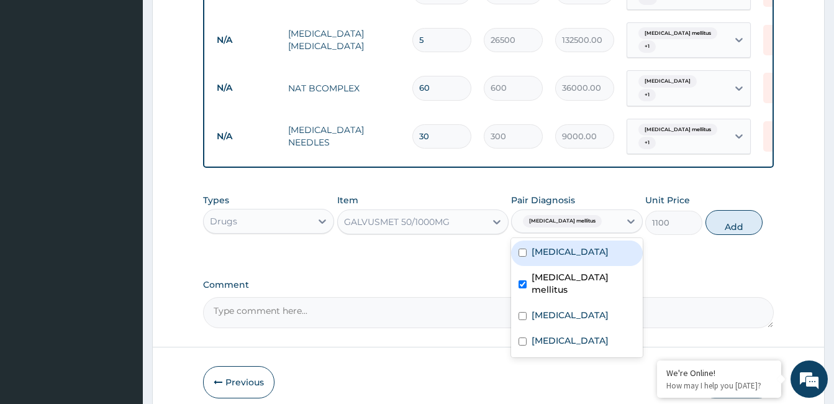
click at [565, 245] on label "[MEDICAL_DATA]" at bounding box center [570, 251] width 77 height 12
checkbox input "true"
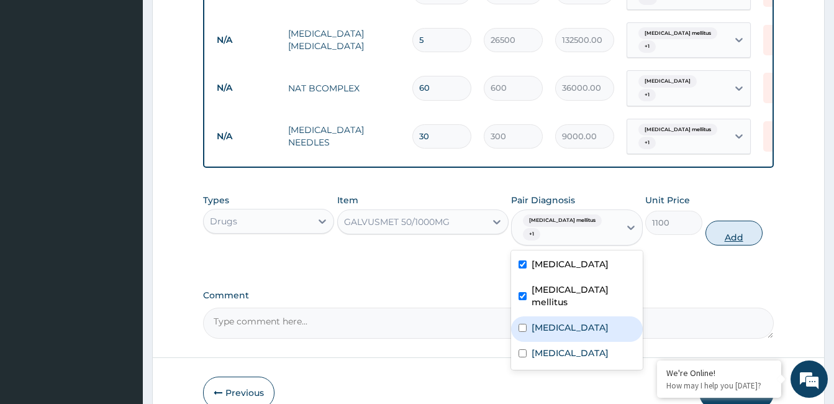
click at [717, 220] on button "Add" at bounding box center [734, 232] width 57 height 25
type input "0"
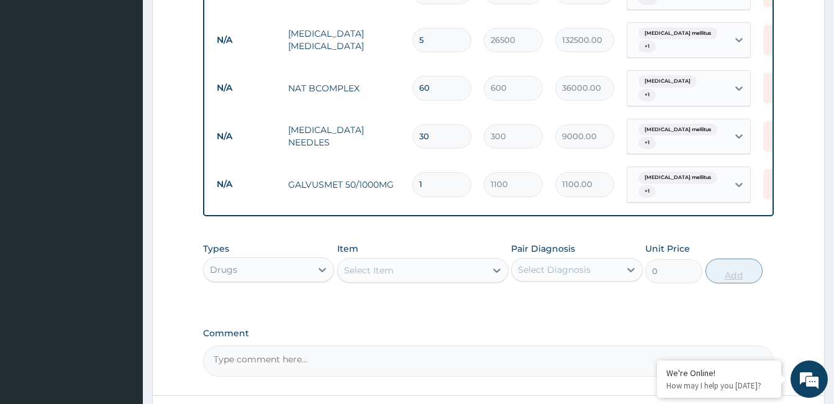
type input "0.00"
type input "6"
type input "6600.00"
type input "64"
type input "70400.00"
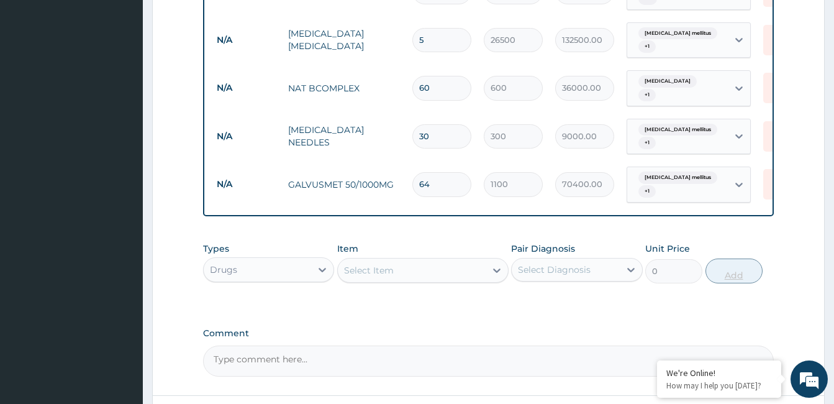
type input "6"
type input "6600.00"
type input "0.00"
type input "7"
type input "7700.00"
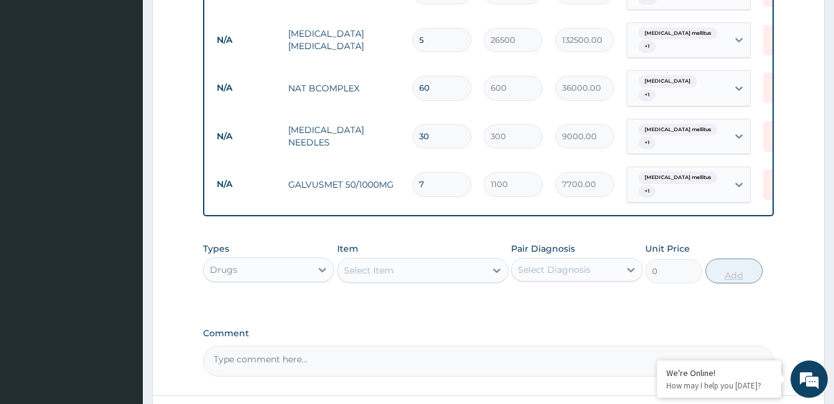
type input "70"
type input "77000.00"
type input "7"
type input "7700.00"
type input "0.00"
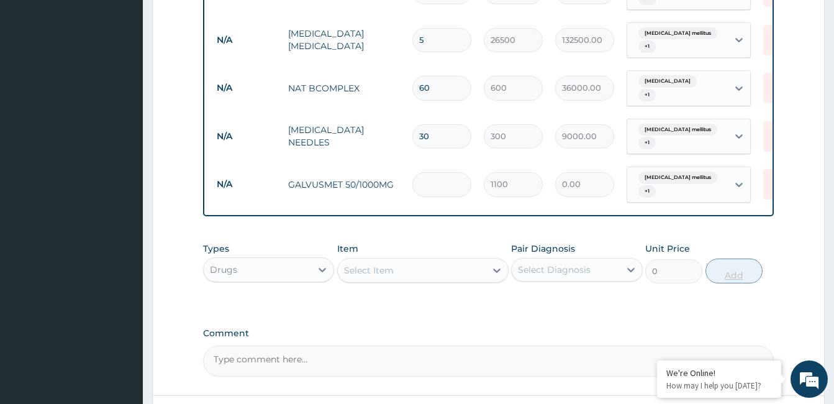
type input "8"
type input "8800.00"
type input "80"
type input "88000.00"
type input "8"
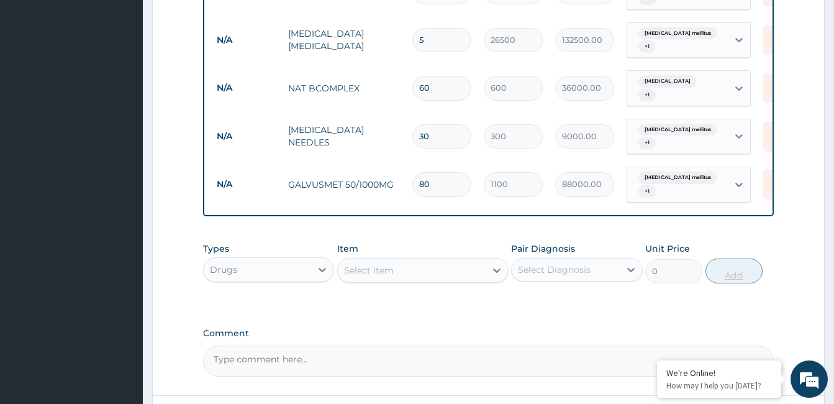
type input "8800.00"
type input "82"
type input "90200.00"
type input "82"
click at [424, 260] on div "Select Item" at bounding box center [412, 270] width 148 height 20
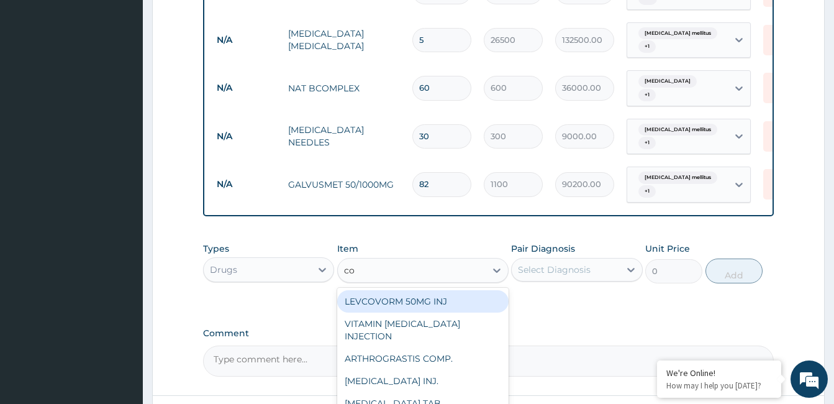
type input "co-"
click at [383, 290] on div "[MEDICAL_DATA] TAB" at bounding box center [422, 301] width 171 height 22
type input "270"
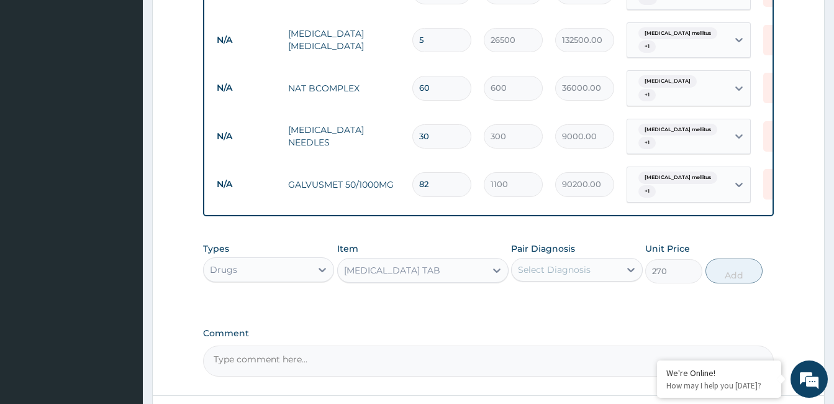
click at [565, 263] on div "Select Diagnosis" at bounding box center [554, 269] width 73 height 12
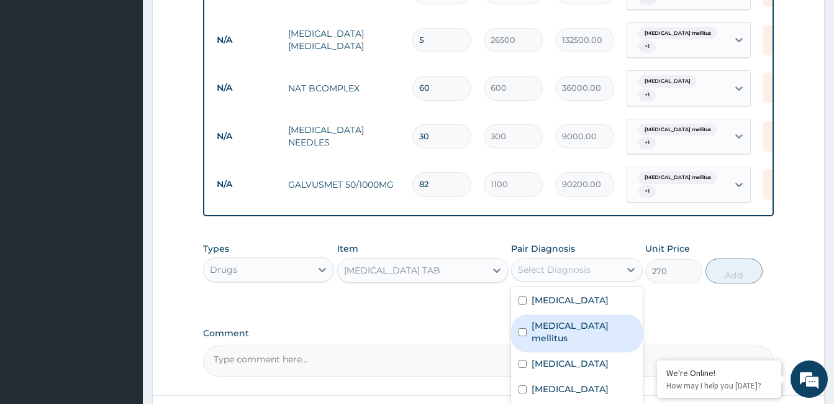
click at [560, 319] on label "[MEDICAL_DATA] mellitus" at bounding box center [583, 331] width 103 height 25
checkbox input "true"
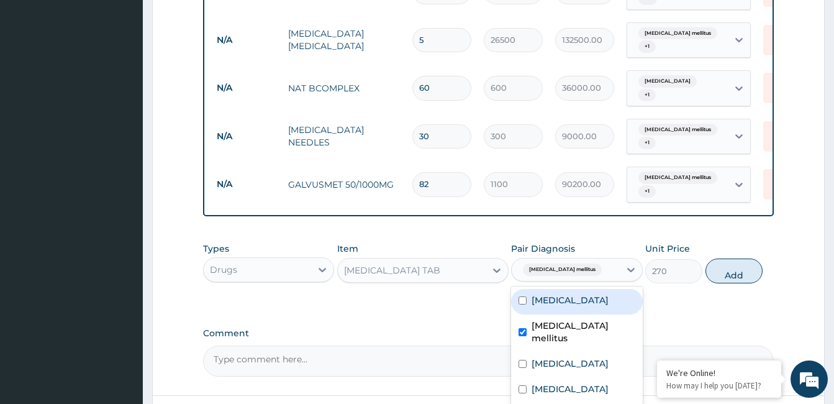
click at [561, 294] on label "[MEDICAL_DATA]" at bounding box center [570, 300] width 77 height 12
checkbox input "true"
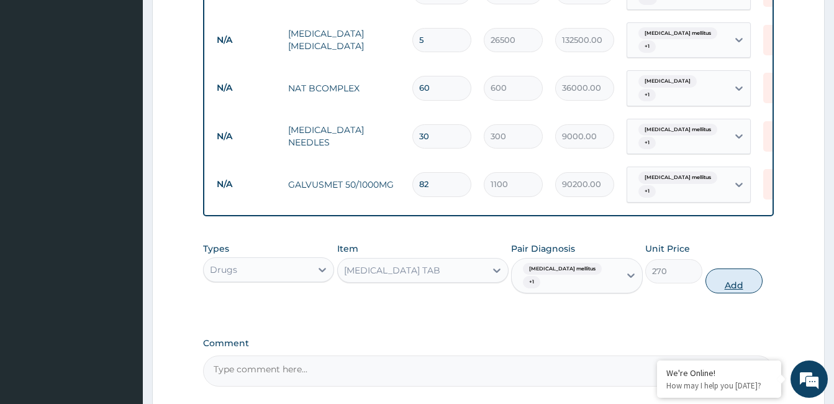
click at [760, 268] on button "Add" at bounding box center [734, 280] width 57 height 25
type input "0"
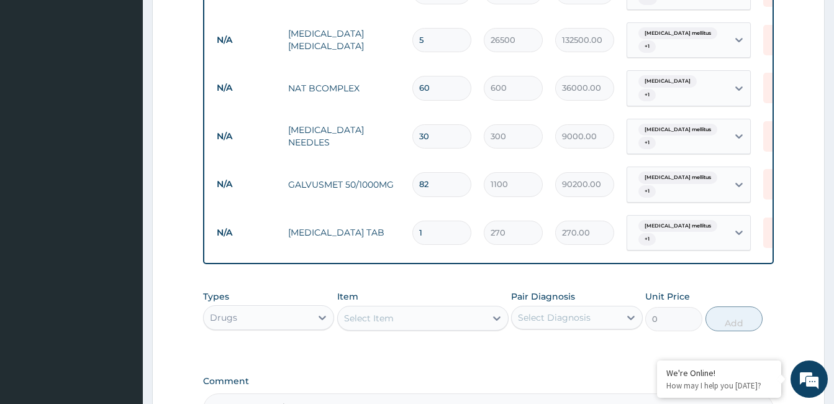
click at [450, 220] on input "1" at bounding box center [441, 232] width 59 height 24
type input "15"
type input "4050.00"
type input "1"
type input "270.00"
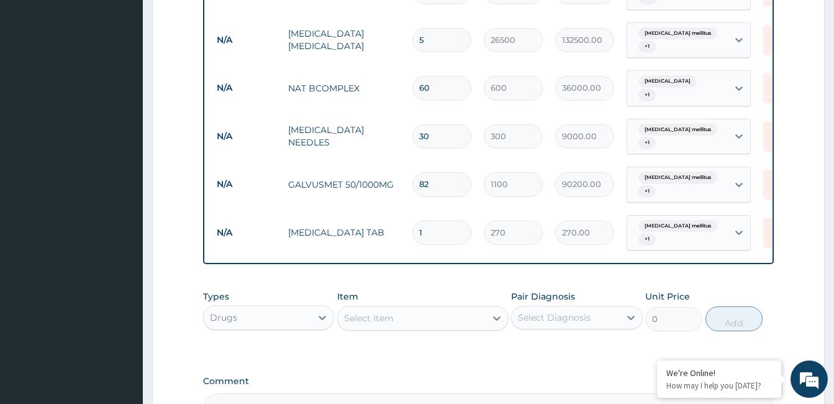
type input "14"
type input "3780.00"
type input "14"
click at [376, 312] on div "Select Item" at bounding box center [369, 318] width 50 height 12
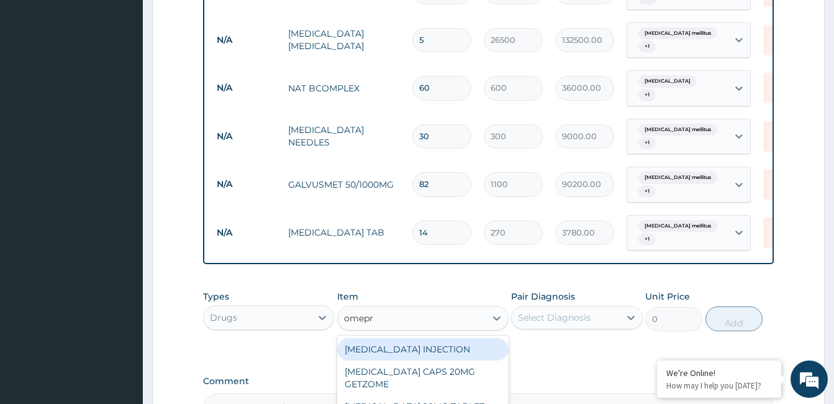
type input "omepra"
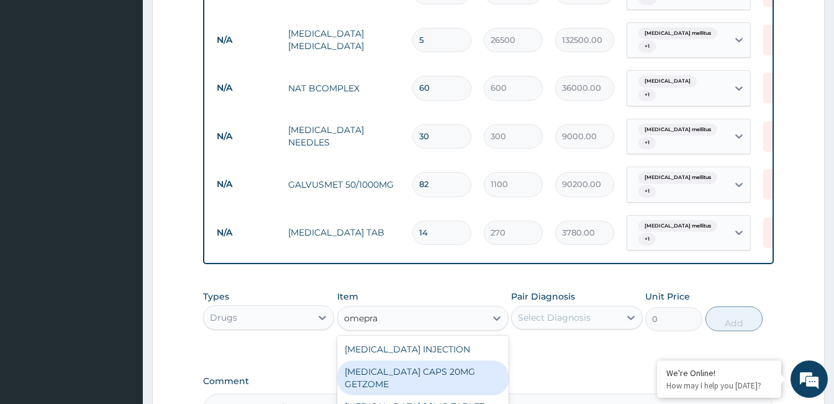
click at [453, 360] on div "[MEDICAL_DATA] CAPS 20MG GETZOME" at bounding box center [422, 377] width 171 height 35
type input "150"
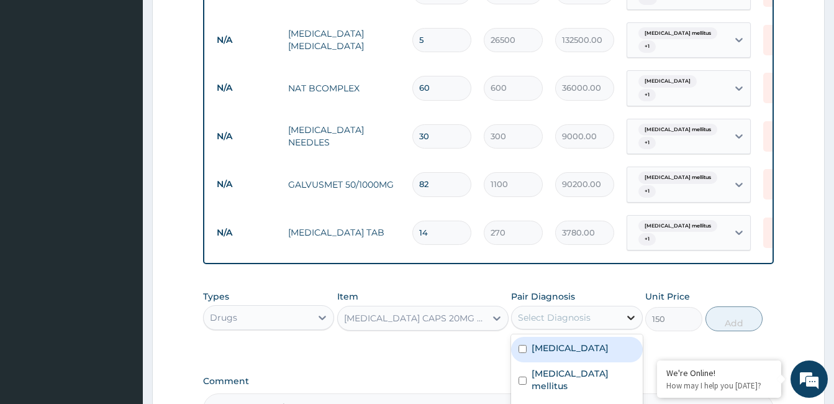
click at [630, 311] on icon at bounding box center [631, 317] width 12 height 12
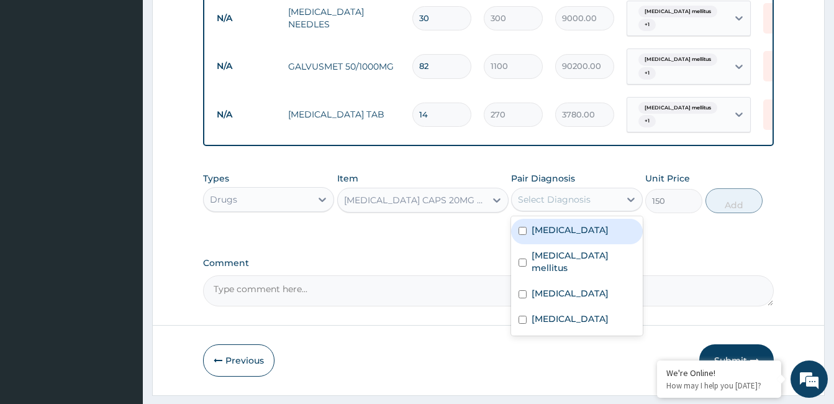
scroll to position [704, 0]
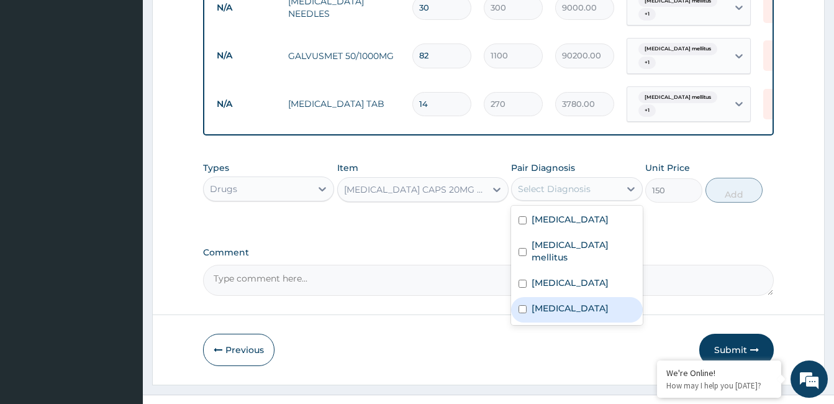
click at [540, 302] on label "[MEDICAL_DATA]" at bounding box center [570, 308] width 77 height 12
checkbox input "true"
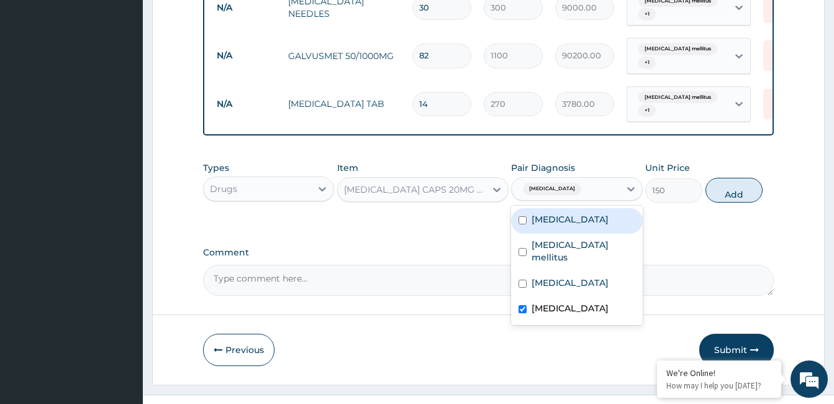
click at [583, 213] on label "[MEDICAL_DATA]" at bounding box center [570, 219] width 77 height 12
checkbox input "true"
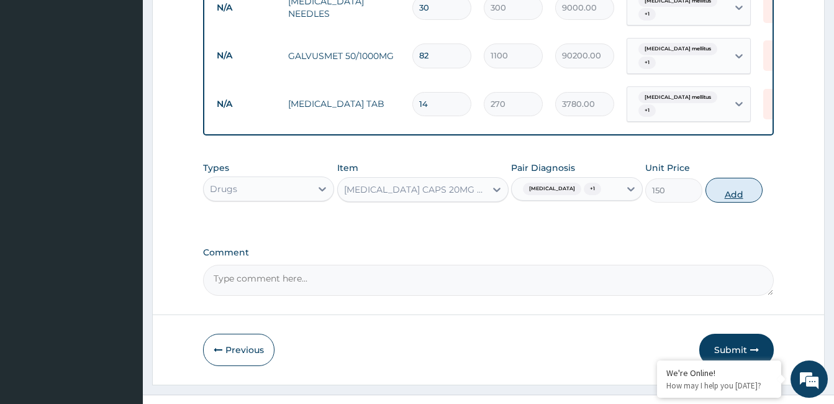
click at [733, 178] on button "Add" at bounding box center [734, 190] width 57 height 25
type input "0"
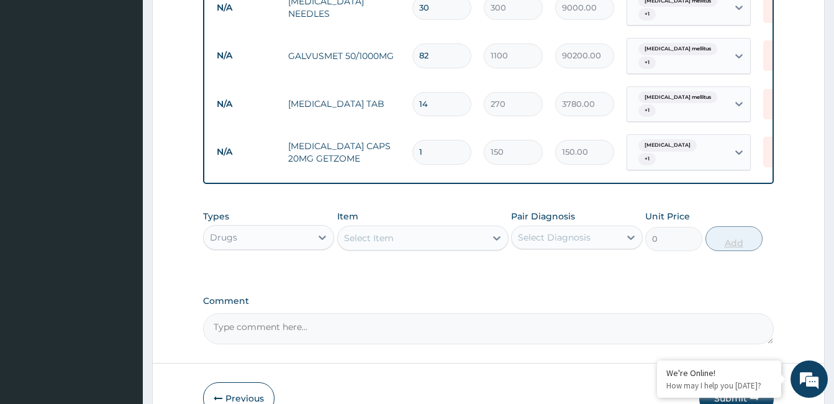
type input "15"
type input "2250.00"
type input "15"
click at [437, 313] on textarea "Comment" at bounding box center [488, 328] width 571 height 31
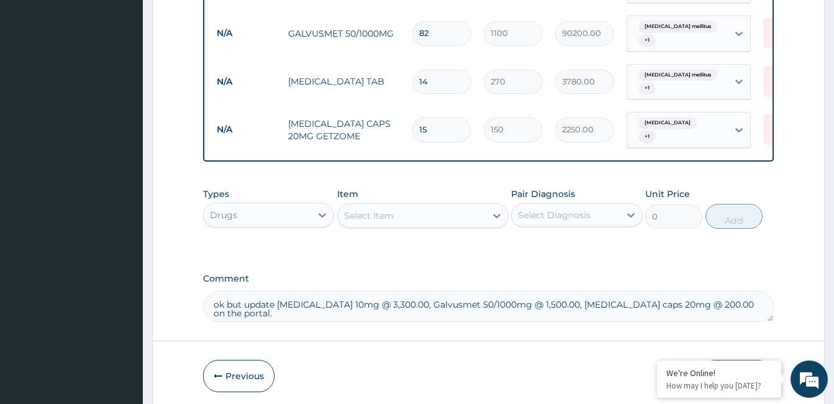
scroll to position [747, 0]
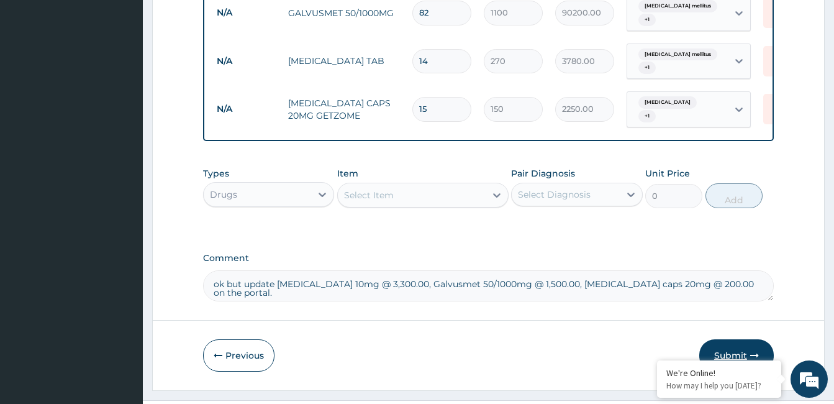
type textarea "ok but update Jardiance 10mg @ 3,300.00, Galvusmet 50/1000mg @ 1,500.00, omepra…"
click at [733, 339] on button "Submit" at bounding box center [736, 355] width 75 height 32
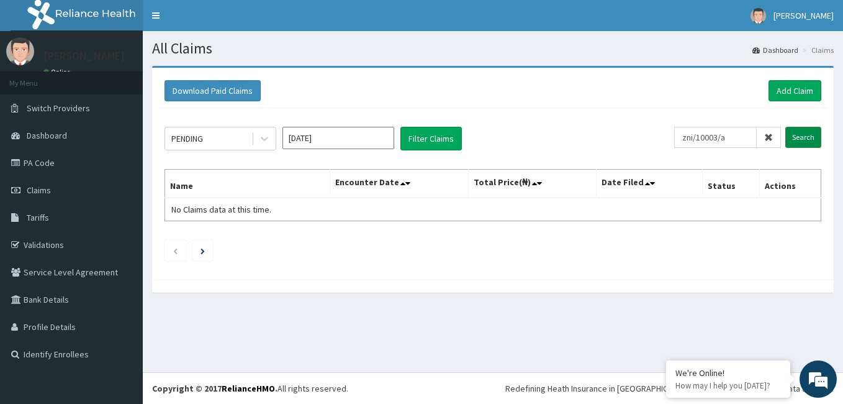
type input "zni/10003/a"
click at [793, 140] on input "Search" at bounding box center [804, 137] width 36 height 21
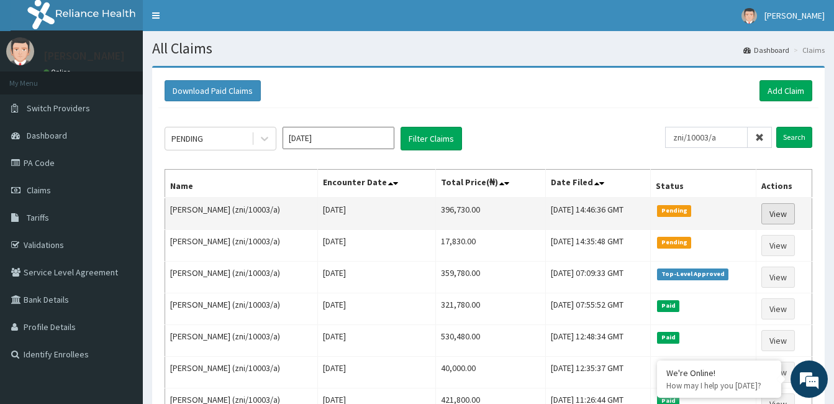
click at [779, 212] on link "View" at bounding box center [778, 213] width 34 height 21
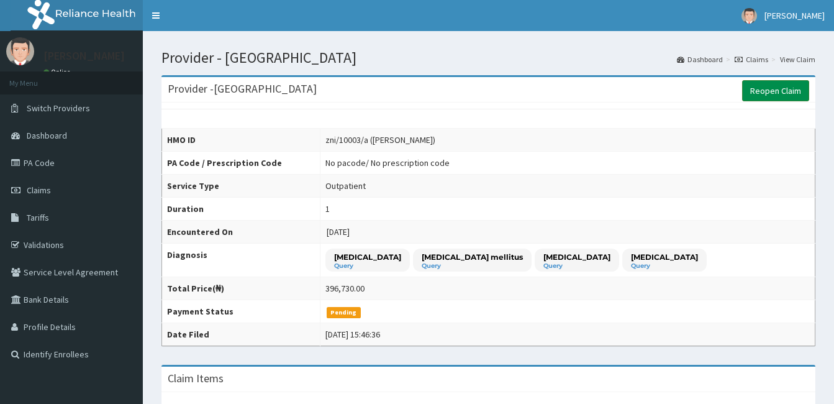
click at [770, 88] on link "Reopen Claim" at bounding box center [775, 90] width 67 height 21
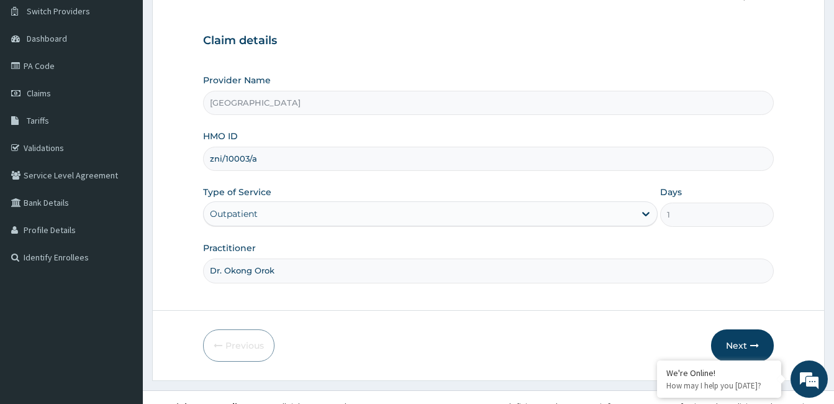
scroll to position [115, 0]
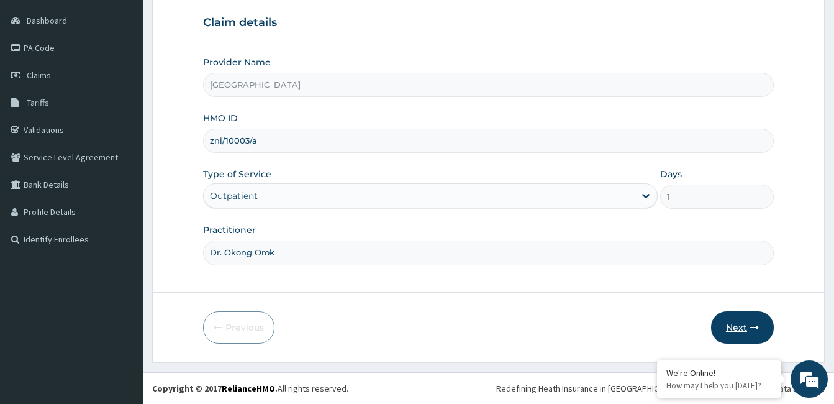
click at [743, 331] on button "Next" at bounding box center [742, 327] width 63 height 32
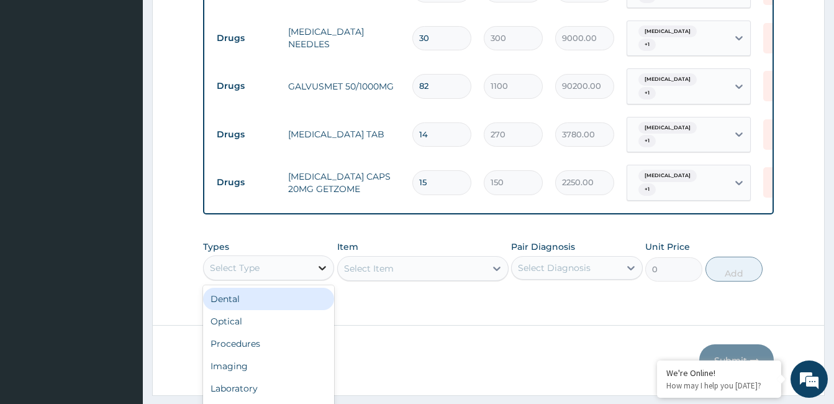
scroll to position [35, 0]
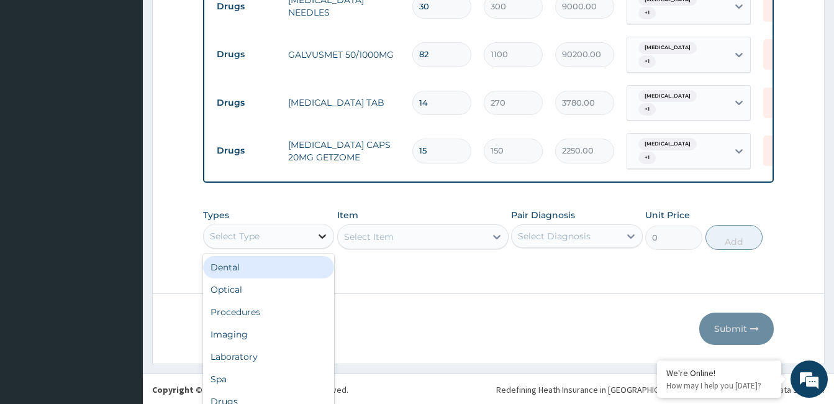
click at [323, 234] on div "option Dental focused, 1 of 10. 10 results available. Use Up and Down to choose…" at bounding box center [268, 236] width 131 height 25
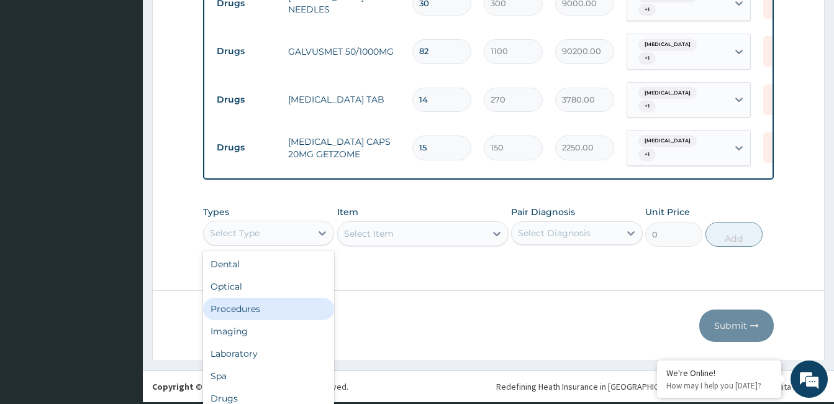
click at [284, 298] on div "Procedures" at bounding box center [268, 309] width 131 height 22
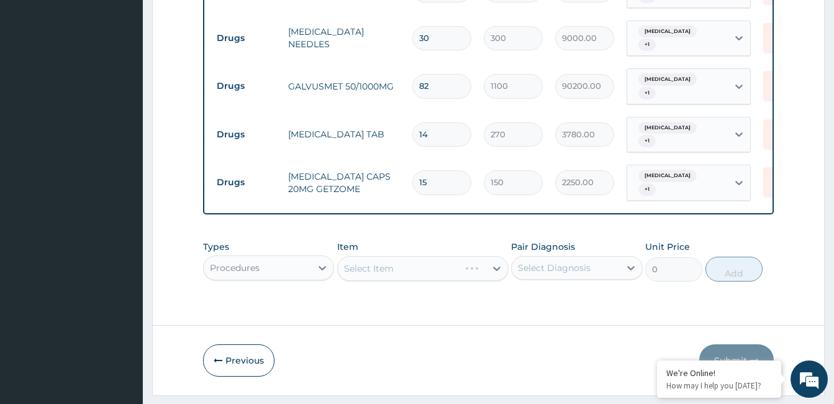
scroll to position [0, 0]
click at [457, 258] on div "Select Item" at bounding box center [412, 268] width 148 height 20
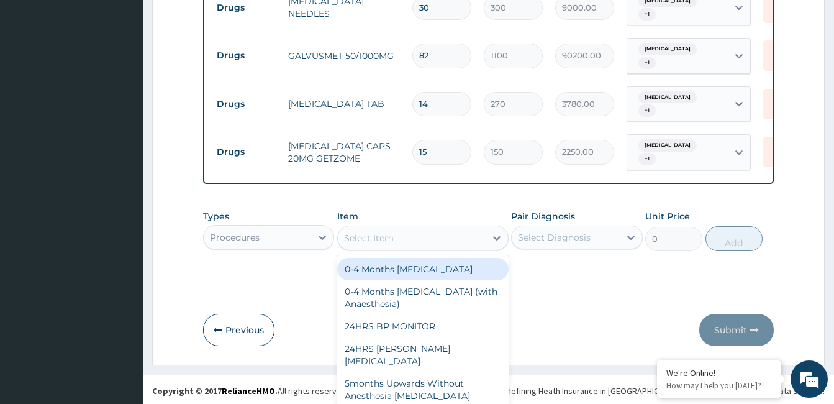
scroll to position [35, 0]
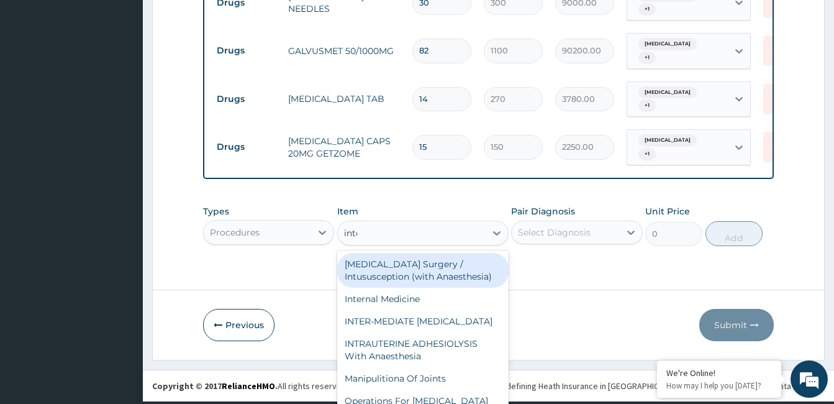
type input "inter"
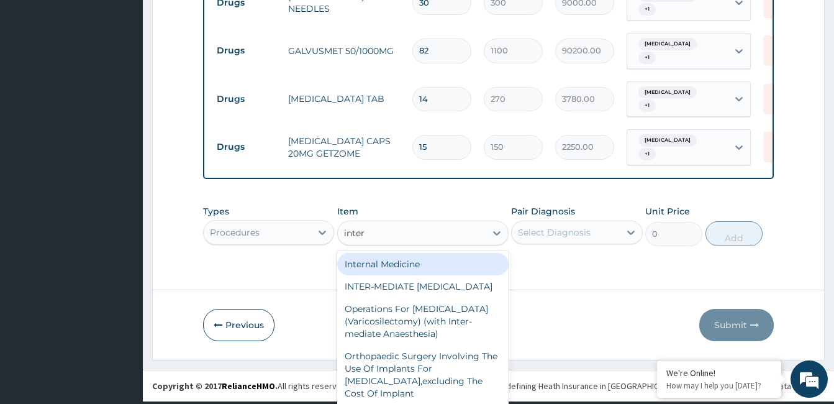
click at [402, 253] on div "Internal Medicine" at bounding box center [422, 264] width 171 height 22
type input "20000"
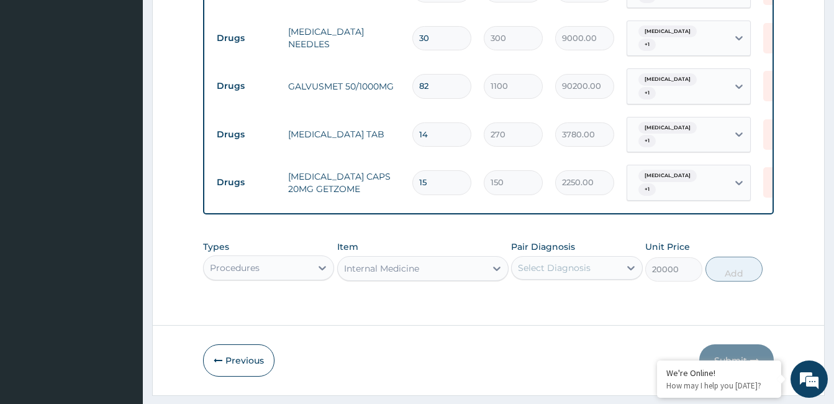
click at [554, 261] on div "Select Diagnosis" at bounding box center [554, 267] width 73 height 12
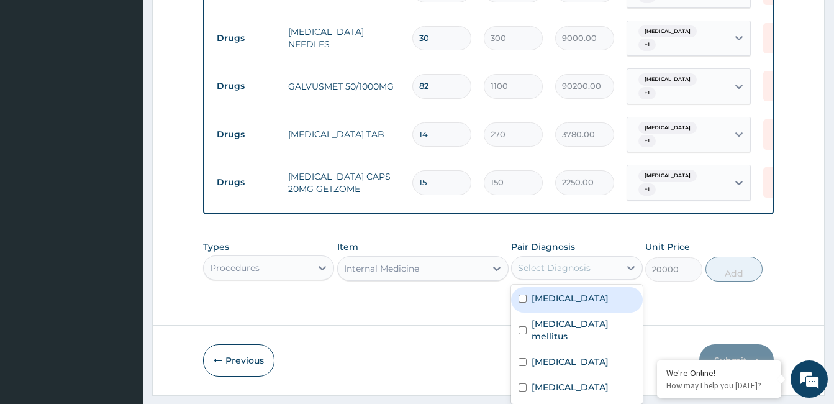
click at [558, 292] on label "[MEDICAL_DATA]" at bounding box center [570, 298] width 77 height 12
checkbox input "true"
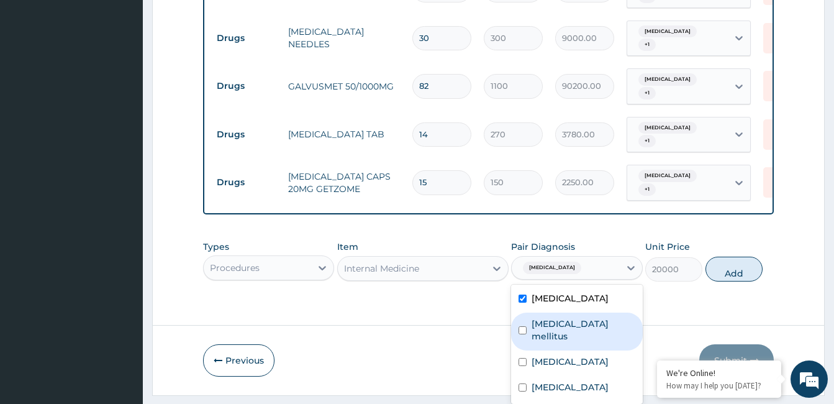
click at [558, 317] on label "[MEDICAL_DATA] mellitus" at bounding box center [583, 329] width 103 height 25
checkbox input "true"
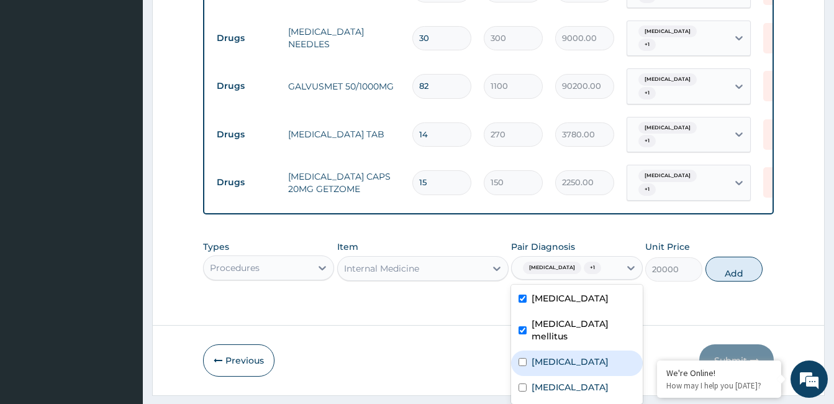
click at [560, 355] on label "[MEDICAL_DATA]" at bounding box center [570, 361] width 77 height 12
checkbox input "true"
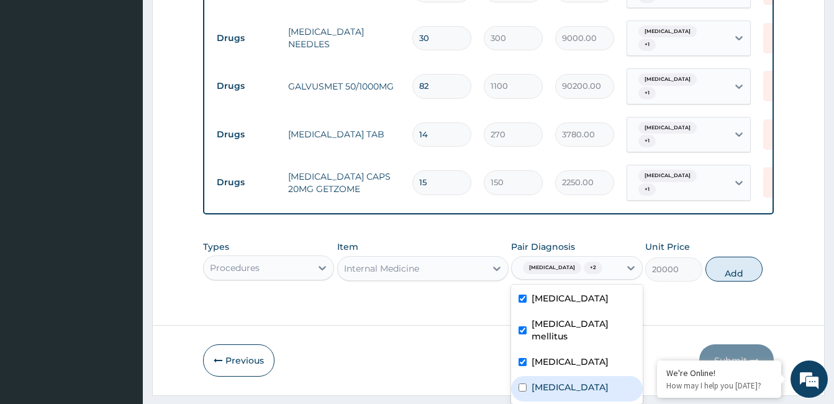
click at [560, 381] on label "[MEDICAL_DATA]" at bounding box center [570, 387] width 77 height 12
checkbox input "true"
click at [727, 257] on button "Add" at bounding box center [734, 269] width 57 height 25
type input "0"
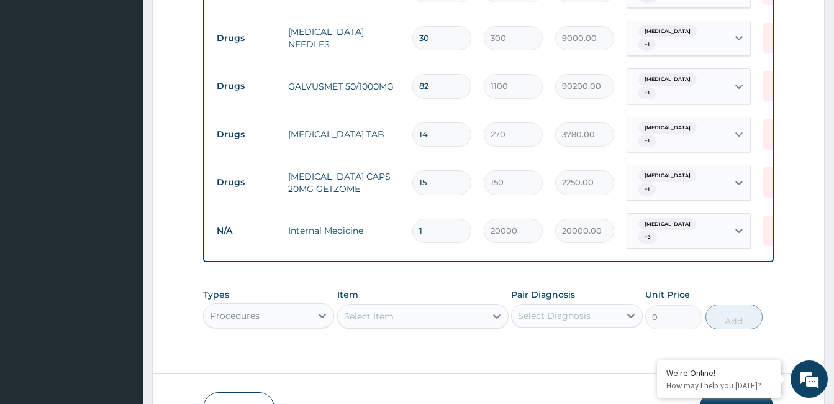
scroll to position [722, 0]
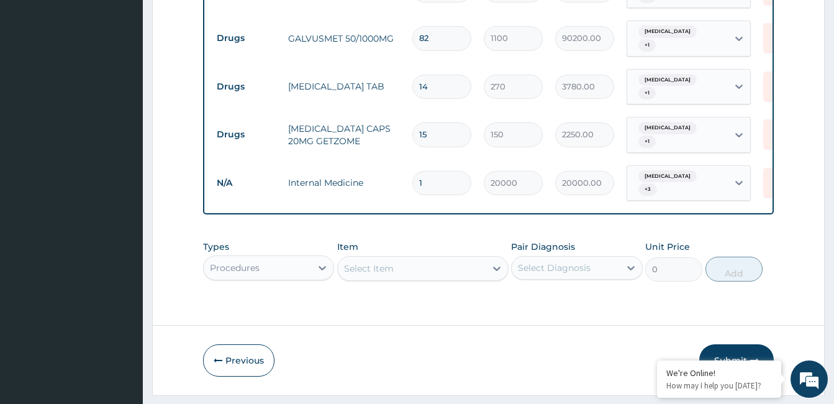
click at [722, 344] on button "Submit" at bounding box center [736, 360] width 75 height 32
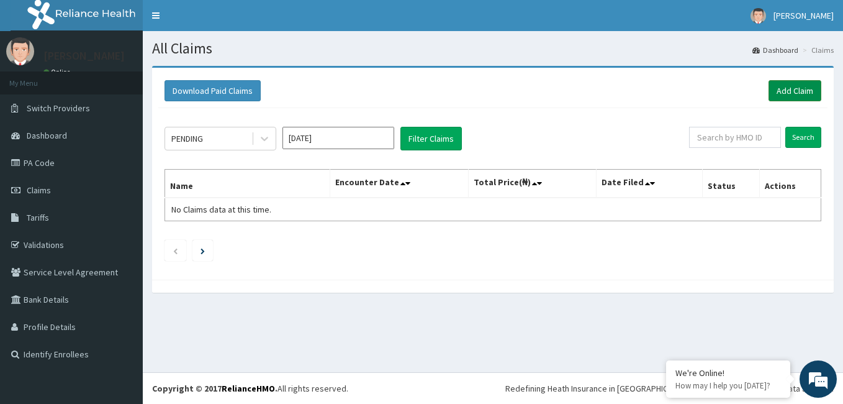
click at [786, 91] on link "Add Claim" at bounding box center [795, 90] width 53 height 21
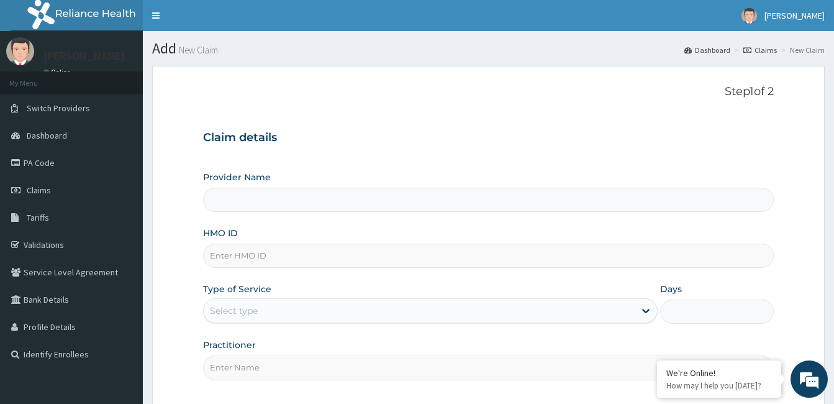
type input "[GEOGRAPHIC_DATA]"
click at [289, 261] on input "HMO ID" at bounding box center [488, 255] width 571 height 24
type input "gbi/10078/b"
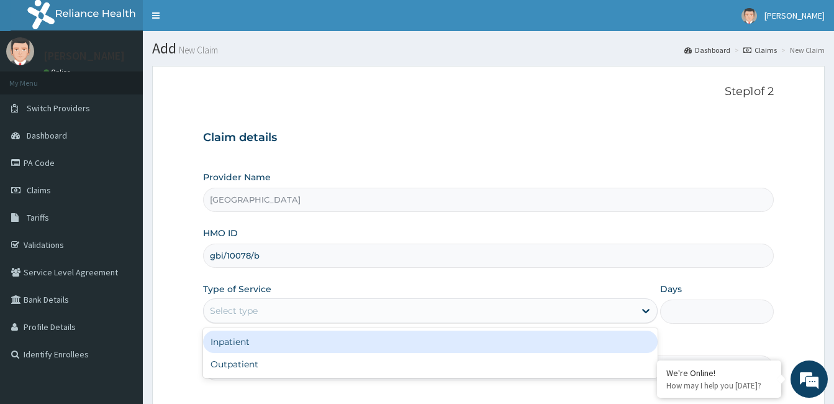
click at [288, 316] on div "Select type" at bounding box center [419, 311] width 431 height 20
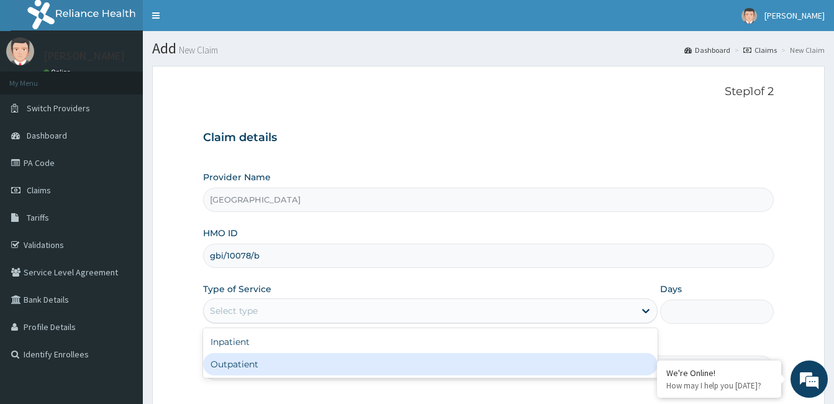
click at [279, 356] on div "Outpatient" at bounding box center [430, 364] width 455 height 22
type input "1"
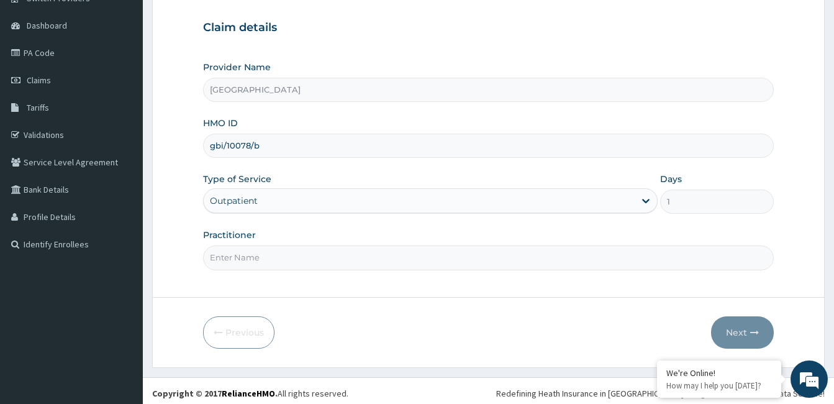
scroll to position [115, 0]
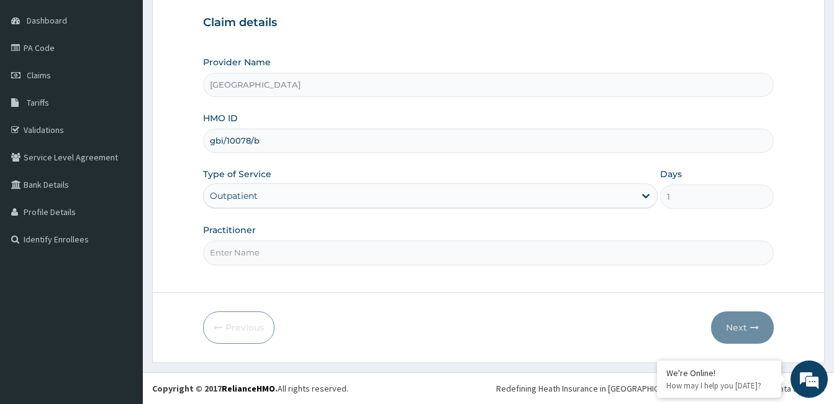
click at [246, 260] on input "Practitioner" at bounding box center [488, 252] width 571 height 24
paste input "[PERSON_NAME] Umeojiaku"
click at [210, 252] on input "[PERSON_NAME] Umeojiaku" at bounding box center [488, 252] width 571 height 24
type input "[PERSON_NAME] Umeojiaku"
click at [741, 327] on button "Next" at bounding box center [742, 327] width 63 height 32
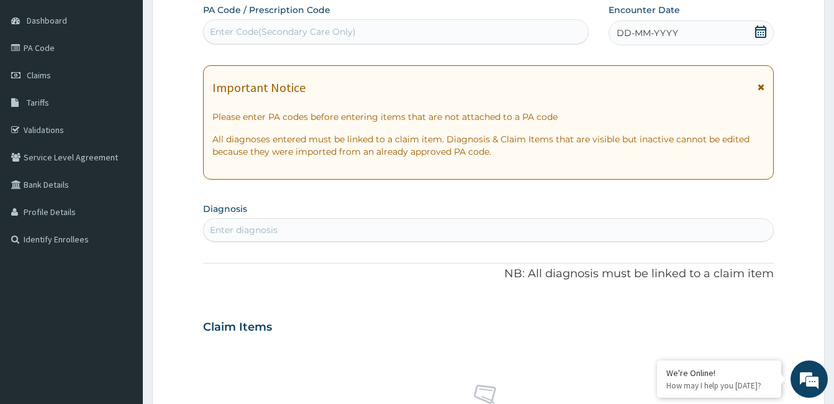
click at [760, 34] on icon at bounding box center [761, 31] width 12 height 12
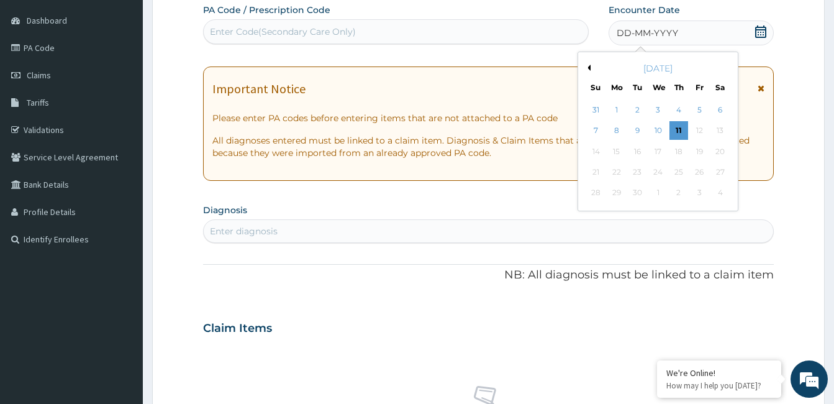
click at [587, 66] on button "Previous Month" at bounding box center [587, 68] width 6 height 6
click at [623, 149] on div "14" at bounding box center [616, 151] width 19 height 19
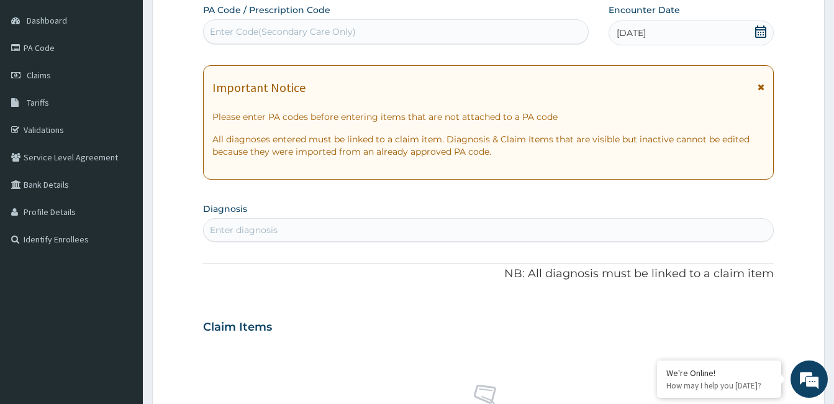
click at [302, 226] on div "Enter diagnosis" at bounding box center [489, 230] width 570 height 20
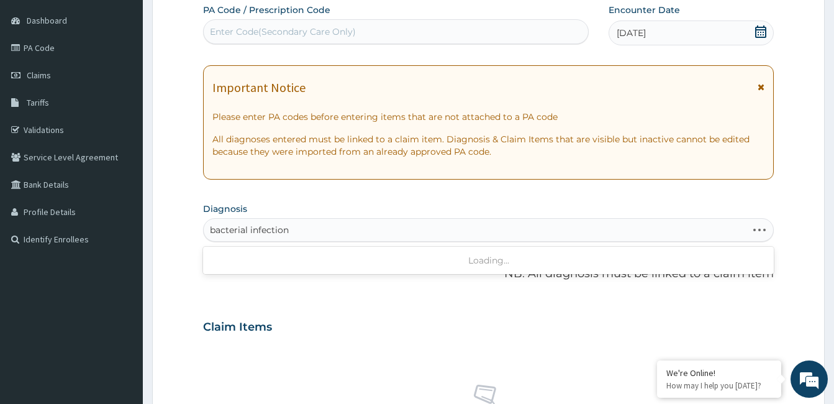
type input "bacterial infection"
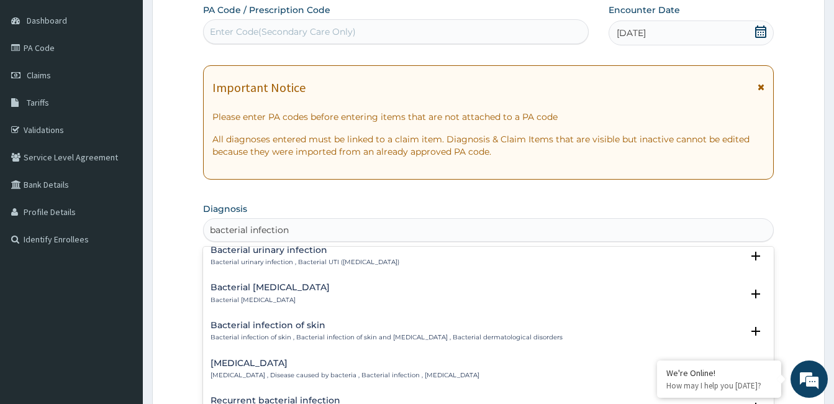
scroll to position [373, 0]
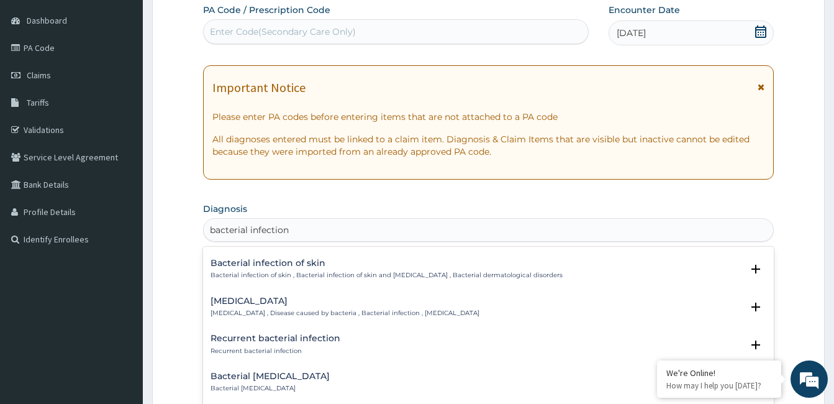
click at [313, 303] on h4 "Bacterial infectious disease" at bounding box center [345, 300] width 269 height 9
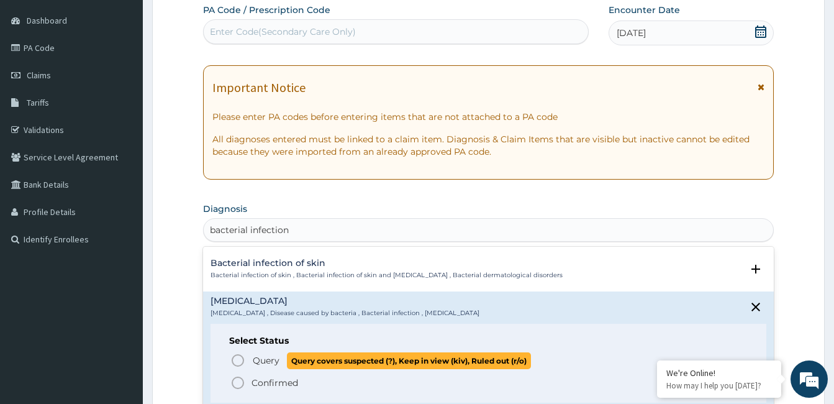
click at [239, 359] on icon "status option query" at bounding box center [237, 360] width 15 height 15
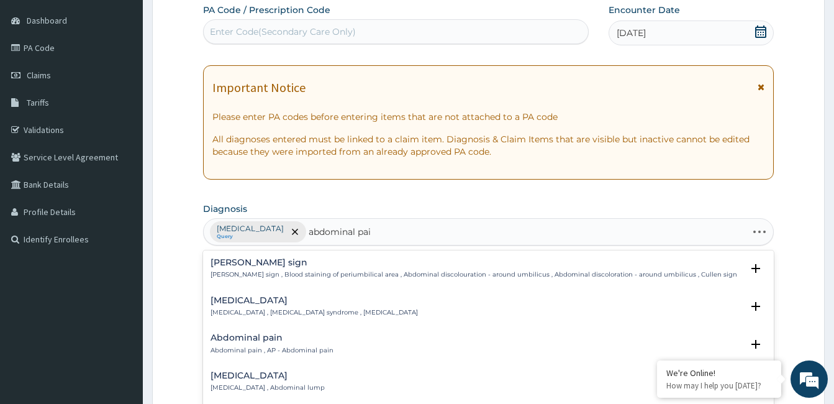
type input "abdominal pain"
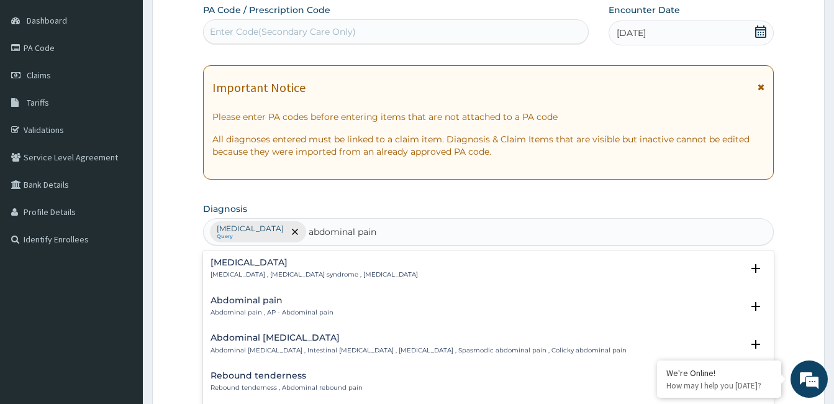
click at [247, 305] on h4 "Abdominal pain" at bounding box center [272, 300] width 123 height 9
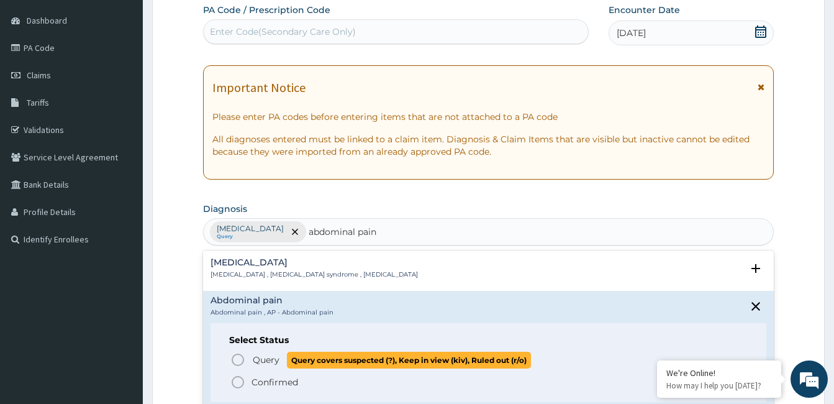
click at [243, 357] on circle "status option query" at bounding box center [237, 359] width 11 height 11
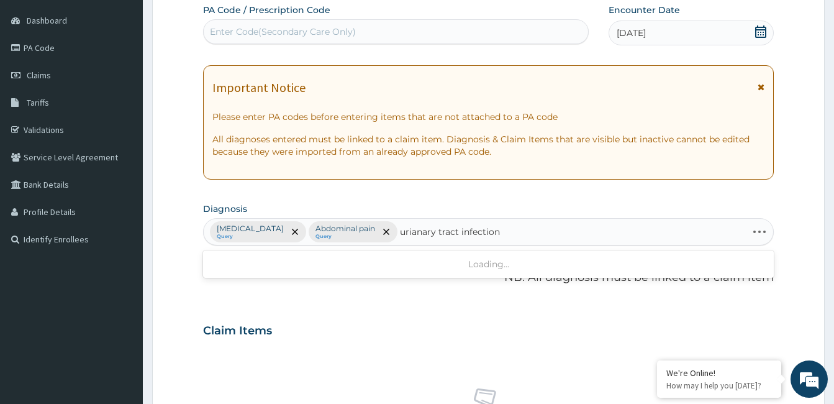
type input "urianary tract infection"
type input "urinary tract"
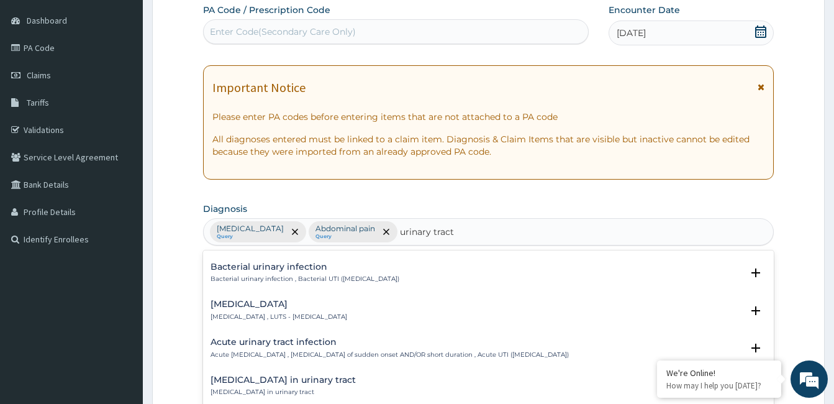
click at [315, 347] on h4 "Acute urinary tract infection" at bounding box center [390, 341] width 358 height 9
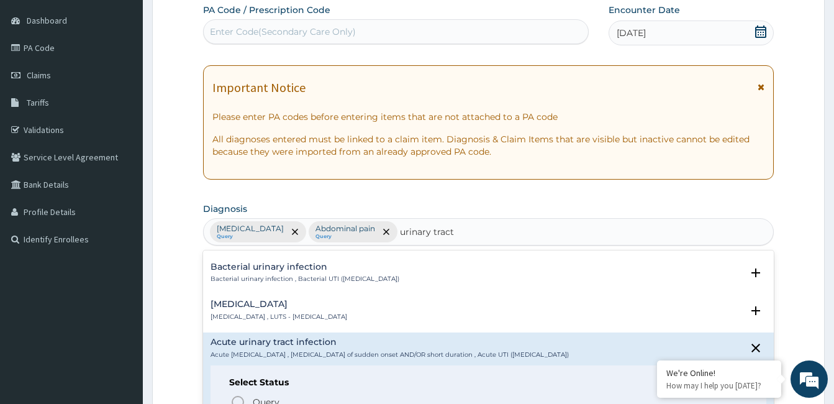
scroll to position [435, 0]
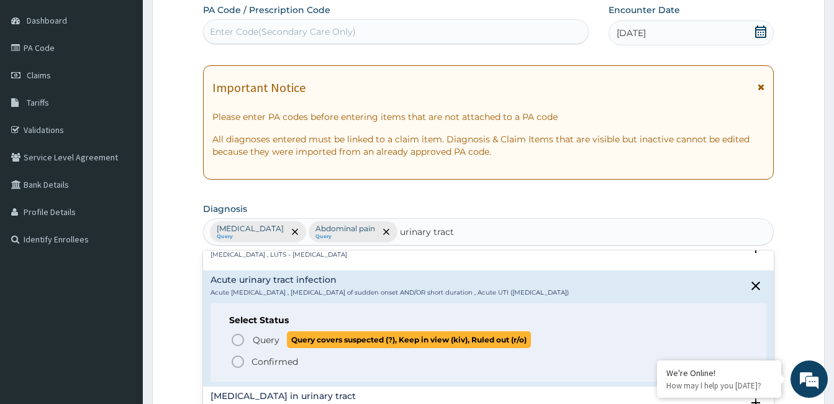
click at [239, 339] on icon "status option query" at bounding box center [237, 339] width 15 height 15
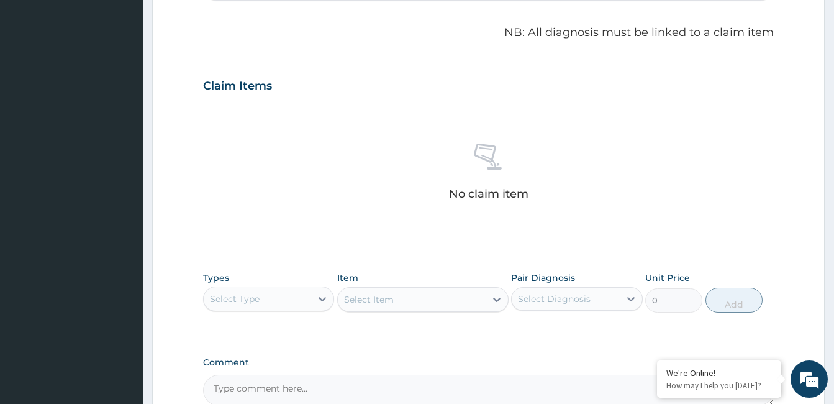
scroll to position [363, 0]
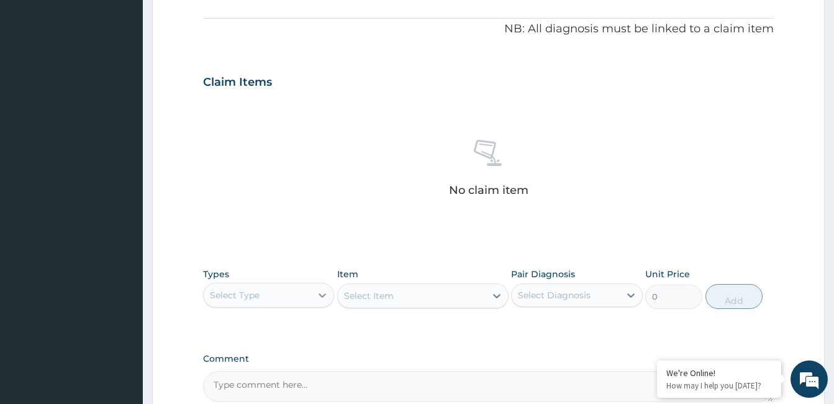
click at [324, 296] on icon at bounding box center [322, 295] width 12 height 12
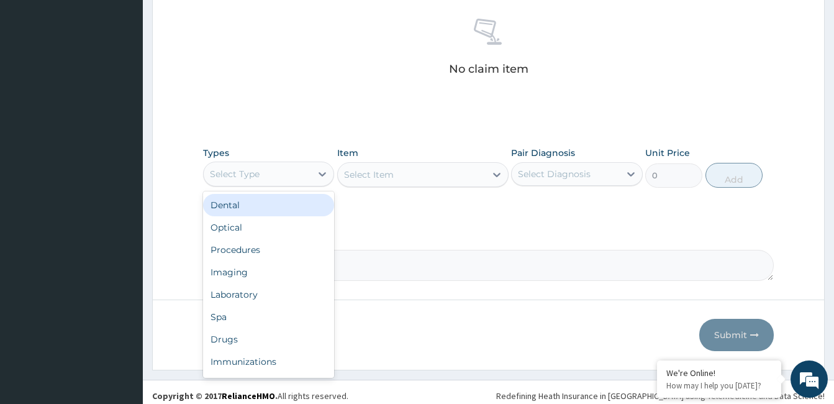
scroll to position [488, 0]
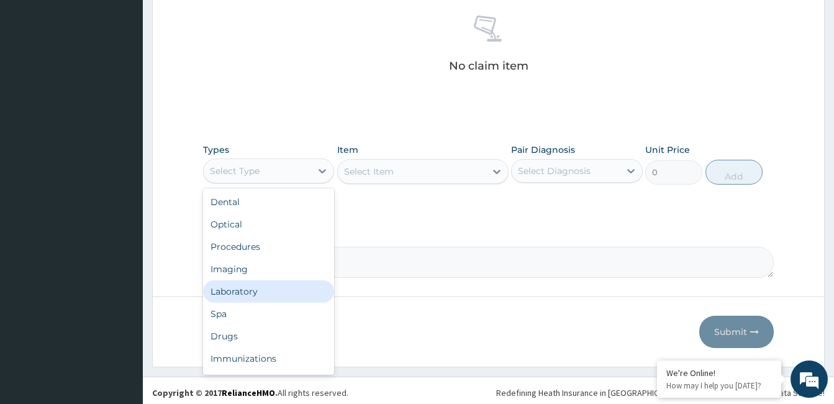
click at [281, 289] on div "Laboratory" at bounding box center [268, 291] width 131 height 22
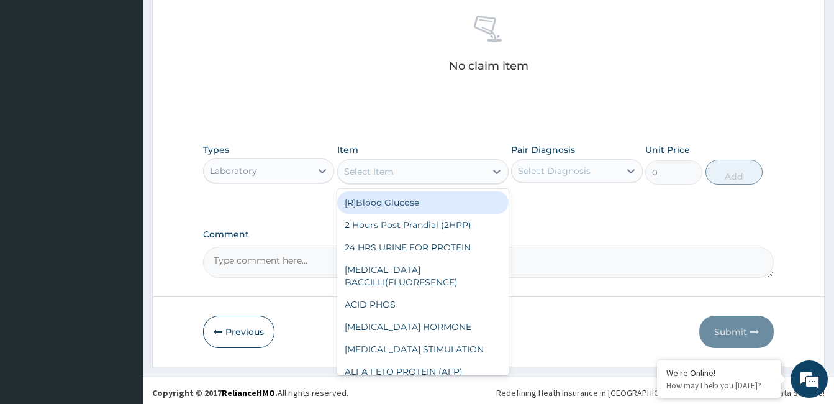
click at [432, 175] on div "Select Item" at bounding box center [412, 171] width 148 height 20
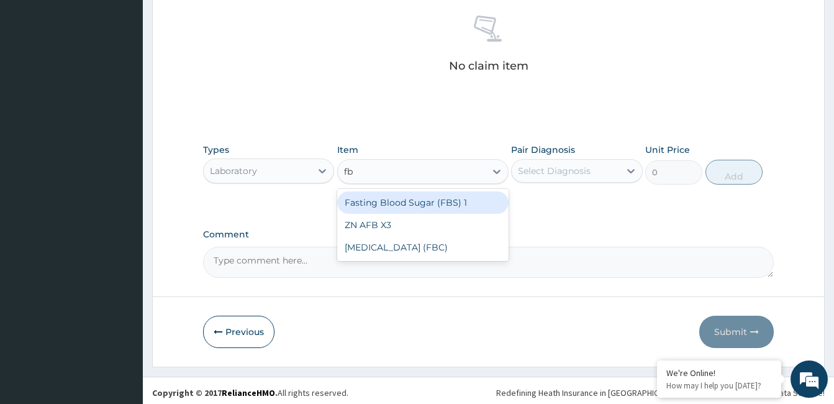
type input "fbc"
click at [438, 195] on div "[MEDICAL_DATA] (FBC)" at bounding box center [422, 202] width 171 height 22
type input "12000"
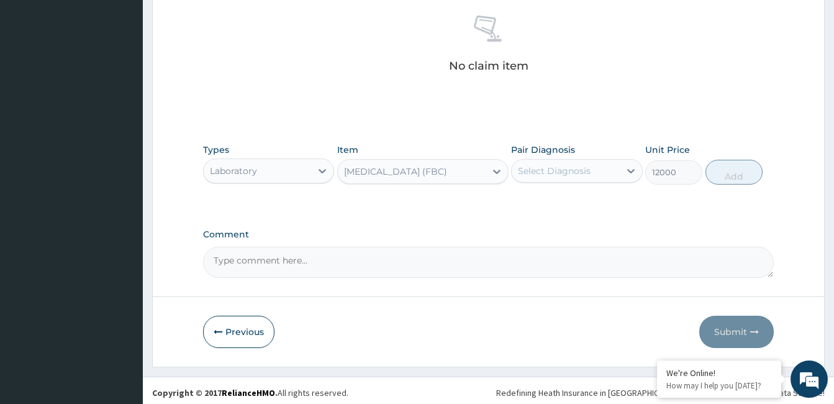
click at [561, 168] on div "Select Diagnosis" at bounding box center [554, 171] width 73 height 12
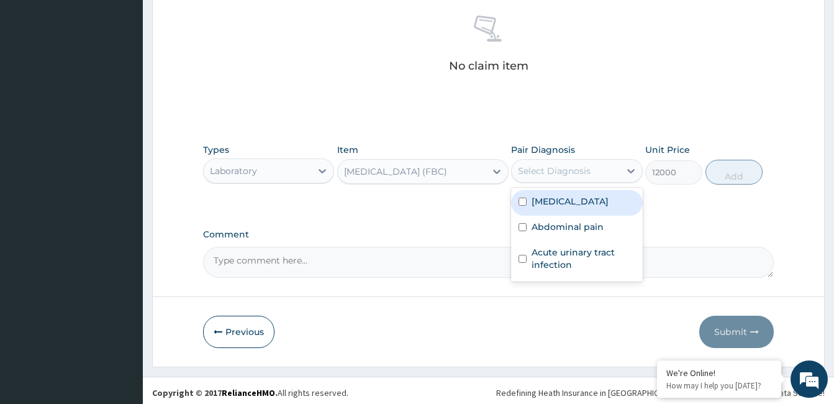
click at [595, 199] on label "Bacterial infectious disease" at bounding box center [570, 201] width 77 height 12
checkbox input "true"
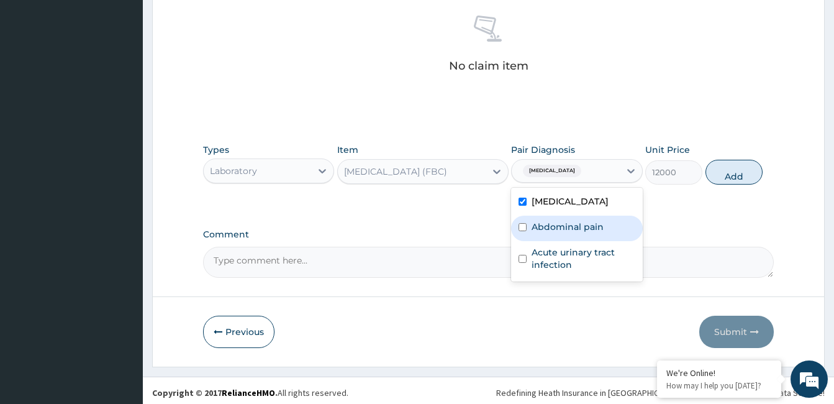
click at [598, 233] on label "Abdominal pain" at bounding box center [568, 226] width 72 height 12
checkbox input "true"
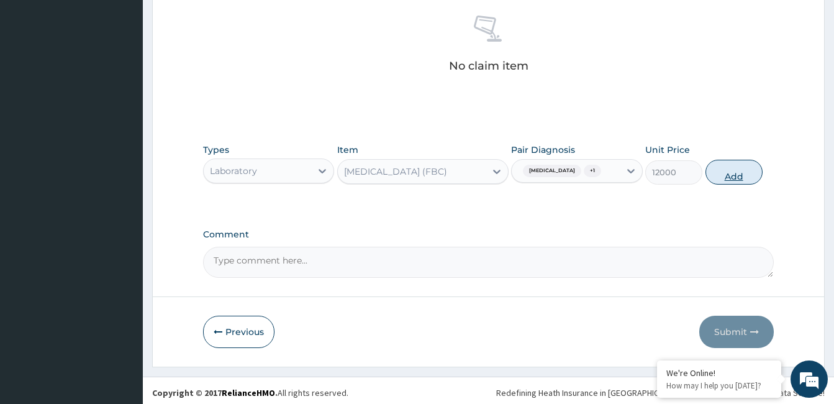
click at [745, 184] on button "Add" at bounding box center [734, 172] width 57 height 25
type input "0"
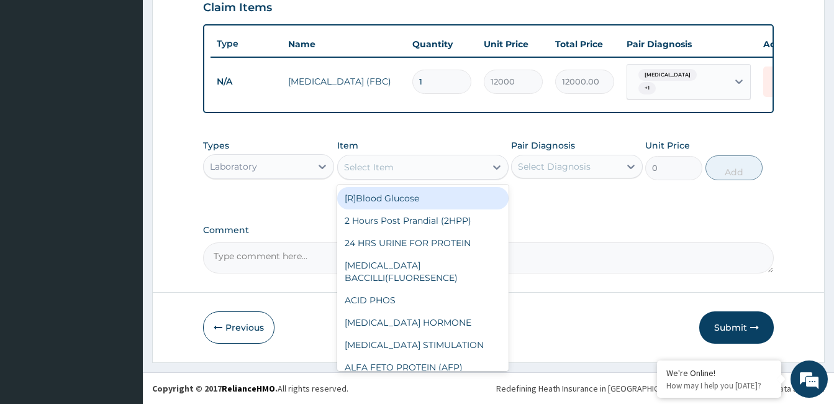
click at [447, 163] on div "Select Item" at bounding box center [412, 167] width 148 height 20
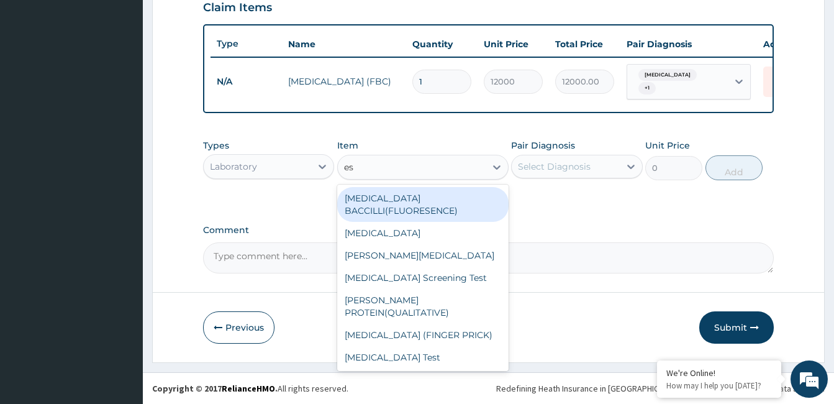
type input "esr"
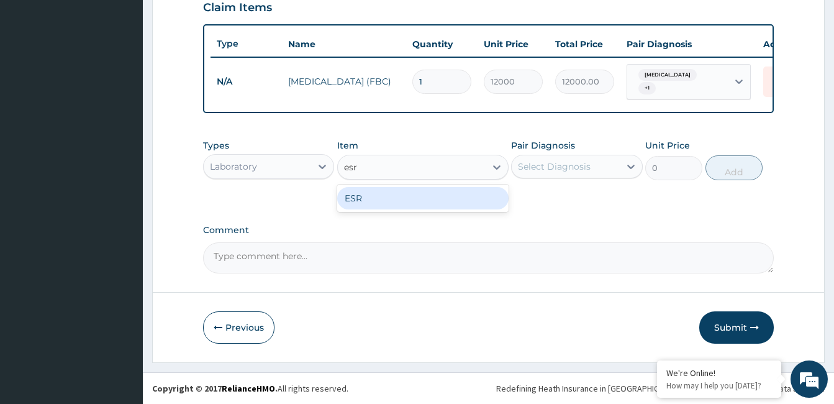
click at [416, 196] on div "ESR" at bounding box center [422, 198] width 171 height 22
type input "3000"
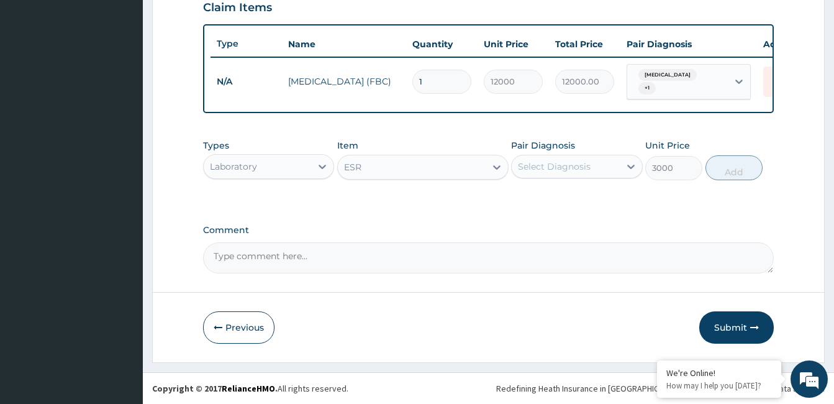
click at [553, 163] on div "Select Diagnosis" at bounding box center [554, 166] width 73 height 12
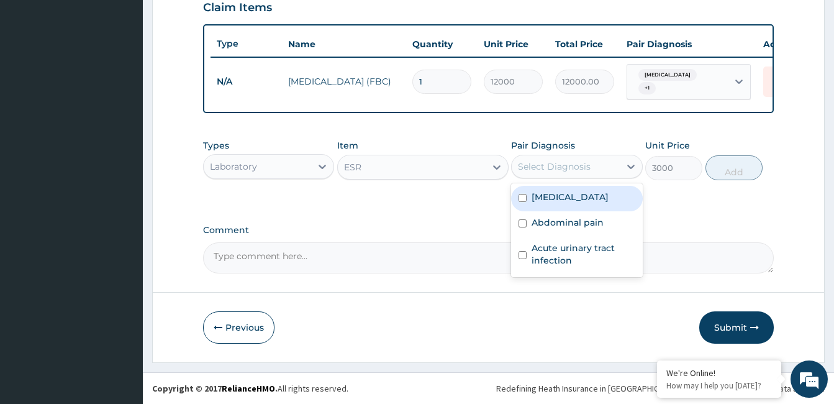
click at [584, 199] on label "Bacterial infectious disease" at bounding box center [570, 197] width 77 height 12
checkbox input "true"
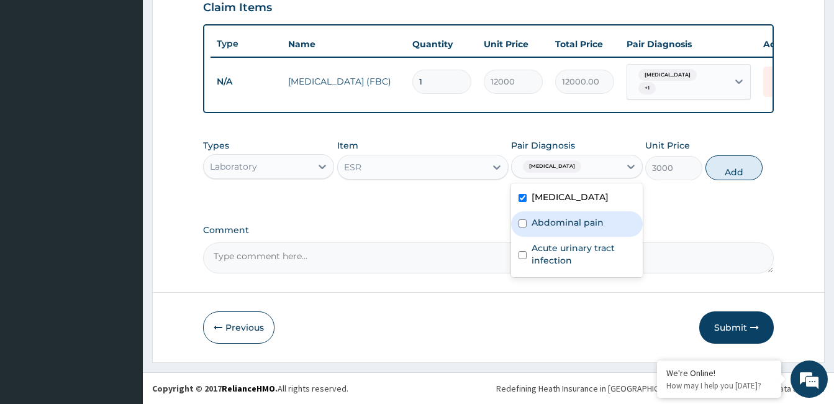
click at [590, 229] on label "Abdominal pain" at bounding box center [568, 222] width 72 height 12
checkbox input "true"
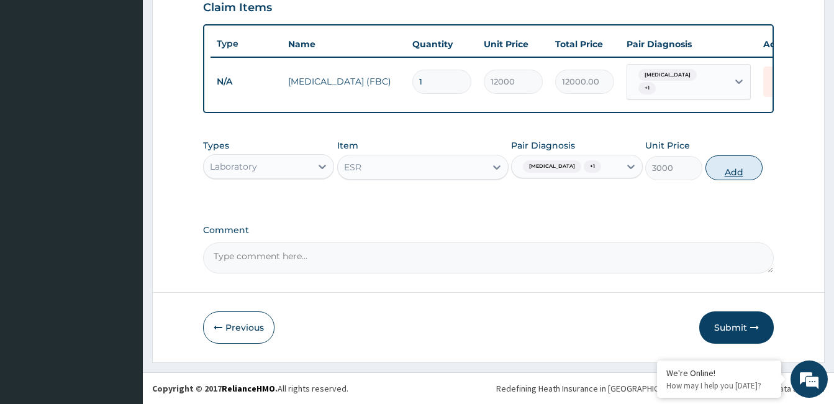
click at [737, 179] on button "Add" at bounding box center [734, 167] width 57 height 25
type input "0"
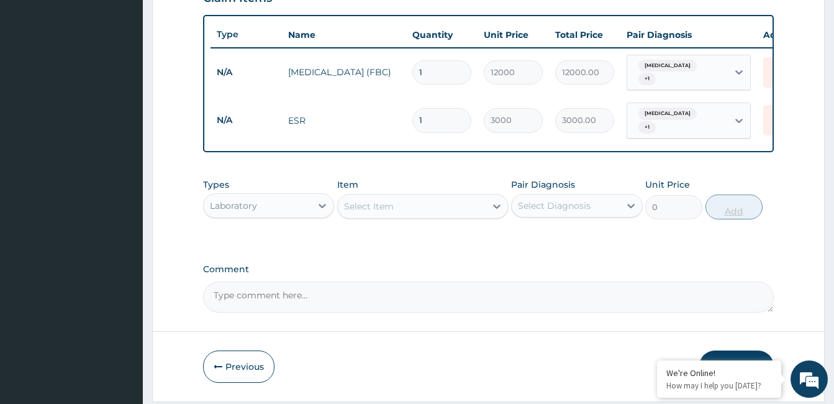
type input "0.00"
type input "1"
type input "3000.00"
click at [398, 211] on div "Select Item" at bounding box center [412, 206] width 148 height 20
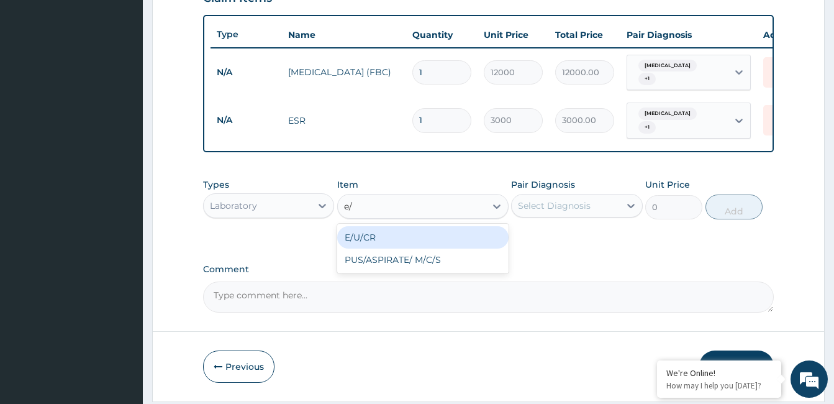
type input "e/u"
click at [412, 248] on div "E/U/CR" at bounding box center [422, 237] width 171 height 22
type input "20000"
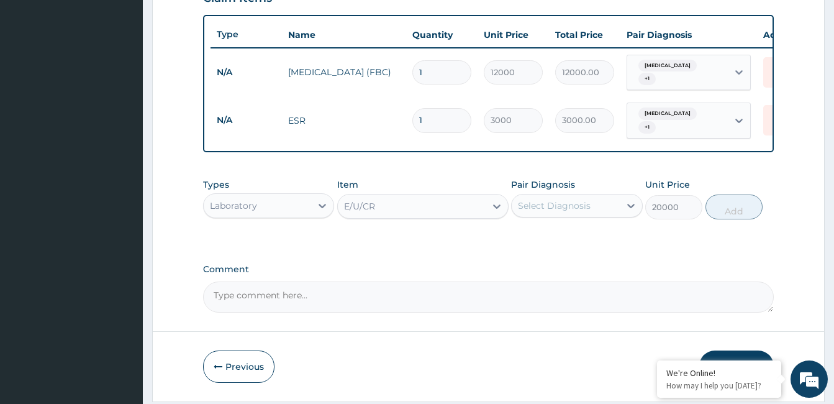
click at [552, 212] on div "Select Diagnosis" at bounding box center [554, 205] width 73 height 12
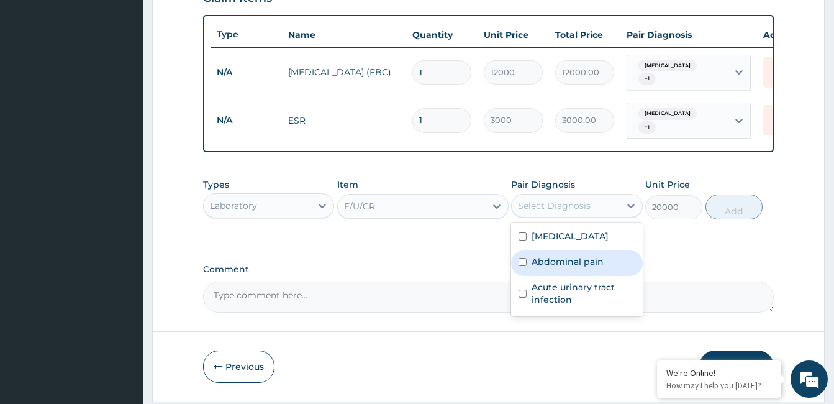
click at [594, 276] on div "Abdominal pain" at bounding box center [576, 262] width 131 height 25
checkbox input "true"
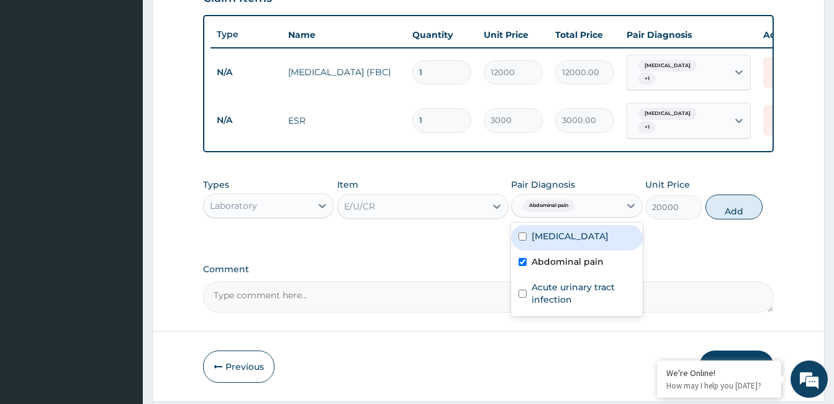
click at [596, 242] on label "Bacterial infectious disease" at bounding box center [570, 236] width 77 height 12
checkbox input "true"
click at [745, 218] on button "Add" at bounding box center [734, 206] width 57 height 25
type input "0"
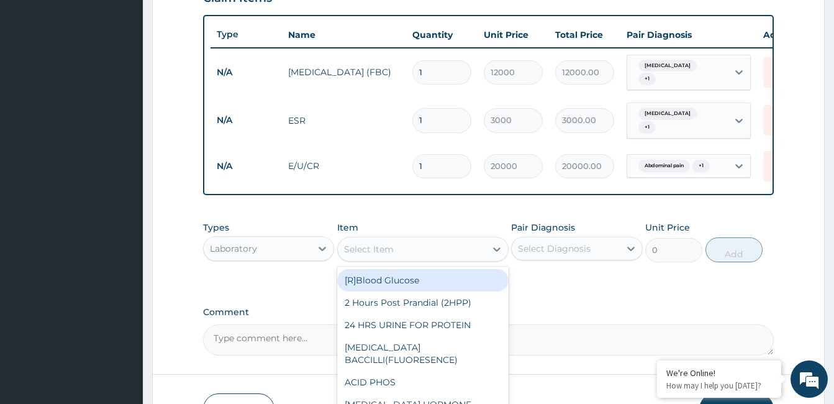
click at [412, 255] on div "Select Item" at bounding box center [412, 249] width 148 height 20
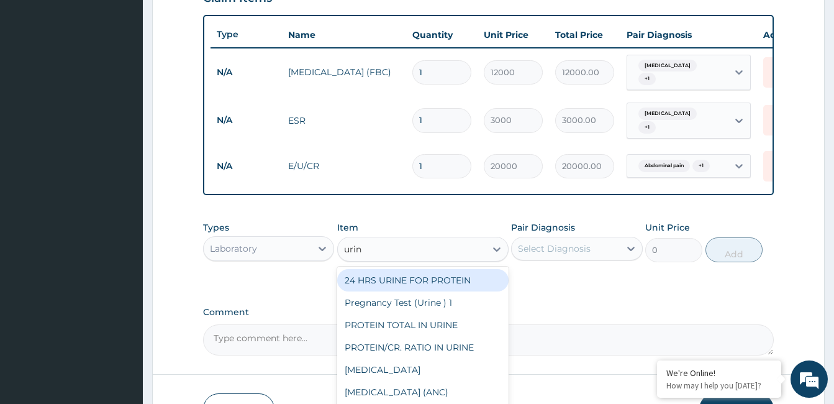
type input "urina"
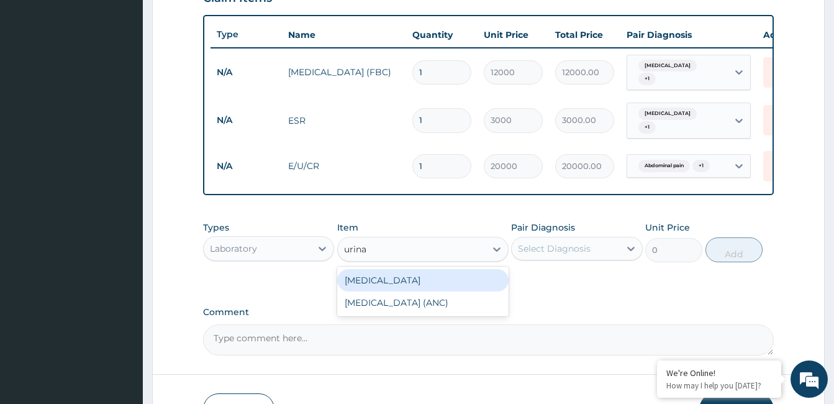
click at [404, 291] on div "[MEDICAL_DATA]" at bounding box center [422, 280] width 171 height 22
type input "4000"
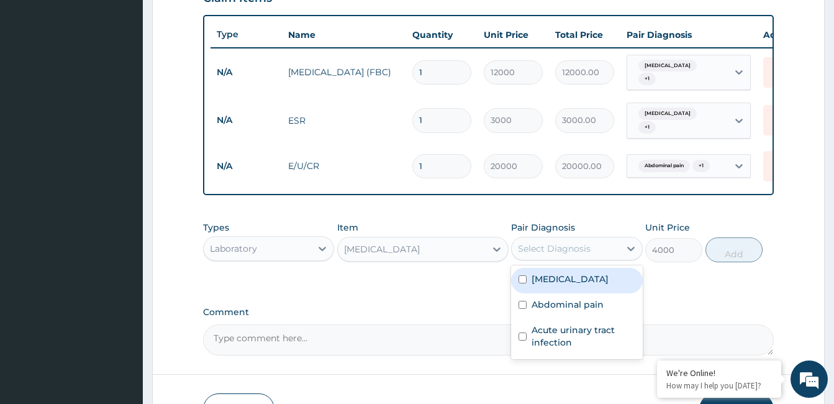
click at [529, 253] on div "Select Diagnosis" at bounding box center [554, 248] width 73 height 12
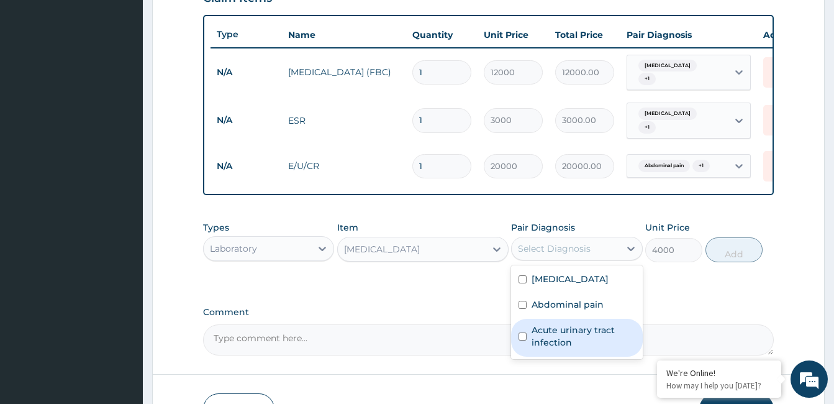
click at [558, 348] on label "Acute urinary tract infection" at bounding box center [583, 336] width 103 height 25
checkbox input "true"
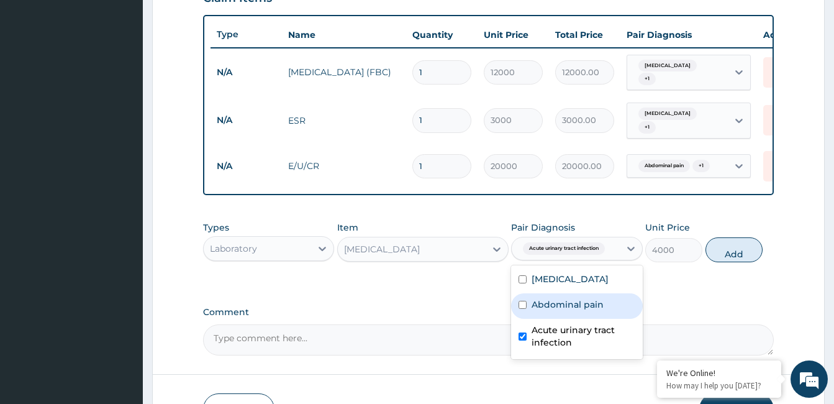
click at [569, 311] on label "Abdominal pain" at bounding box center [568, 304] width 72 height 12
checkbox input "true"
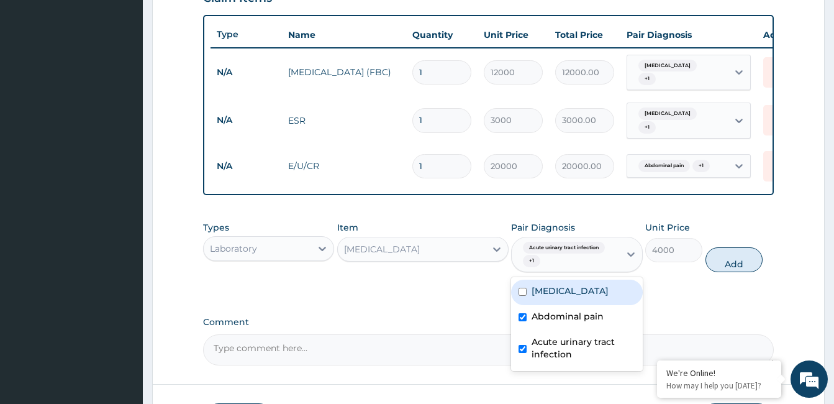
click at [575, 296] on label "Bacterial infectious disease" at bounding box center [570, 290] width 77 height 12
checkbox input "true"
click at [740, 272] on button "Add" at bounding box center [734, 259] width 57 height 25
type input "0"
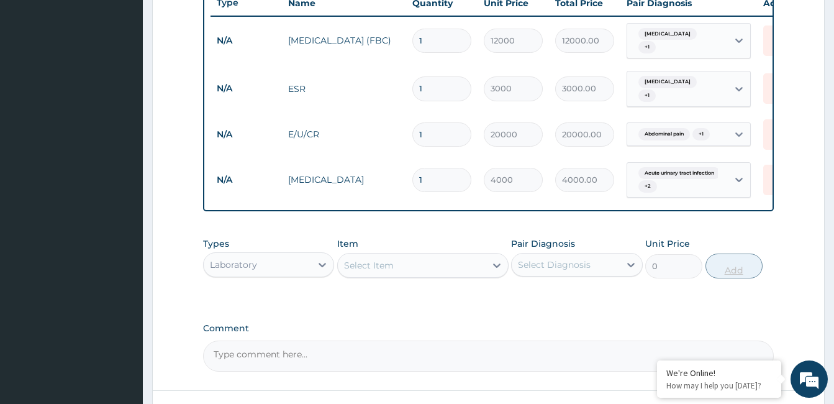
scroll to position [509, 0]
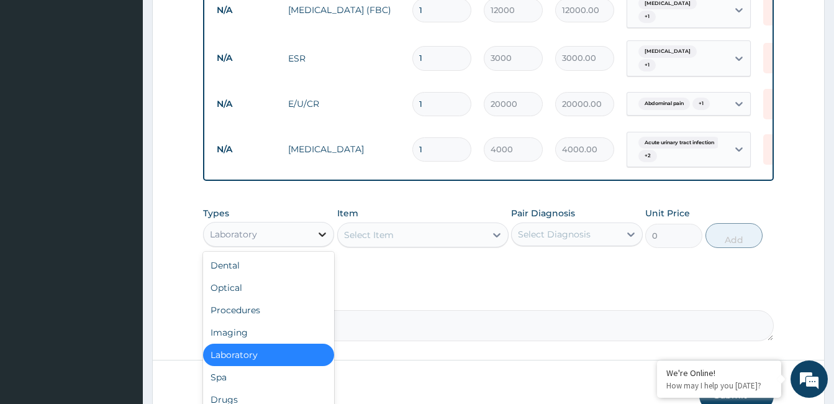
click at [320, 240] on icon at bounding box center [322, 234] width 12 height 12
click at [299, 317] on div "Procedures" at bounding box center [268, 310] width 131 height 22
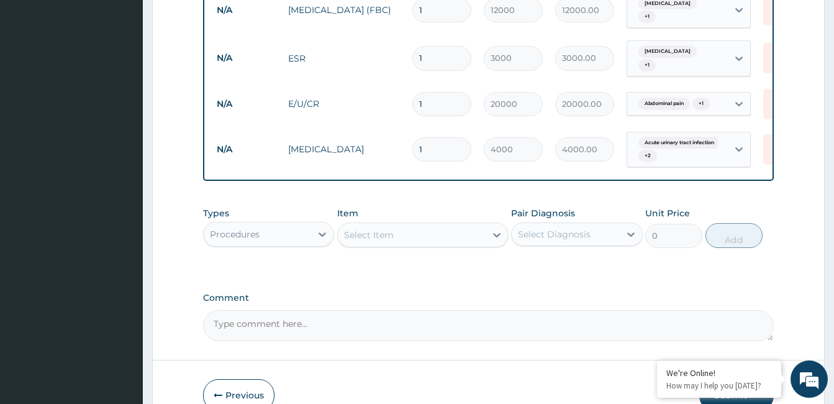
click at [422, 245] on div "Select Item" at bounding box center [412, 235] width 148 height 20
type input "gopd"
click at [425, 276] on div "GOPD CONSULTATION" at bounding box center [422, 266] width 171 height 22
type input "10000"
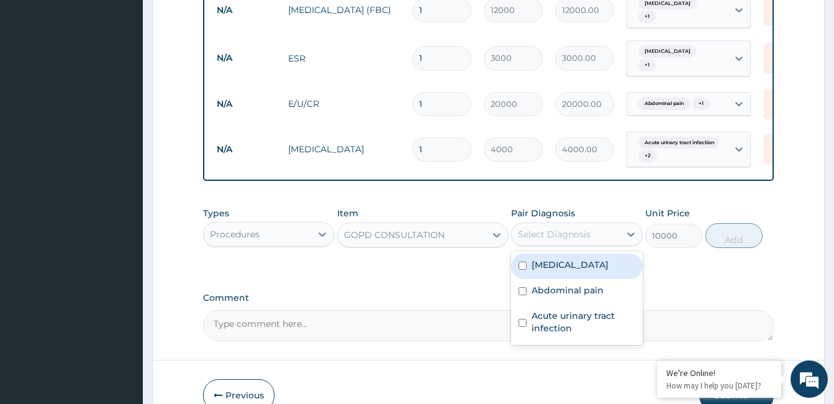
click at [547, 244] on div "Select Diagnosis" at bounding box center [565, 234] width 107 height 20
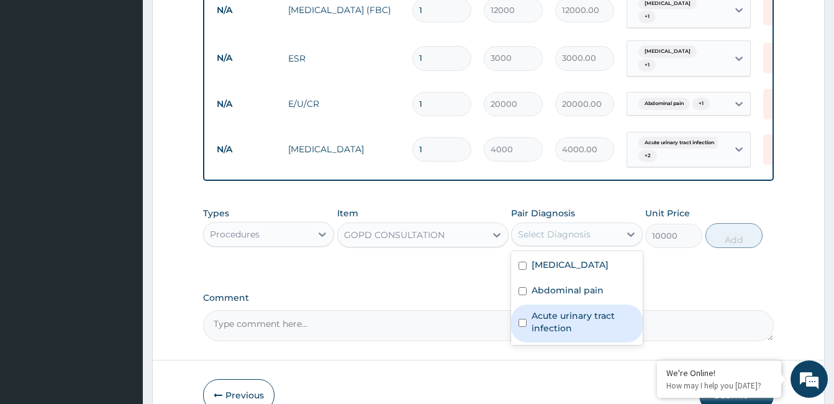
click at [561, 334] on label "Acute urinary tract infection" at bounding box center [583, 321] width 103 height 25
checkbox input "true"
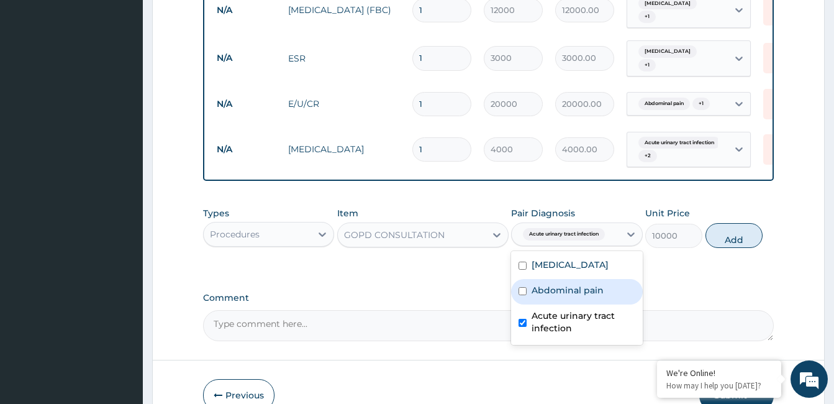
click at [563, 296] on label "Abdominal pain" at bounding box center [568, 290] width 72 height 12
checkbox input "true"
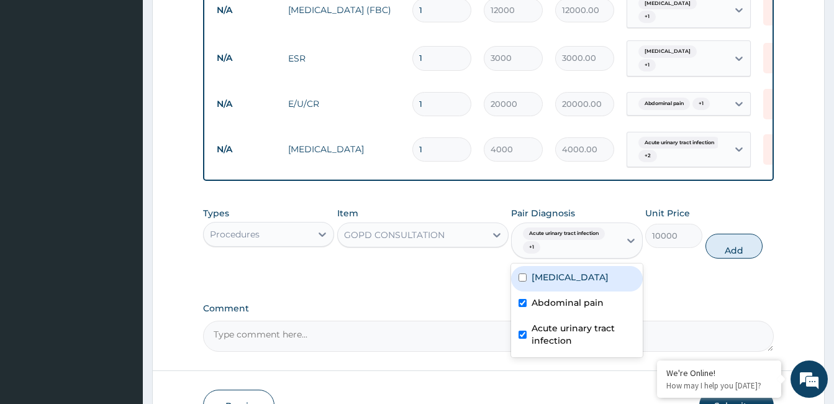
click at [558, 283] on label "Bacterial infectious disease" at bounding box center [570, 277] width 77 height 12
checkbox input "true"
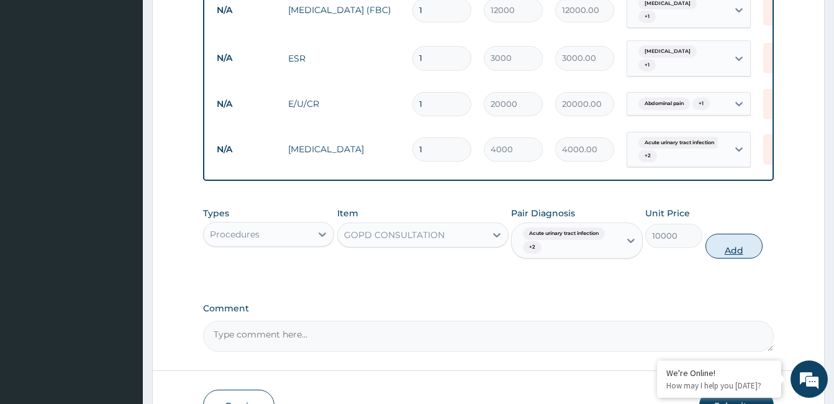
click at [719, 255] on button "Add" at bounding box center [734, 246] width 57 height 25
type input "0"
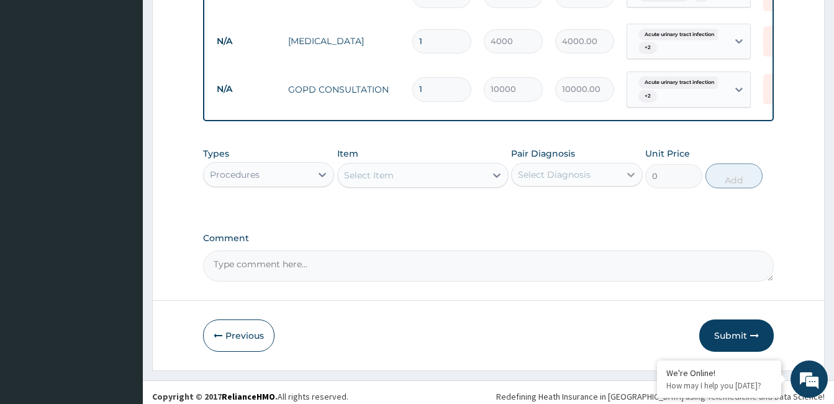
scroll to position [635, 0]
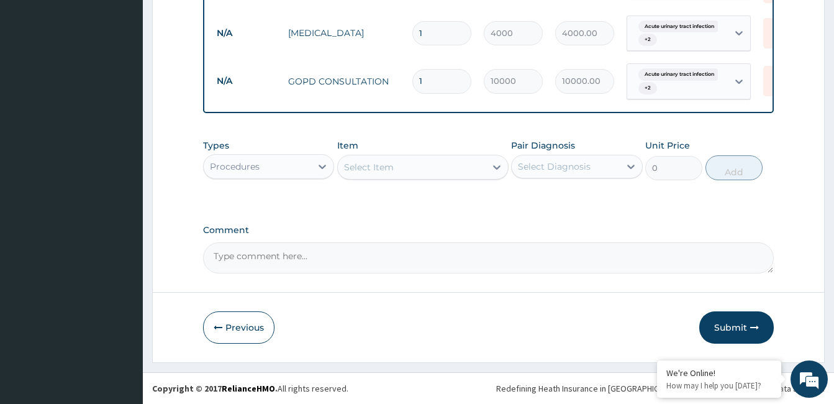
click at [738, 326] on button "Submit" at bounding box center [736, 327] width 75 height 32
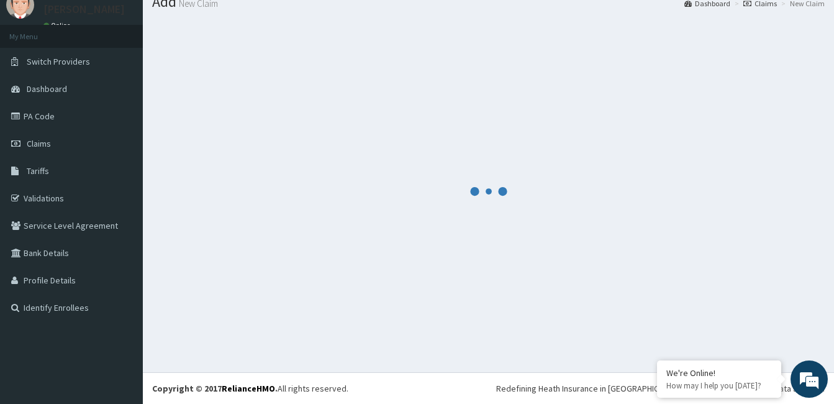
scroll to position [47, 0]
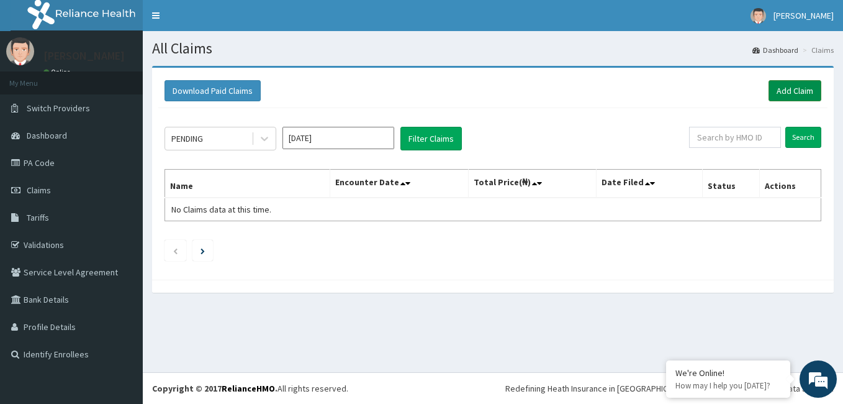
click at [796, 92] on link "Add Claim" at bounding box center [795, 90] width 53 height 21
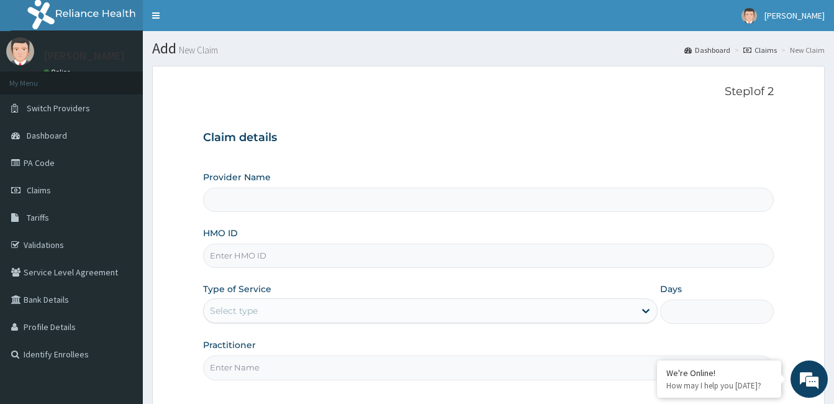
type input "[GEOGRAPHIC_DATA]"
click at [247, 257] on input "HMO ID" at bounding box center [488, 255] width 571 height 24
type input "gbi/10012/a"
click at [265, 316] on div "Select type" at bounding box center [419, 311] width 431 height 20
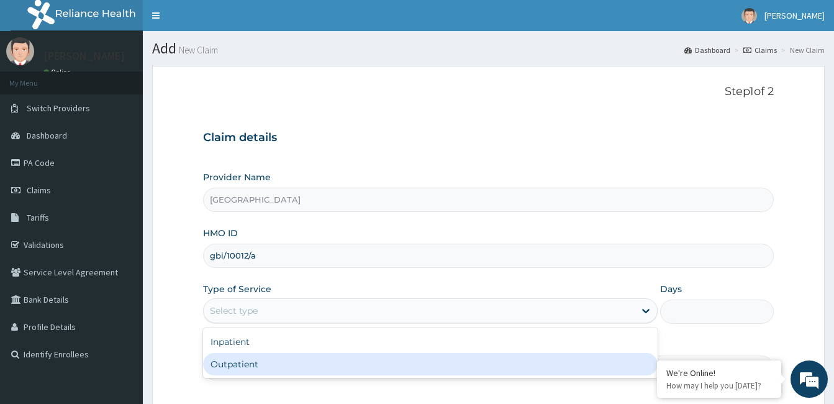
click at [289, 371] on div "Outpatient" at bounding box center [430, 364] width 455 height 22
type input "1"
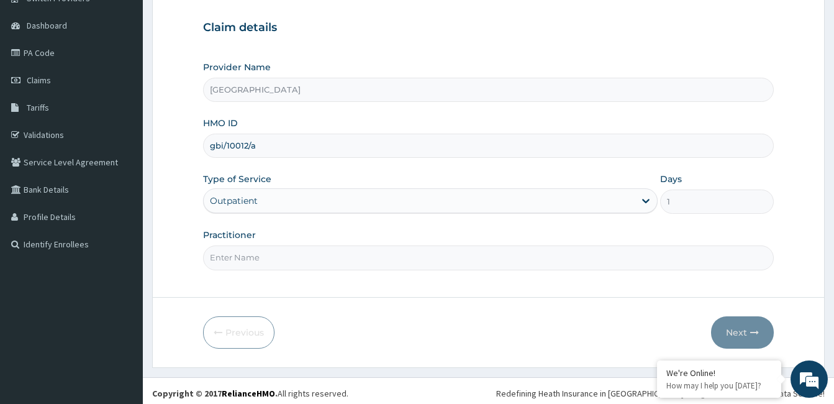
scroll to position [115, 0]
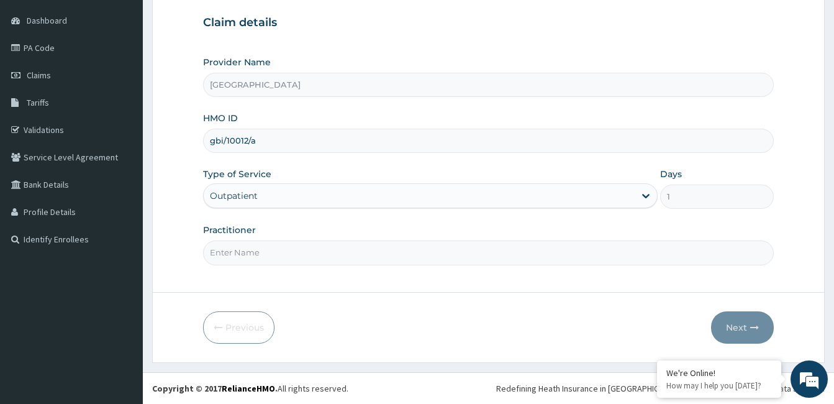
click at [253, 255] on input "Practitioner" at bounding box center [488, 252] width 571 height 24
paste input "[PERSON_NAME]"
click at [208, 249] on input "[PERSON_NAME]" at bounding box center [488, 252] width 571 height 24
type input "[PERSON_NAME]"
click at [747, 326] on button "Next" at bounding box center [742, 327] width 63 height 32
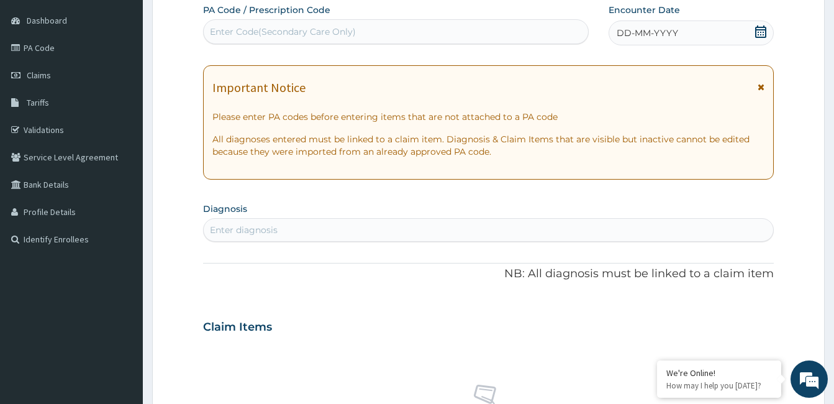
click at [701, 32] on div "DD-MM-YYYY" at bounding box center [691, 32] width 165 height 25
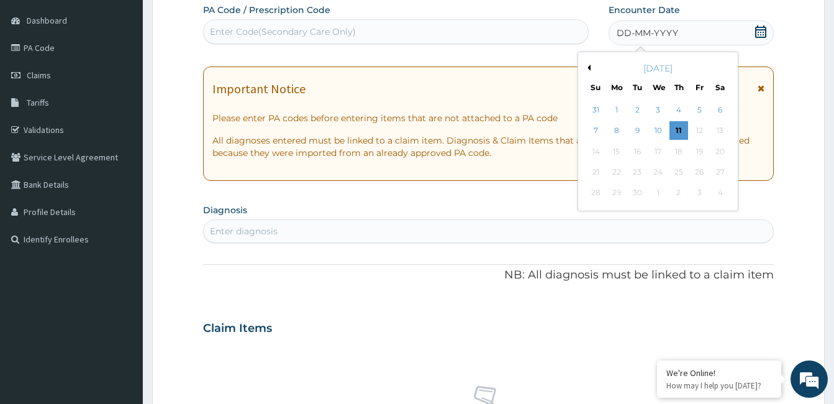
click at [591, 66] on div "[DATE]" at bounding box center [658, 68] width 150 height 12
click at [589, 66] on button "Previous Month" at bounding box center [587, 68] width 6 height 6
click at [619, 175] on div "21" at bounding box center [616, 172] width 19 height 19
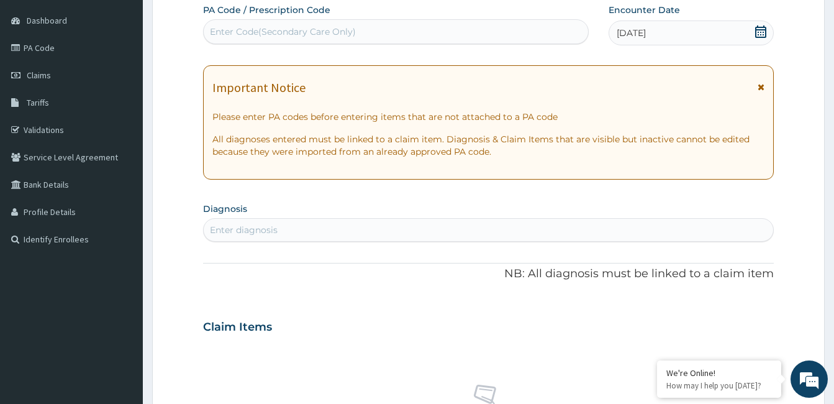
click at [280, 232] on div "Enter diagnosis" at bounding box center [489, 230] width 570 height 20
type input "[MEDICAL_DATA]"
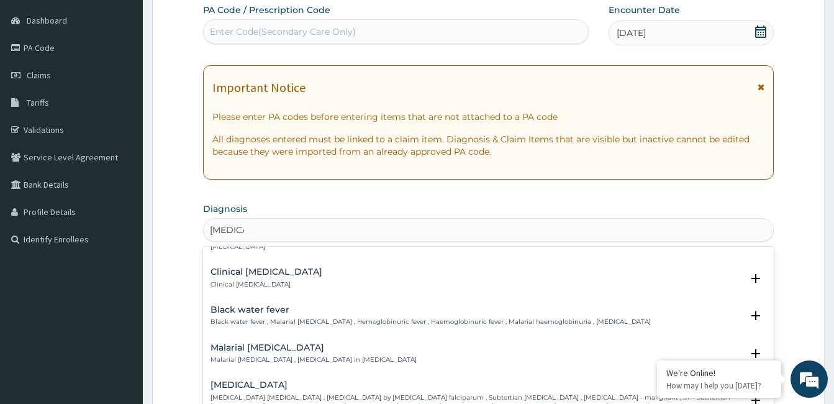
scroll to position [435, 0]
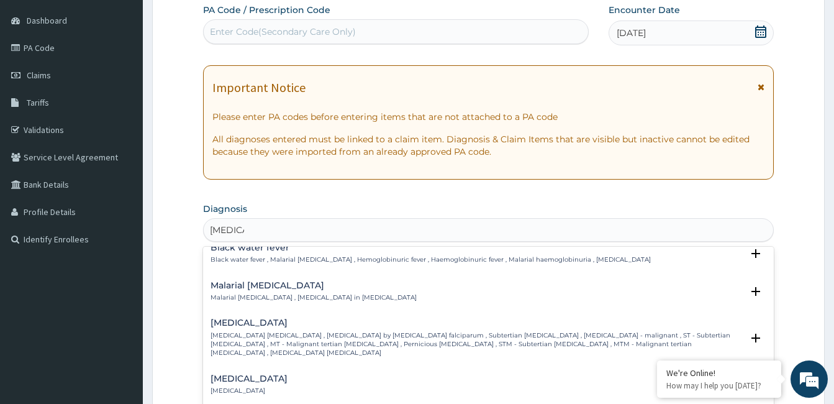
click at [263, 319] on div "[MEDICAL_DATA] [MEDICAL_DATA] [MEDICAL_DATA] , [MEDICAL_DATA] by [MEDICAL_DATA]…" at bounding box center [477, 337] width 532 height 39
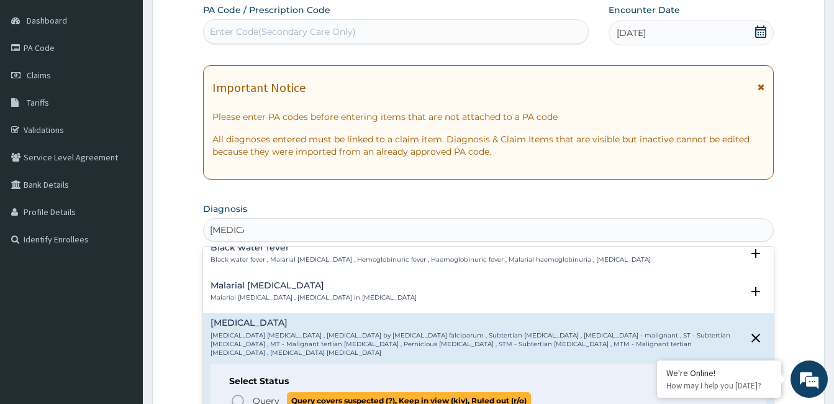
click at [233, 395] on circle "status option query" at bounding box center [237, 400] width 11 height 11
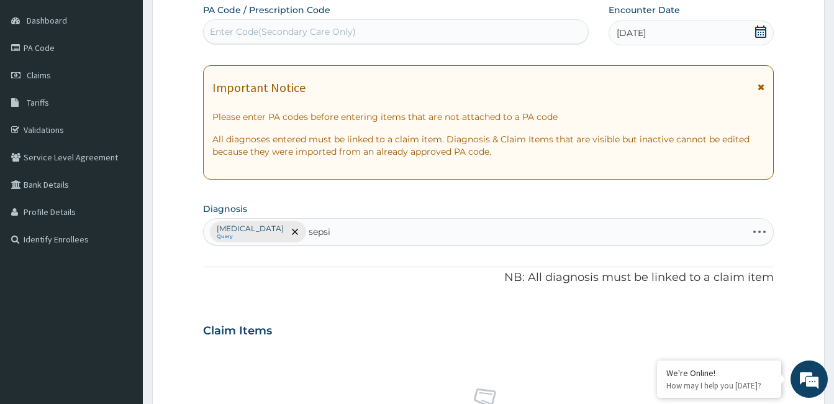
type input "[MEDICAL_DATA]"
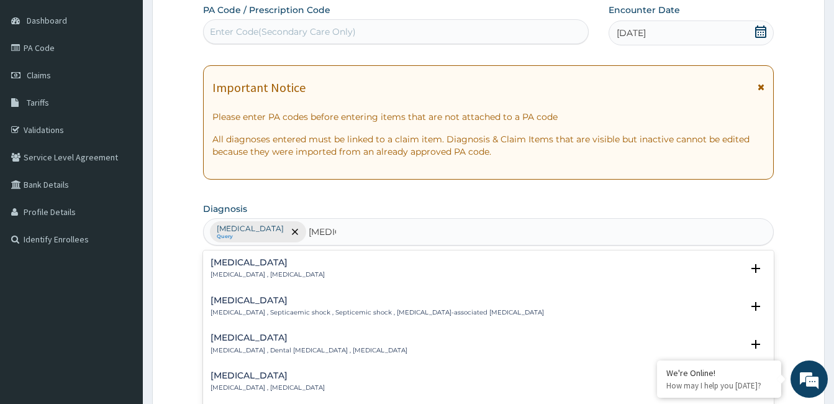
click at [246, 270] on p "[MEDICAL_DATA] , [MEDICAL_DATA]" at bounding box center [268, 274] width 114 height 9
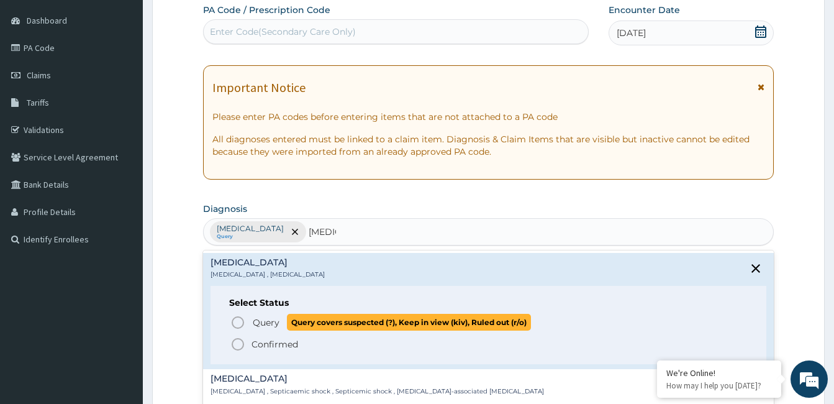
click at [239, 322] on icon "status option query" at bounding box center [237, 322] width 15 height 15
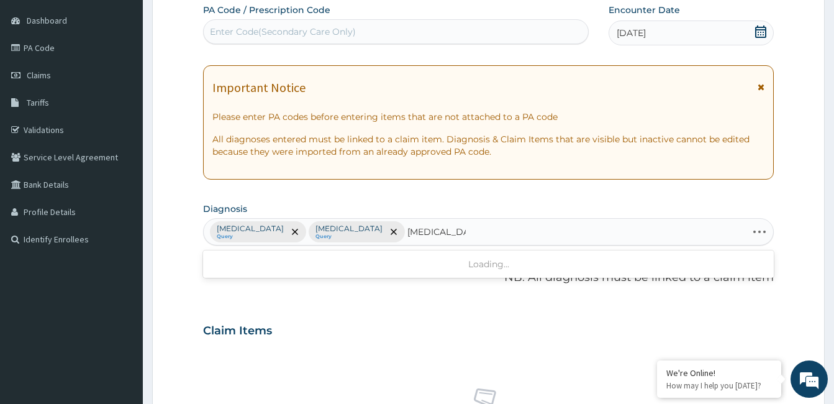
type input "[MEDICAL_DATA]"
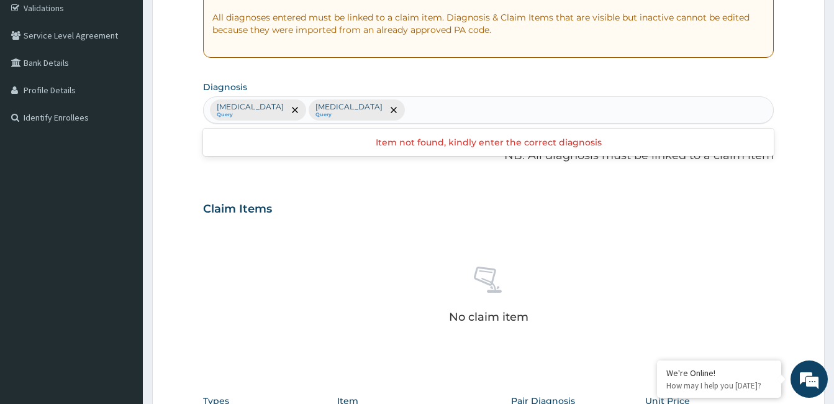
scroll to position [115, 0]
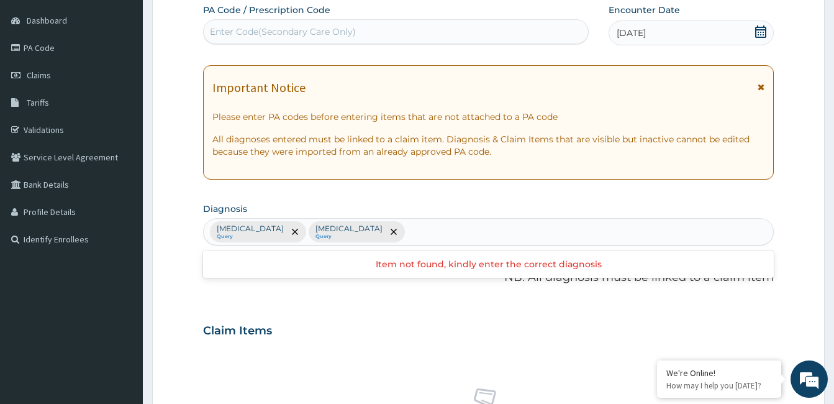
click at [405, 229] on div "[MEDICAL_DATA] Query [MEDICAL_DATA] Query" at bounding box center [489, 232] width 570 height 26
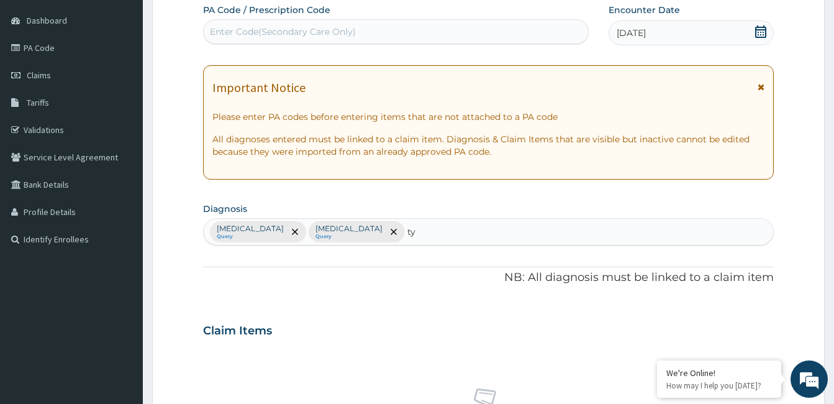
type input "t"
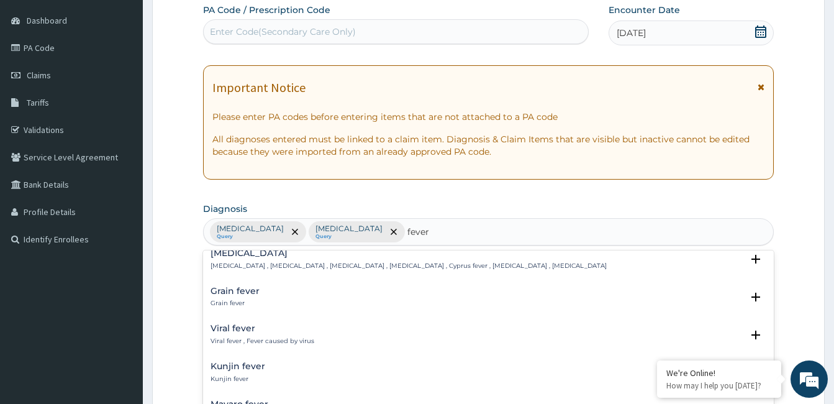
scroll to position [683, 0]
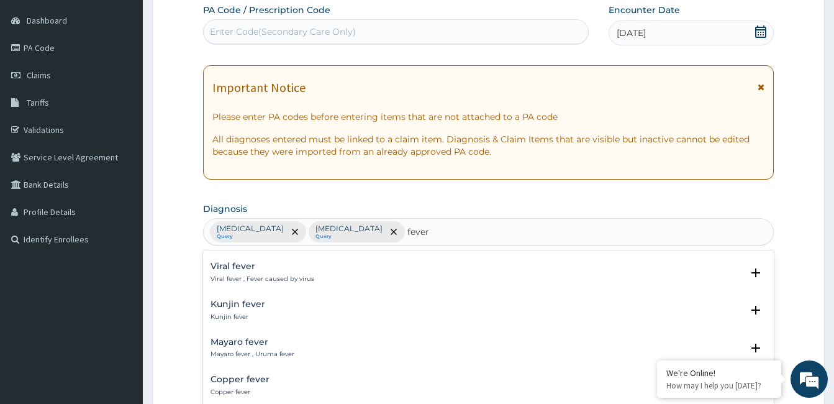
click at [498, 295] on div "Kunjin fever Kunjin fever Select Status Query Query covers suspected (?), Keep …" at bounding box center [488, 313] width 571 height 38
type input "fever"
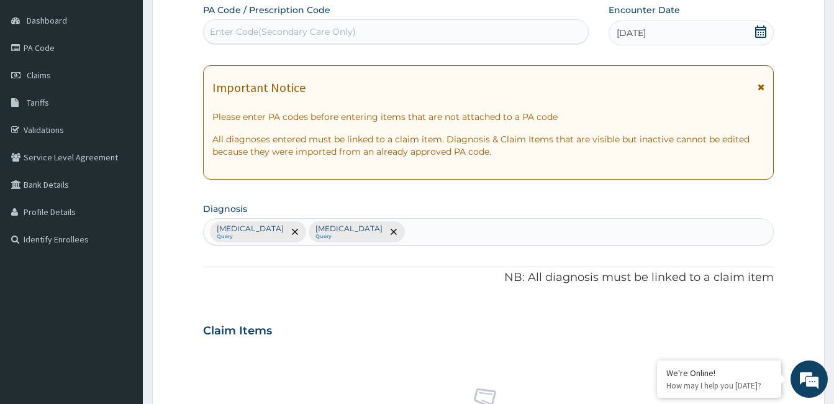
click at [786, 176] on form "Step 2 of 2 PA Code / Prescription Code Enter Code(Secondary Care Only) Encount…" at bounding box center [488, 345] width 673 height 788
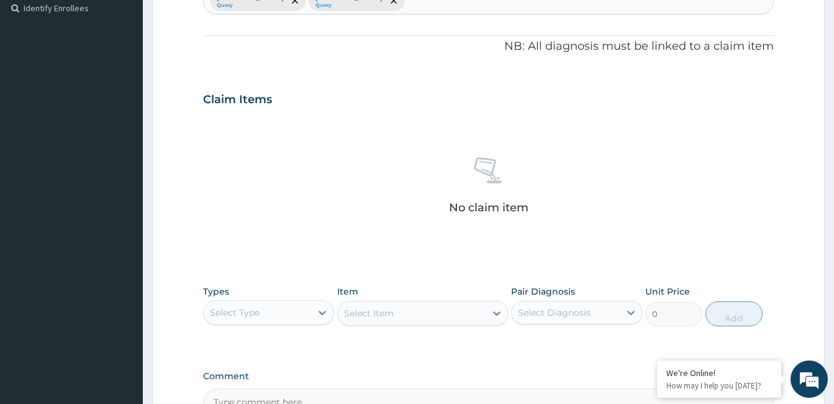
scroll to position [425, 0]
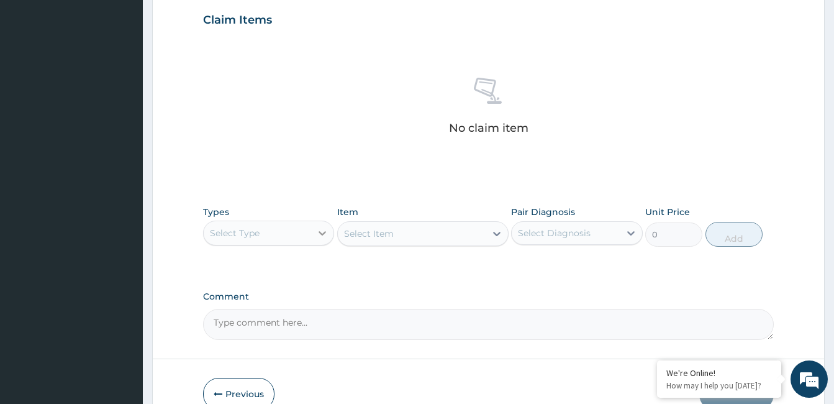
click at [322, 231] on icon at bounding box center [322, 233] width 12 height 12
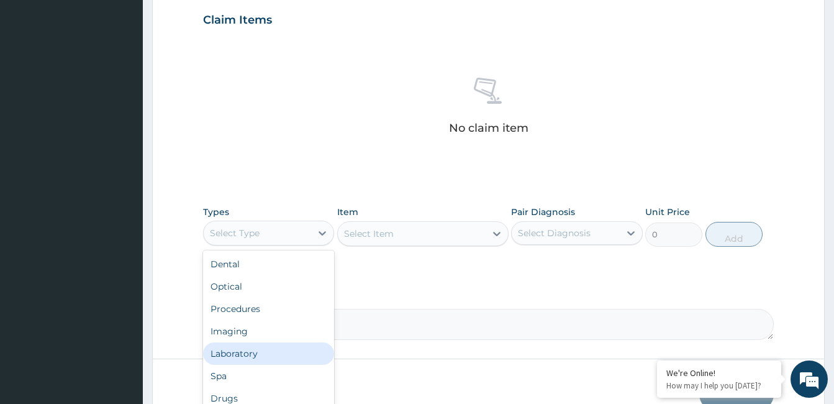
click at [252, 357] on div "Laboratory" at bounding box center [268, 353] width 131 height 22
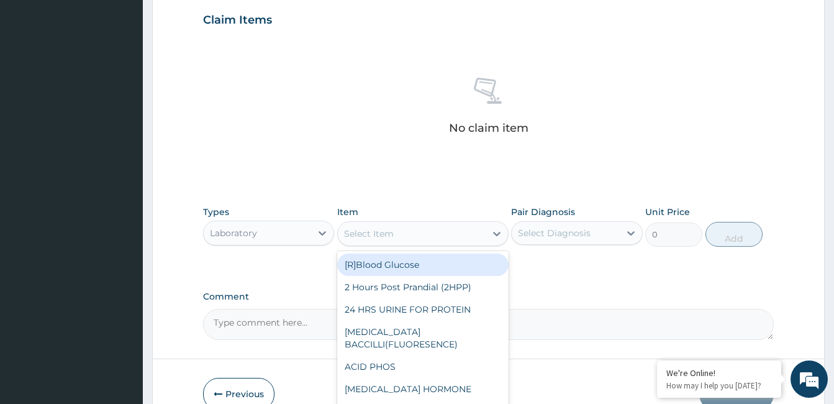
click at [405, 235] on div "Select Item" at bounding box center [412, 234] width 148 height 20
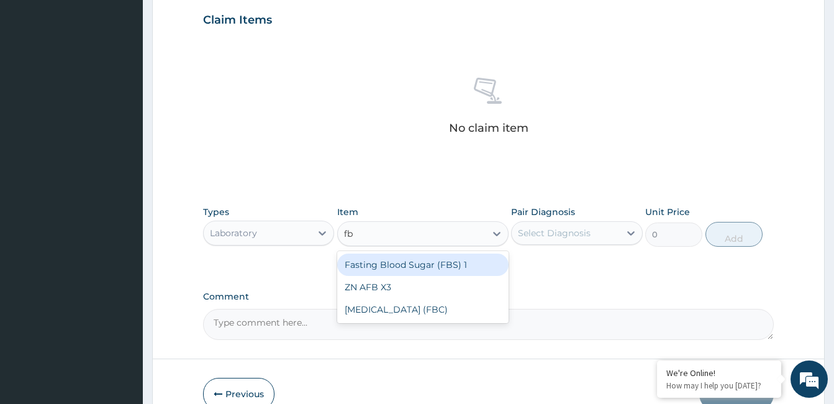
type input "fbc"
click at [416, 270] on div "[MEDICAL_DATA] (FBC)" at bounding box center [422, 264] width 171 height 22
type input "12000"
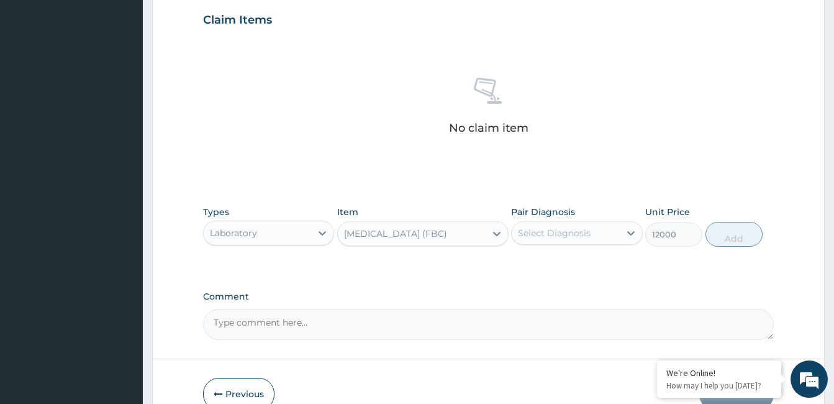
click at [607, 249] on div "Types Laboratory Item option [MEDICAL_DATA] (FBC), selected. Select is focused …" at bounding box center [488, 225] width 571 height 53
click at [605, 232] on div "Select Diagnosis" at bounding box center [565, 233] width 107 height 20
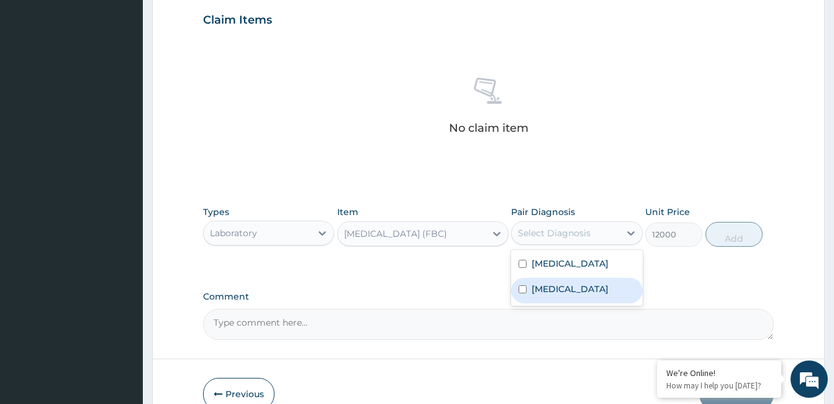
click at [570, 294] on div "[MEDICAL_DATA]" at bounding box center [576, 290] width 131 height 25
checkbox input "true"
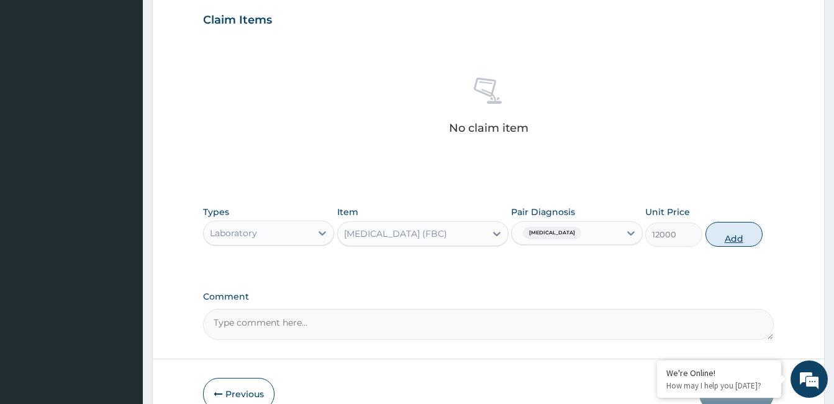
click at [740, 237] on button "Add" at bounding box center [734, 234] width 57 height 25
type input "0"
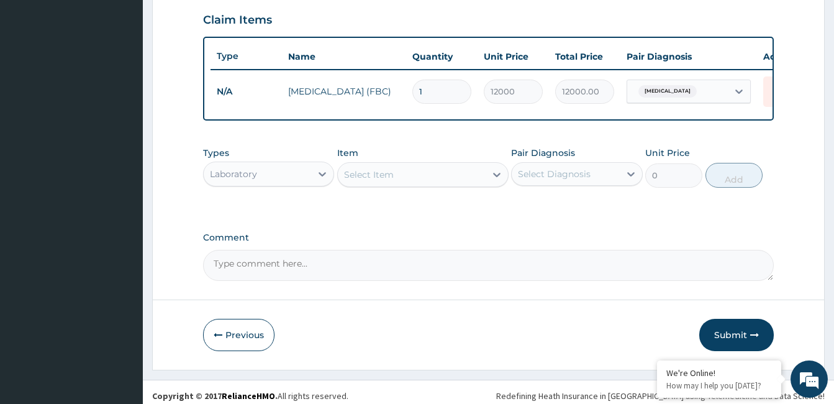
click at [405, 181] on div "Select Item" at bounding box center [412, 175] width 148 height 20
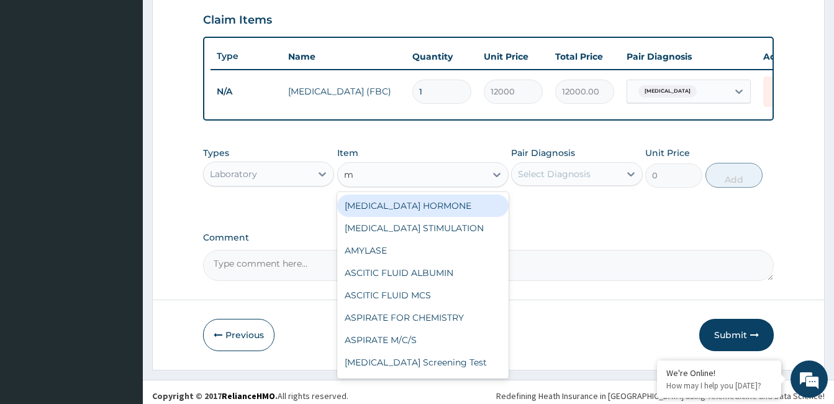
type input "mp"
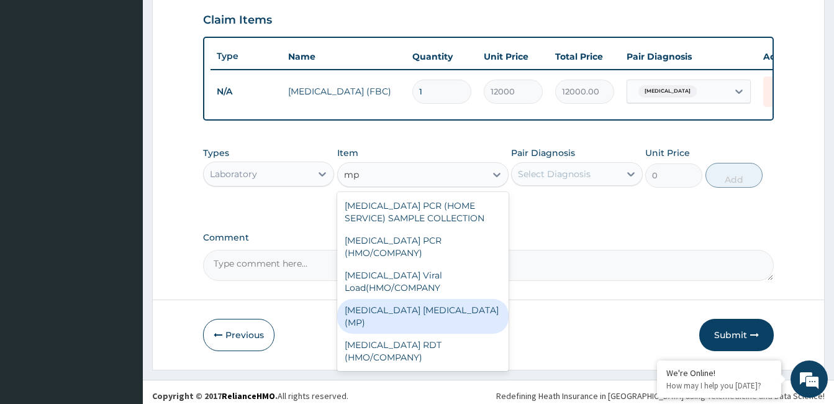
click at [411, 299] on div "MALARIA PARASITE (MP)" at bounding box center [422, 316] width 171 height 35
type input "3000"
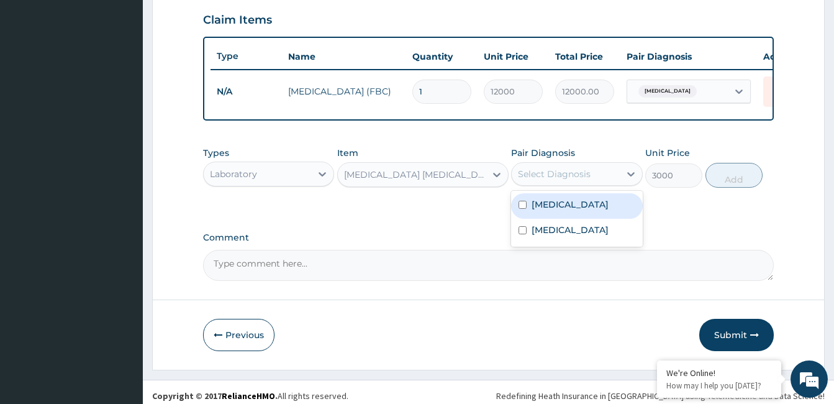
click at [543, 180] on div "Select Diagnosis" at bounding box center [554, 174] width 73 height 12
click at [550, 211] on label "Falciparum malaria" at bounding box center [570, 204] width 77 height 12
checkbox input "true"
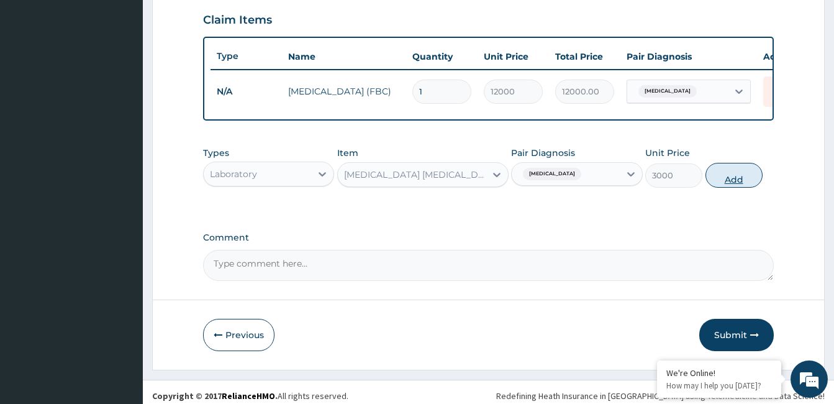
click at [722, 174] on button "Add" at bounding box center [734, 175] width 57 height 25
type input "0"
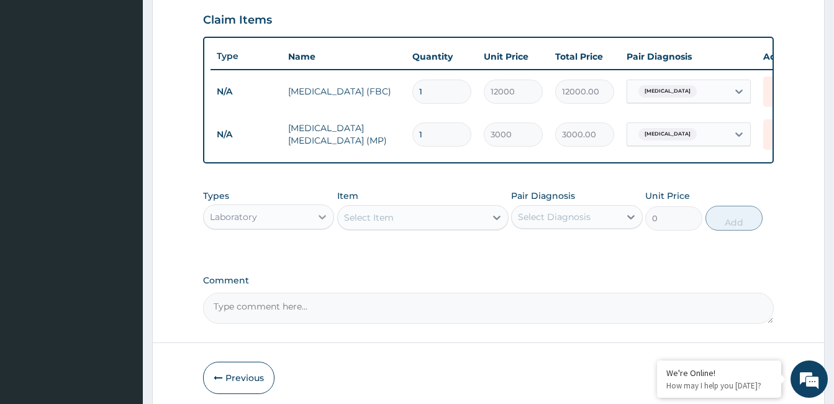
click at [324, 222] on icon at bounding box center [322, 217] width 12 height 12
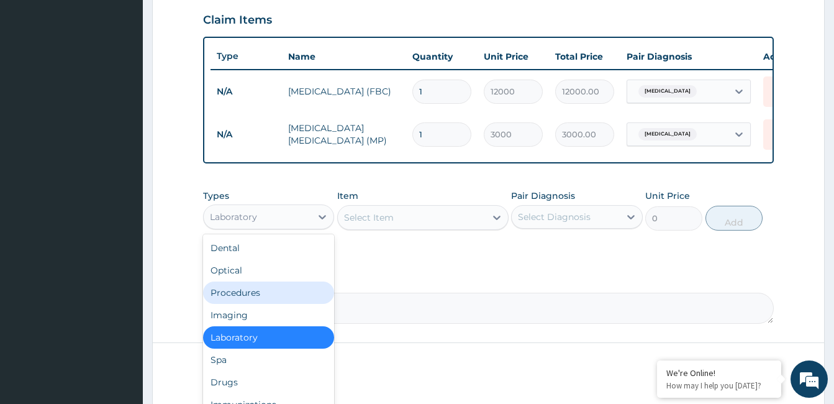
click at [281, 304] on div "Procedures" at bounding box center [268, 292] width 131 height 22
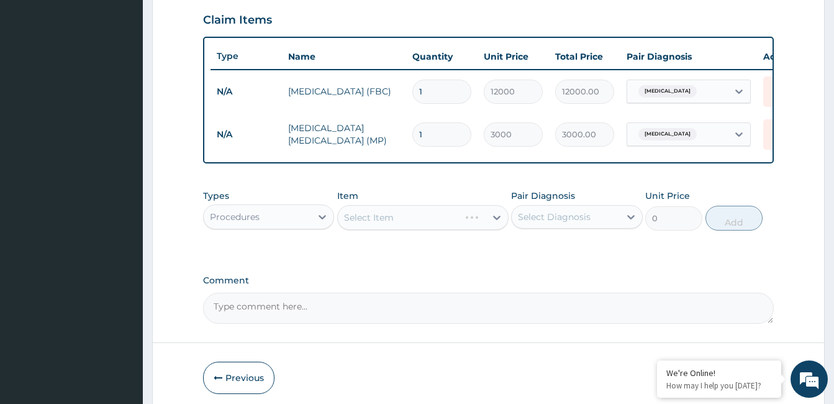
click at [431, 230] on div "Select Item" at bounding box center [422, 217] width 171 height 25
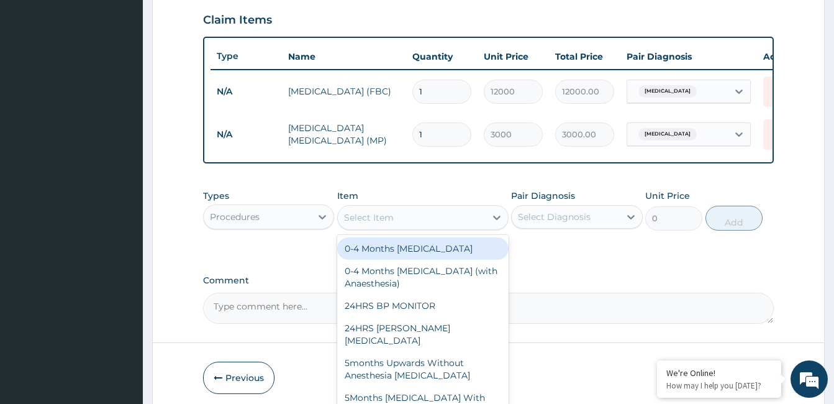
click at [431, 227] on div "Select Item" at bounding box center [412, 217] width 148 height 20
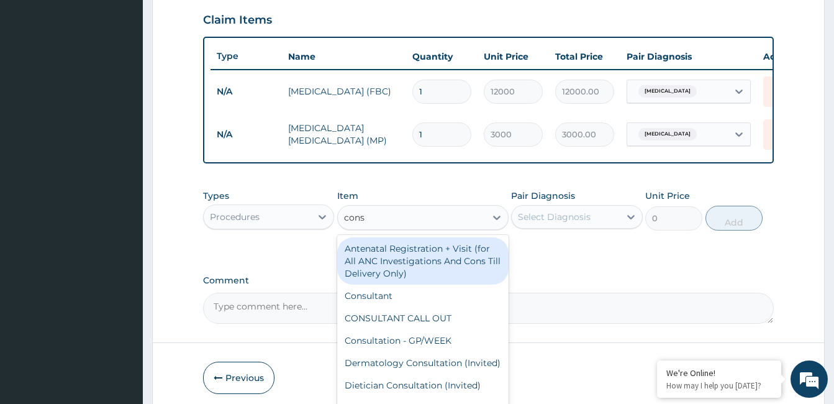
type input "consu"
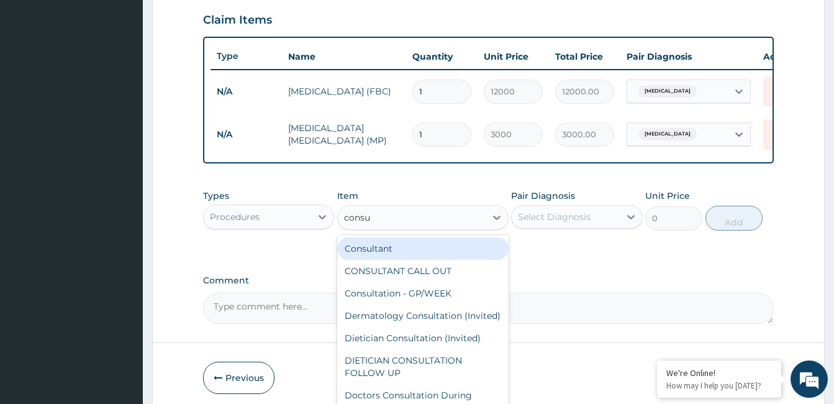
click at [444, 258] on div "Consultant" at bounding box center [422, 248] width 171 height 22
type input "20000"
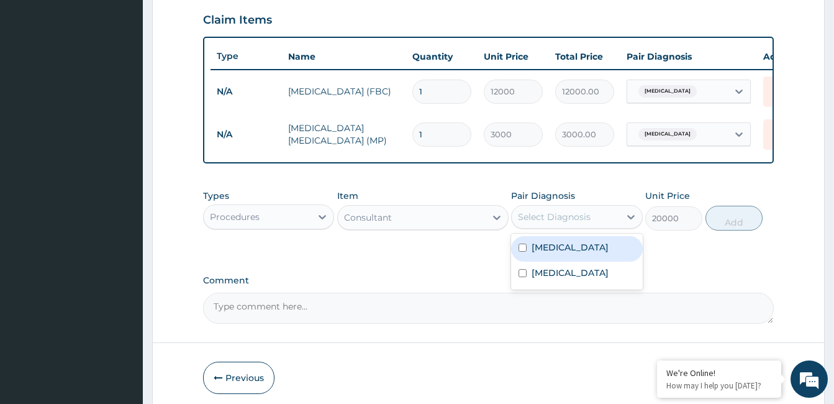
click at [551, 222] on div "Select Diagnosis" at bounding box center [554, 217] width 73 height 12
click at [552, 253] on label "Falciparum malaria" at bounding box center [570, 247] width 77 height 12
checkbox input "true"
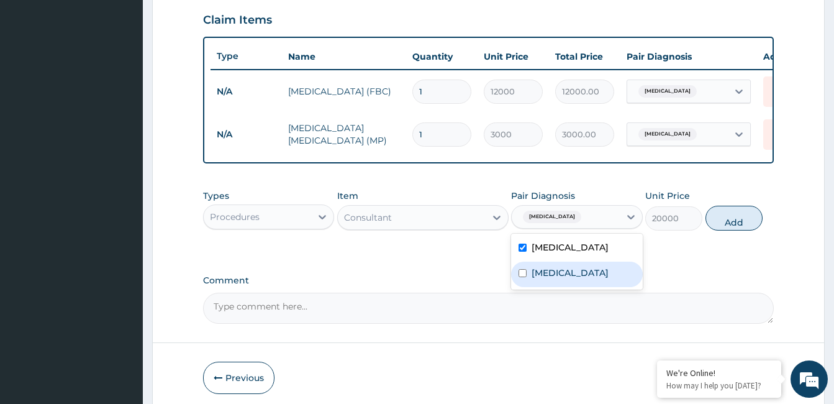
click at [550, 279] on label "Sepsis" at bounding box center [570, 272] width 77 height 12
checkbox input "true"
click at [739, 225] on button "Add" at bounding box center [734, 218] width 57 height 25
type input "0"
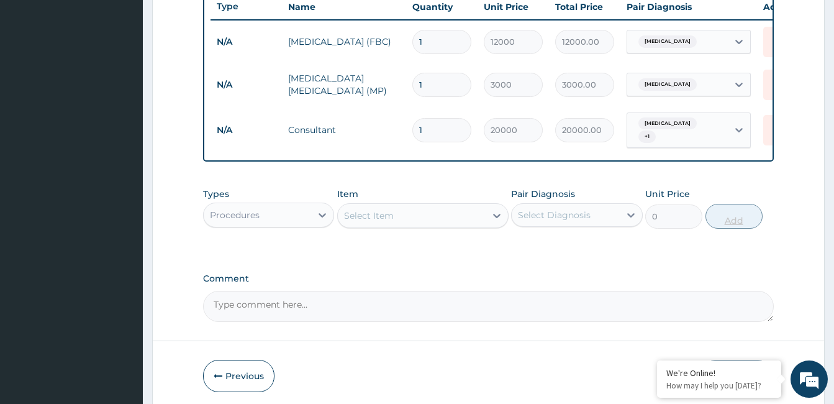
scroll to position [533, 0]
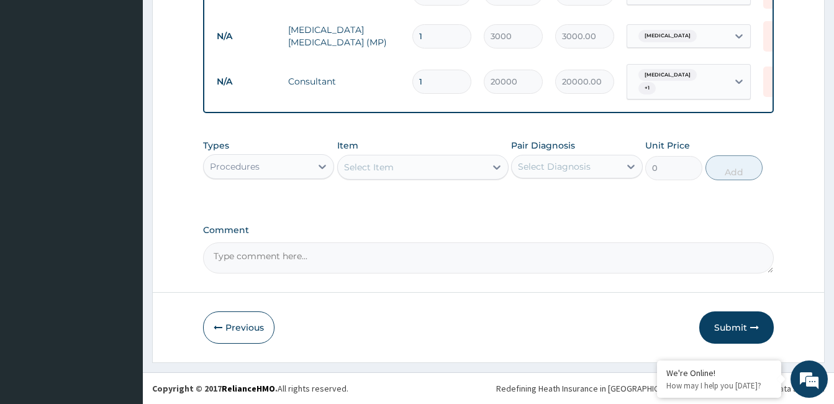
click at [309, 260] on textarea "Comment" at bounding box center [488, 257] width 571 height 31
type textarea "ok"
click at [741, 327] on button "Submit" at bounding box center [736, 327] width 75 height 32
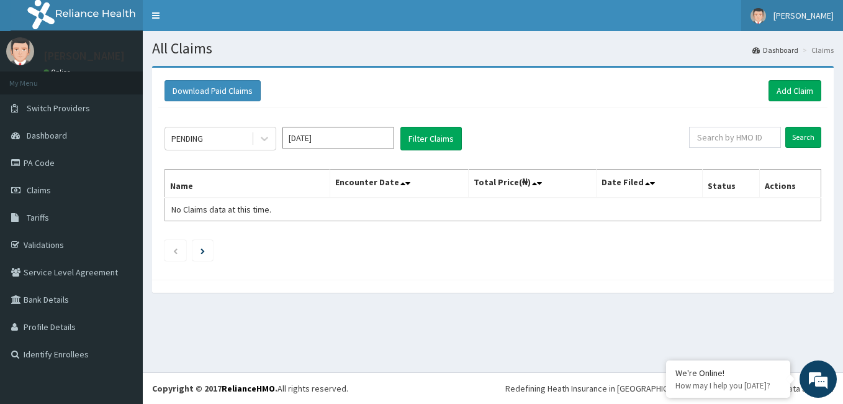
click at [751, 14] on img at bounding box center [759, 16] width 16 height 16
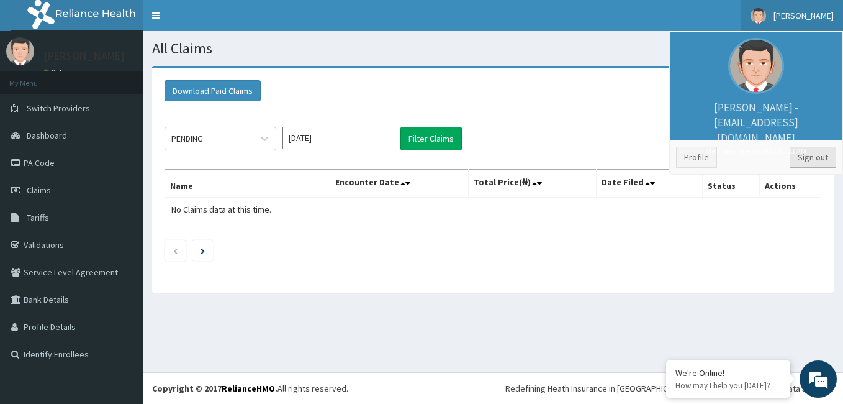
click at [827, 154] on link "Sign out" at bounding box center [813, 157] width 47 height 21
